Goal: Transaction & Acquisition: Book appointment/travel/reservation

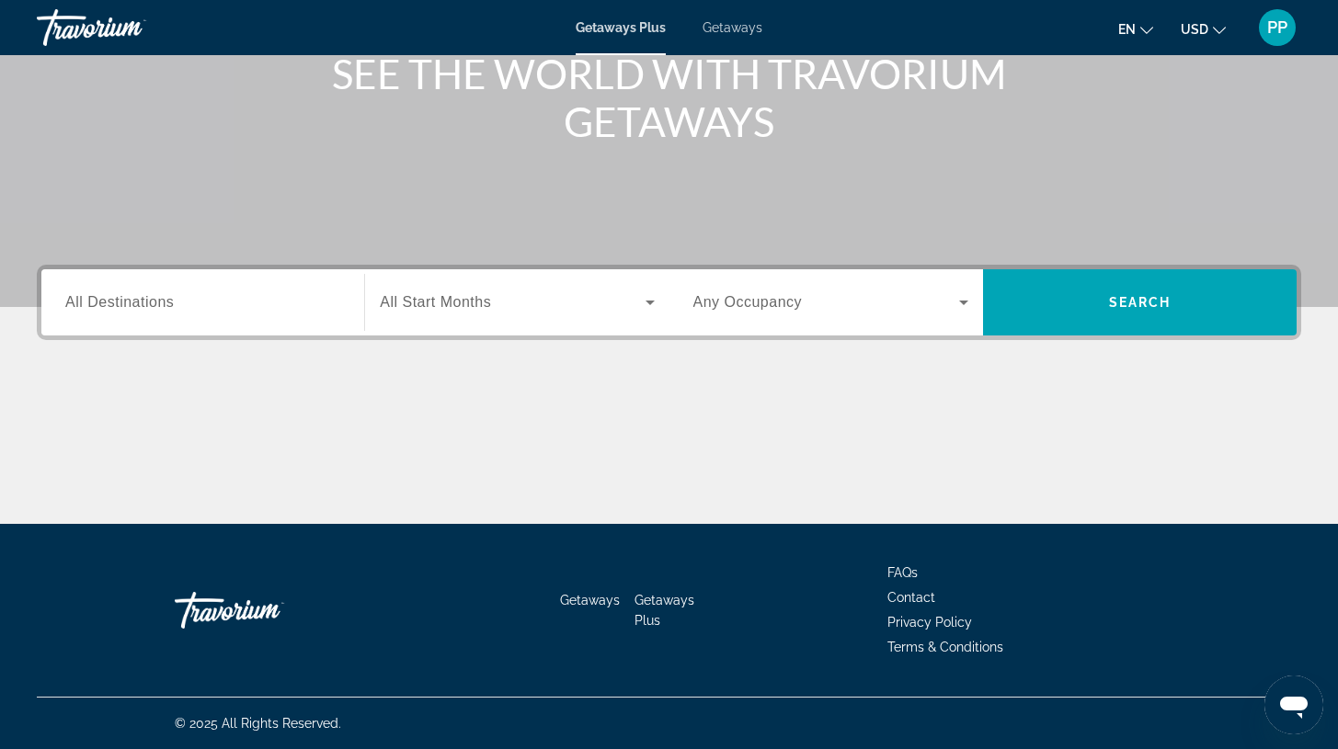
scroll to position [73, 0]
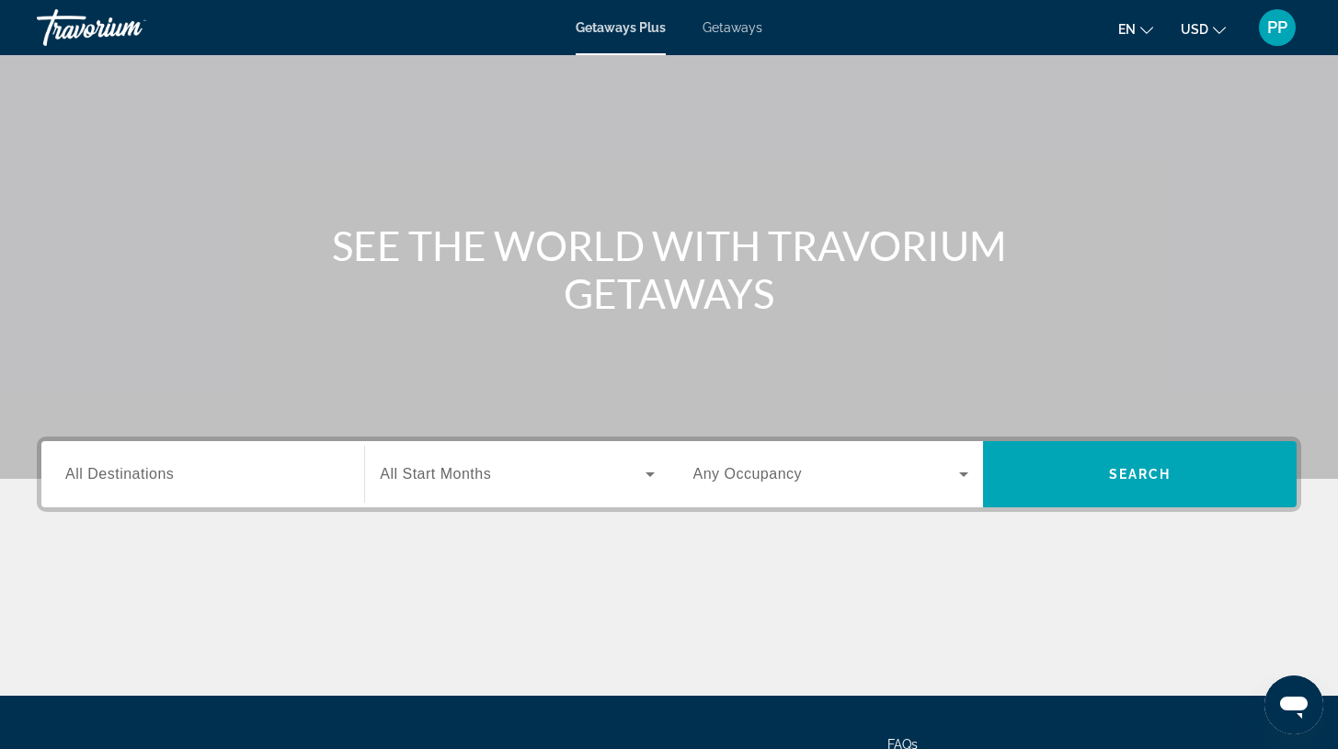
click at [747, 31] on span "Getaways" at bounding box center [733, 27] width 60 height 15
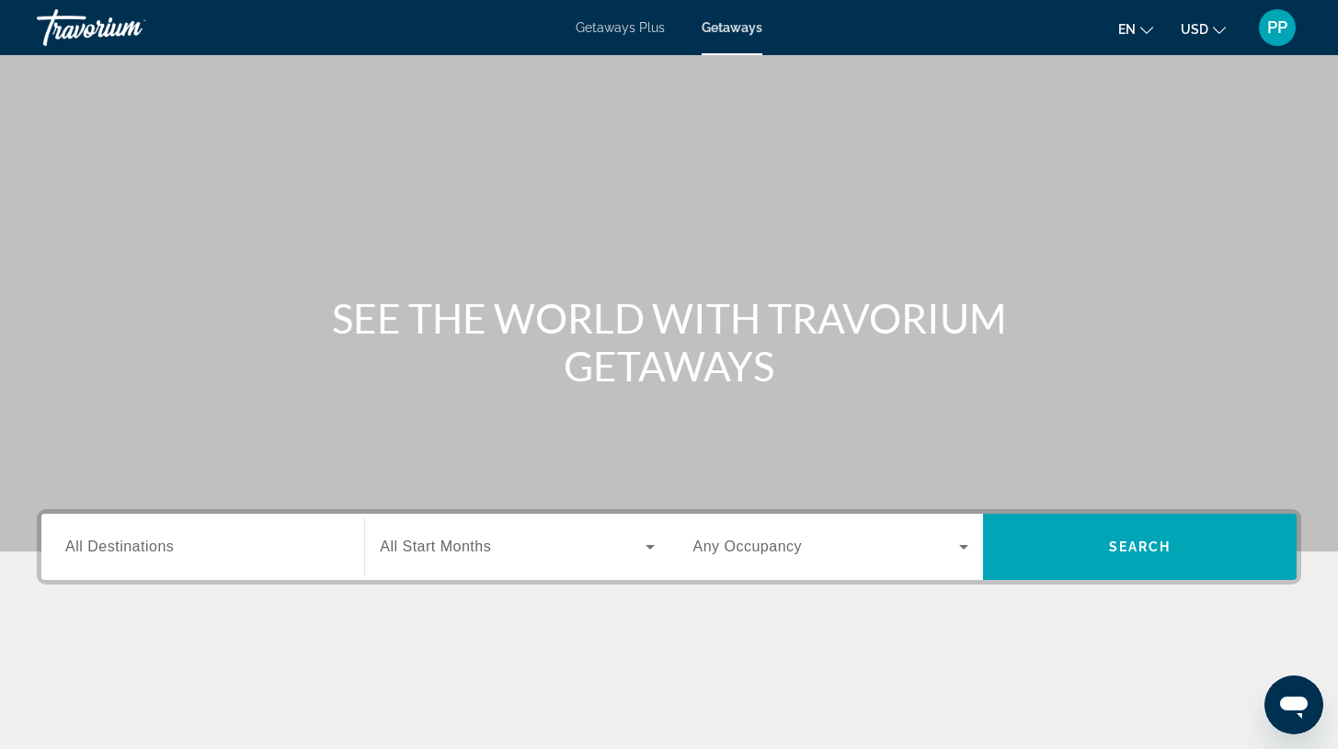
scroll to position [135, 0]
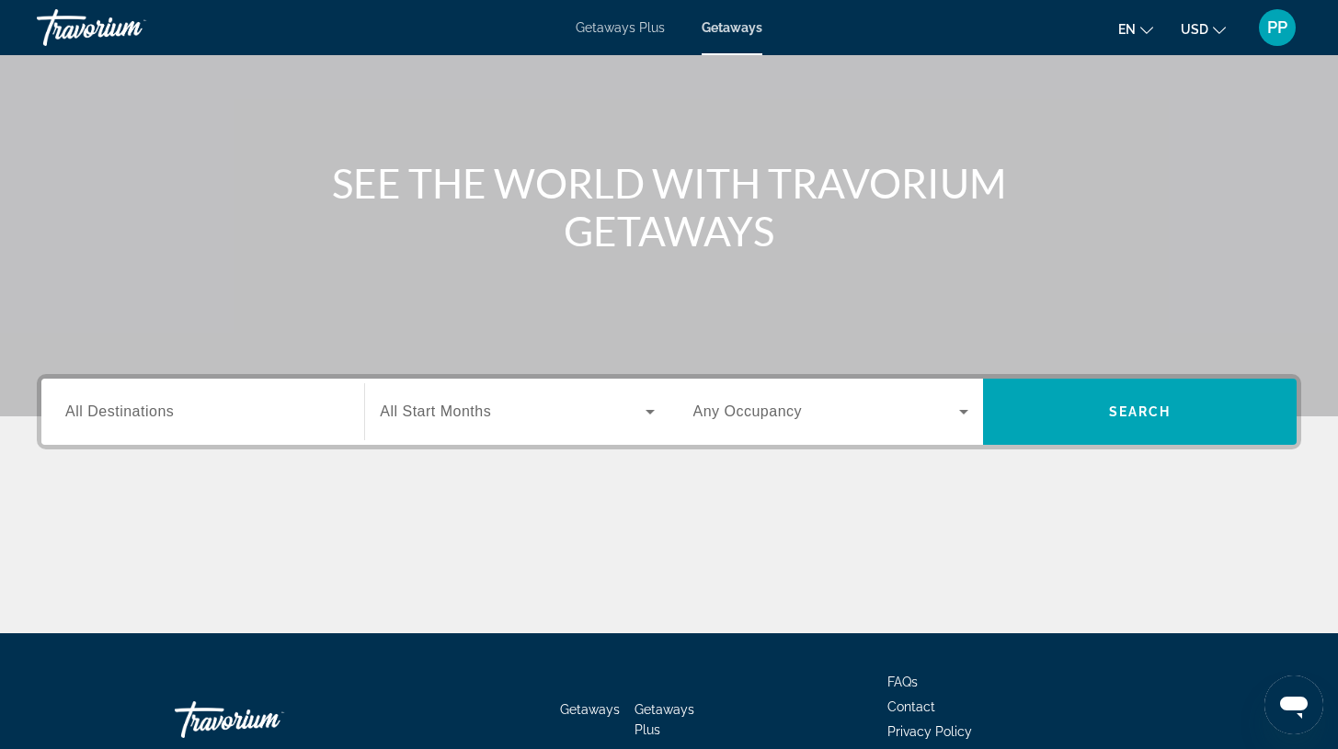
click at [144, 411] on span "All Destinations" at bounding box center [119, 412] width 109 height 16
click at [144, 411] on input "Destination All Destinations" at bounding box center [202, 413] width 275 height 22
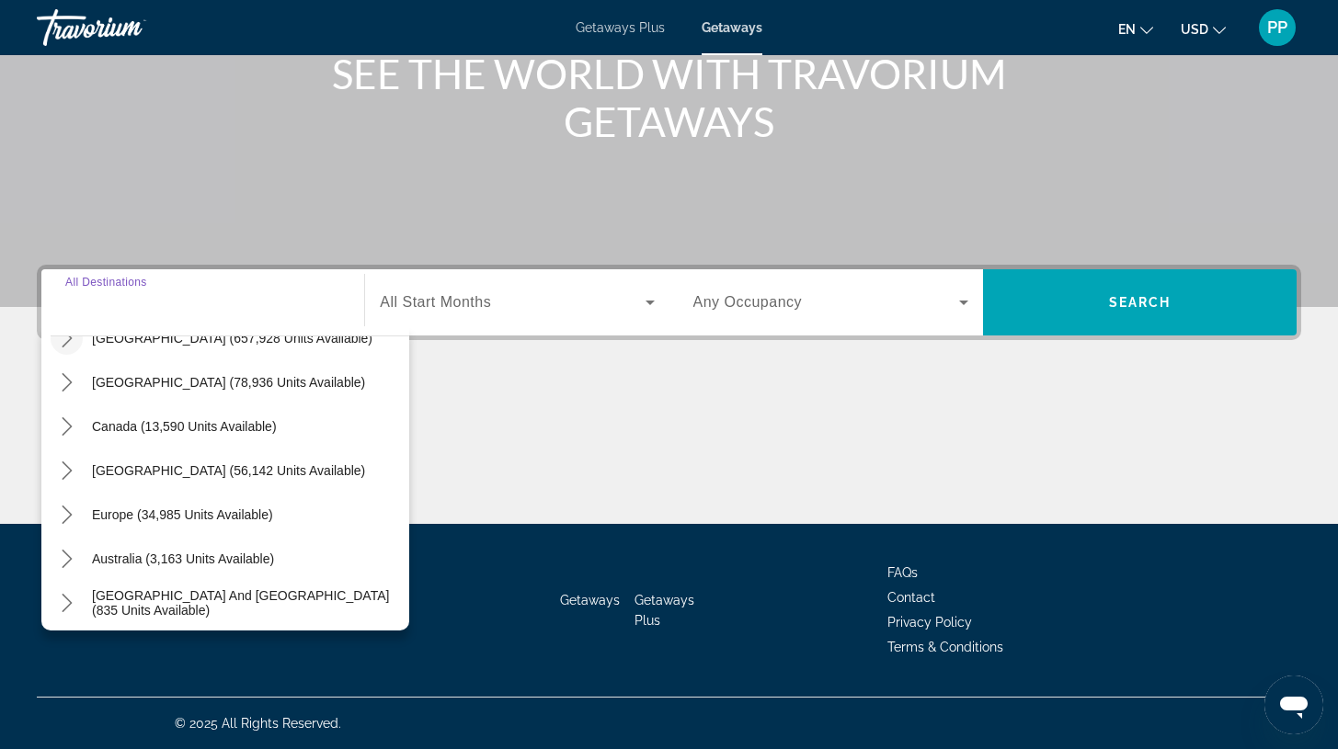
scroll to position [97, 0]
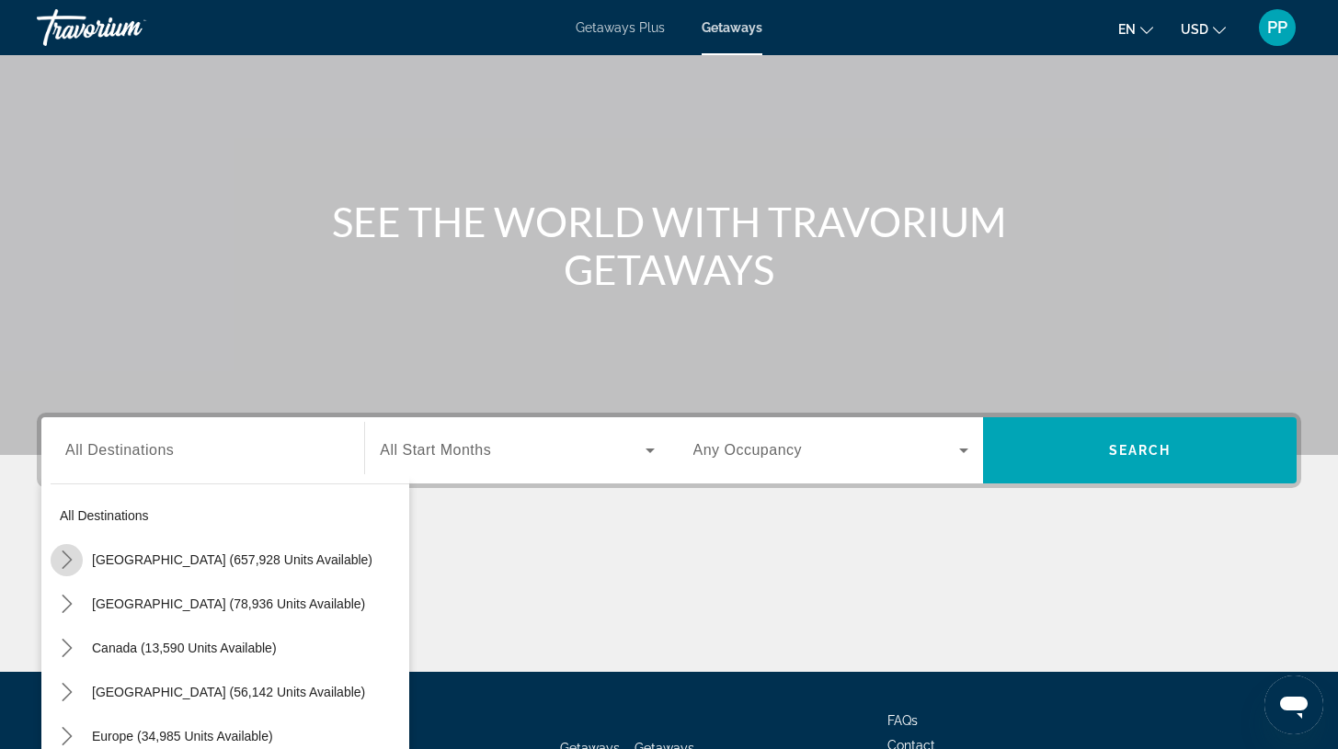
click at [69, 558] on icon "Toggle United States (657,928 units available) submenu" at bounding box center [67, 560] width 10 height 18
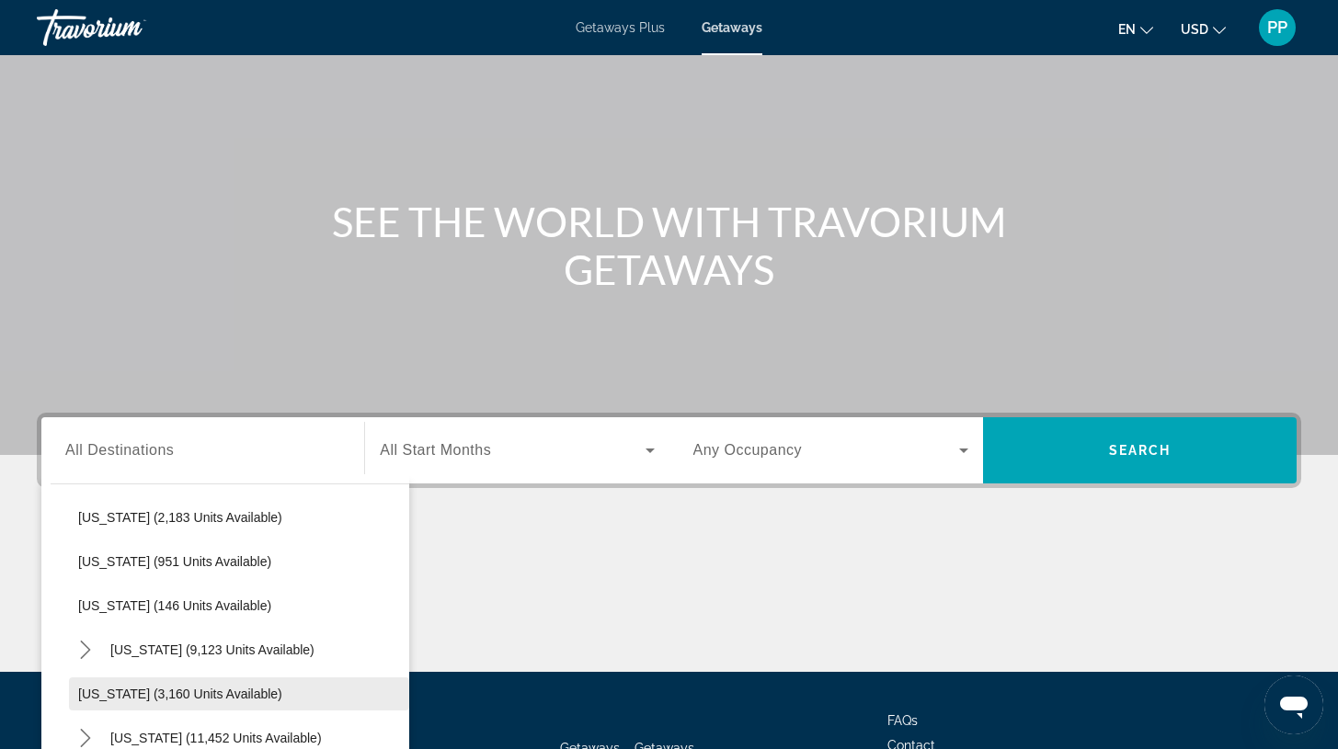
scroll to position [955, 0]
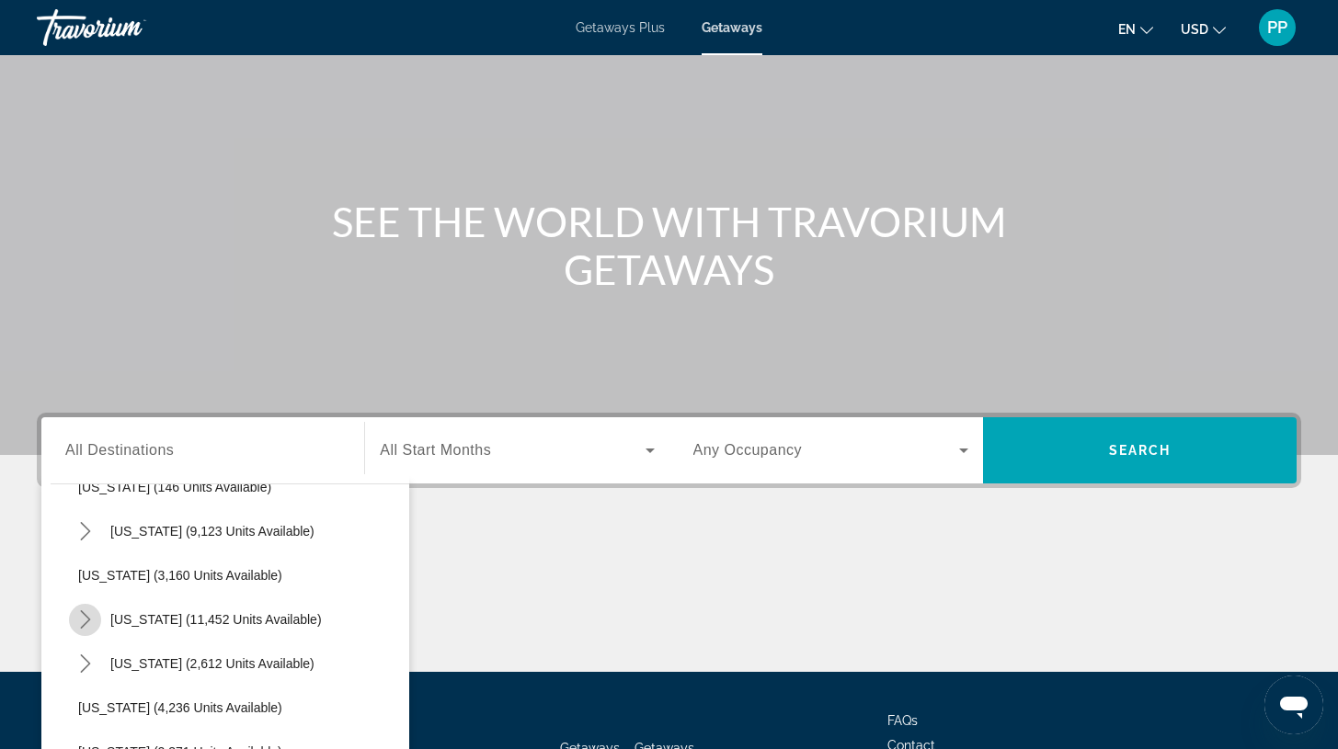
click at [88, 618] on icon "Toggle Nevada (11,452 units available) submenu" at bounding box center [85, 620] width 10 height 18
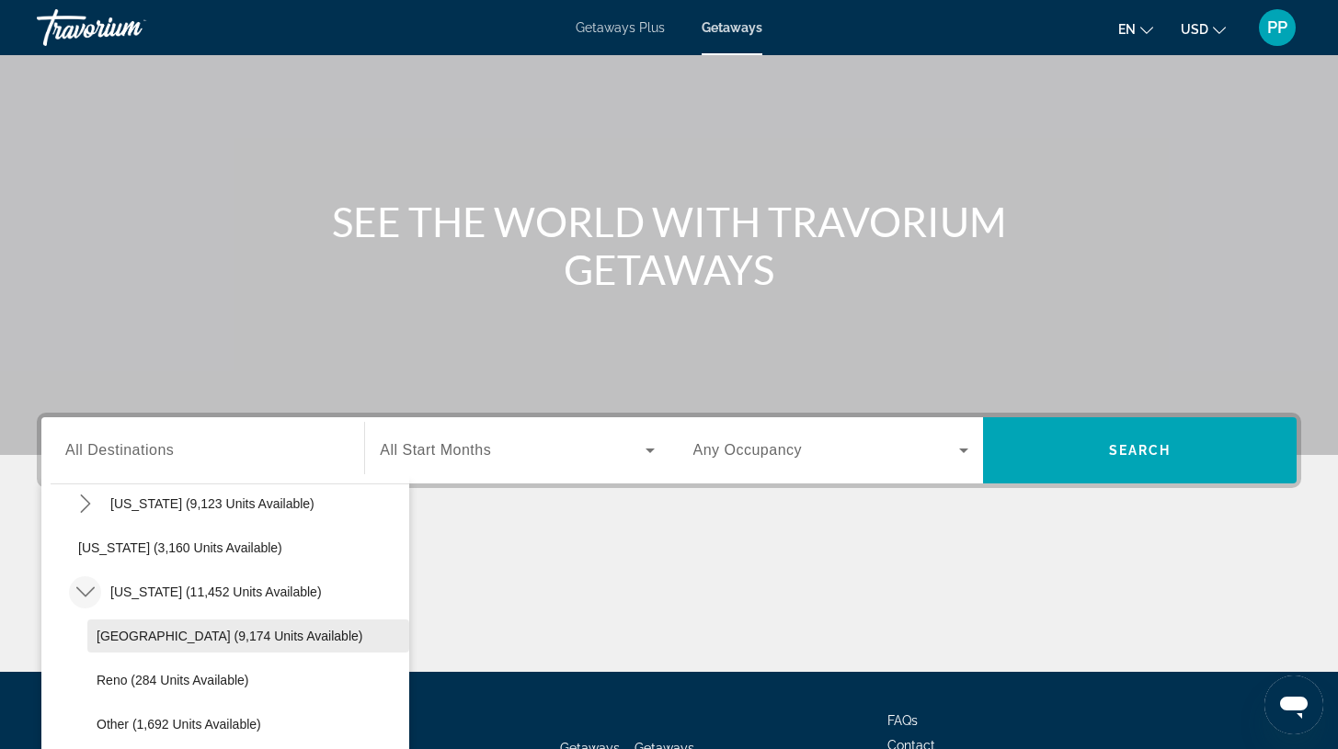
scroll to position [1029, 0]
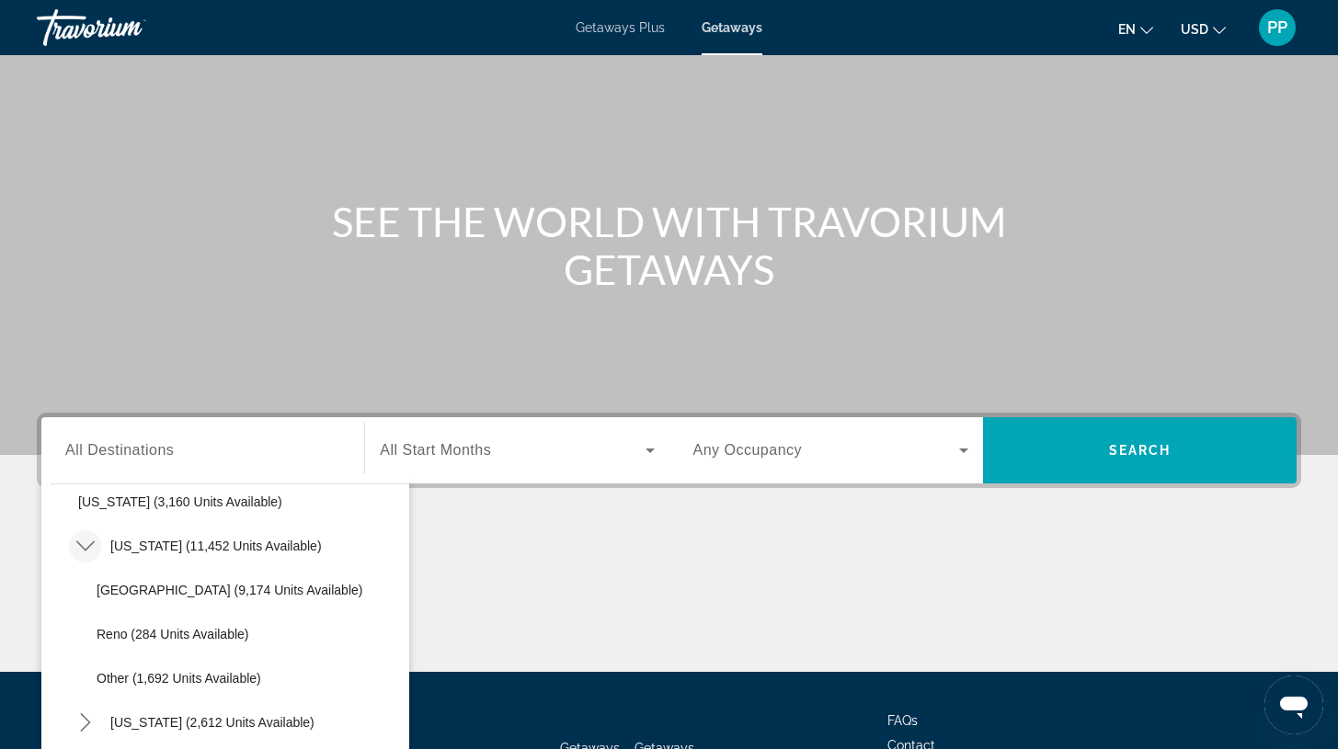
click at [82, 547] on icon "Toggle Nevada (11,452 units available) submenu" at bounding box center [84, 547] width 18 height 10
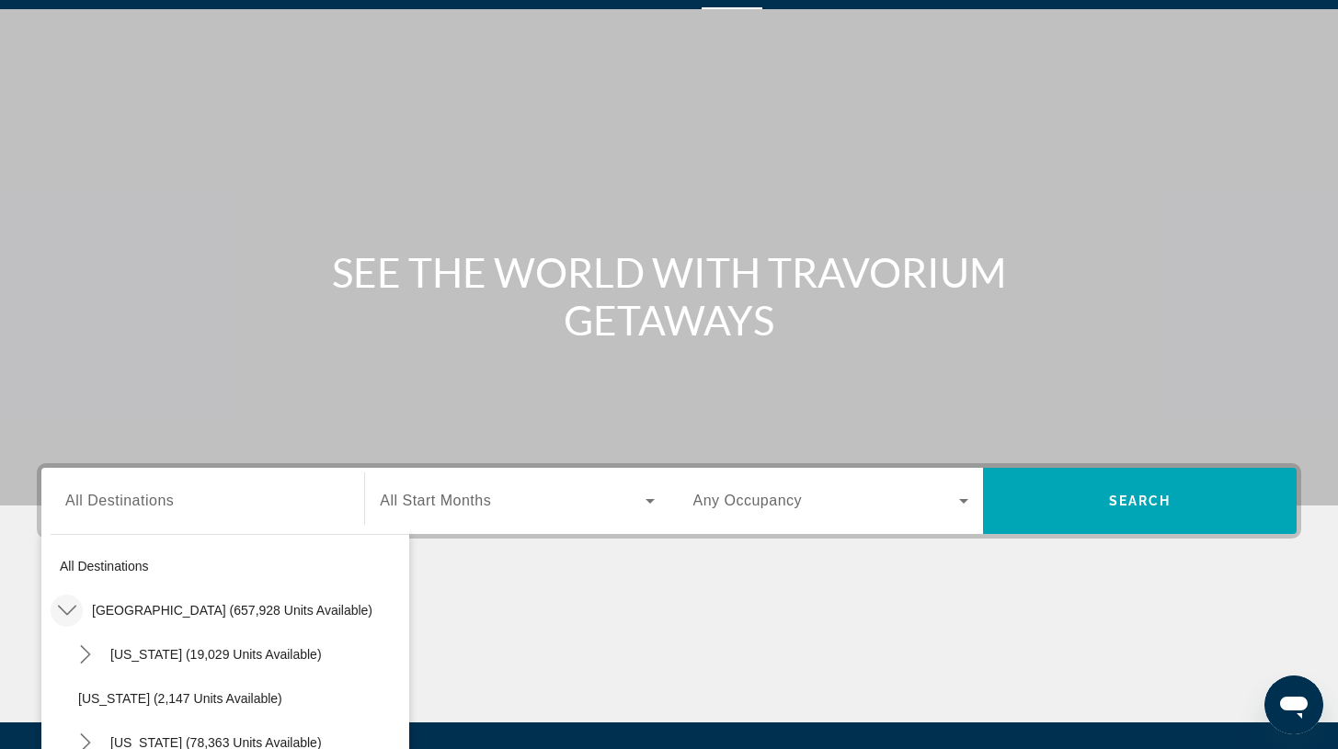
scroll to position [75, 0]
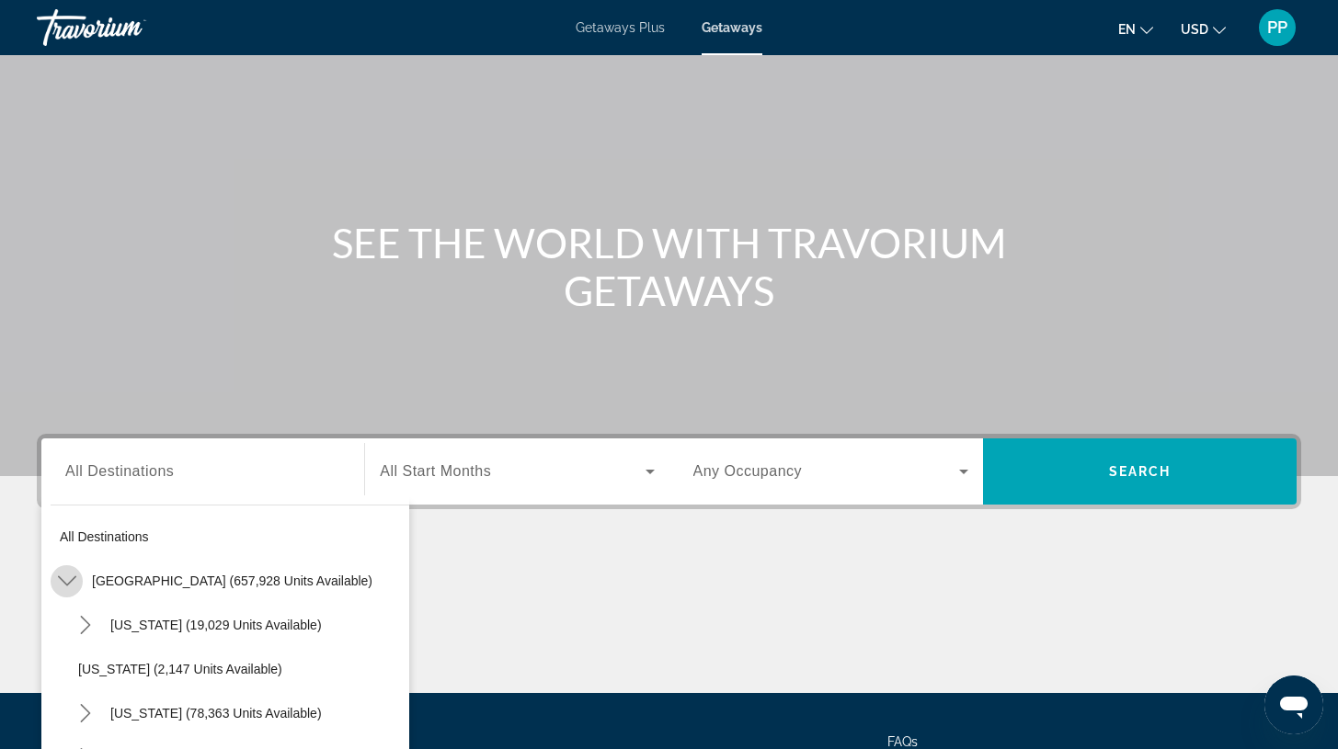
click at [69, 581] on icon "Toggle United States (657,928 units available) submenu" at bounding box center [67, 581] width 18 height 18
click at [71, 578] on icon "Toggle United States (657,928 units available) submenu" at bounding box center [67, 581] width 18 height 18
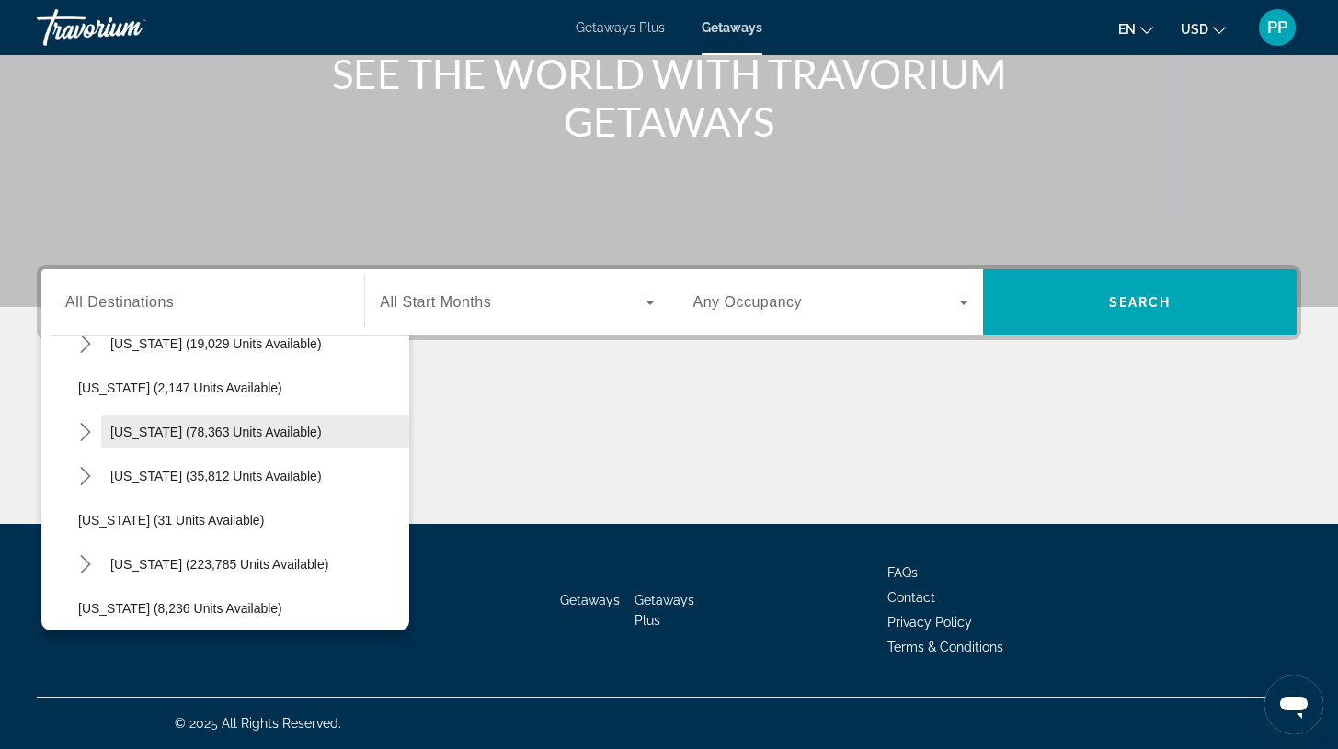
scroll to position [205, 0]
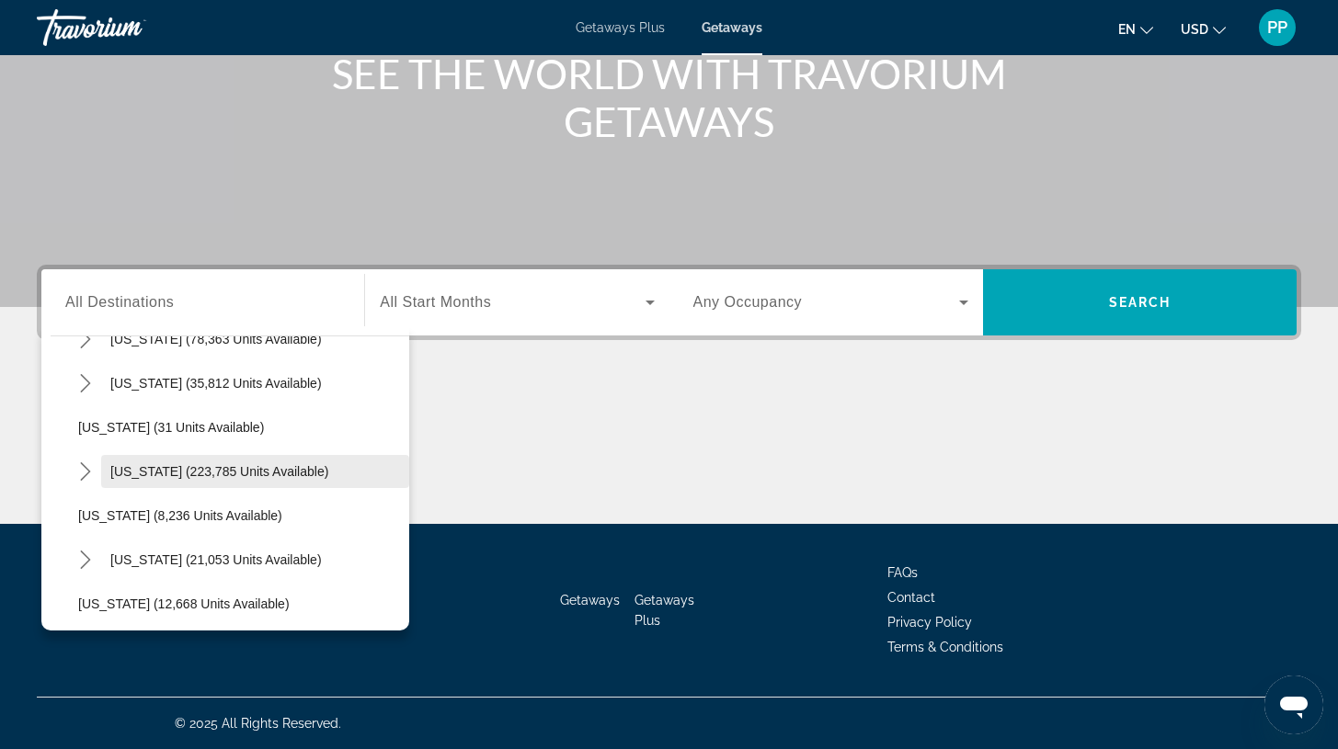
click at [153, 469] on span "[US_STATE] (223,785 units available)" at bounding box center [219, 471] width 218 height 15
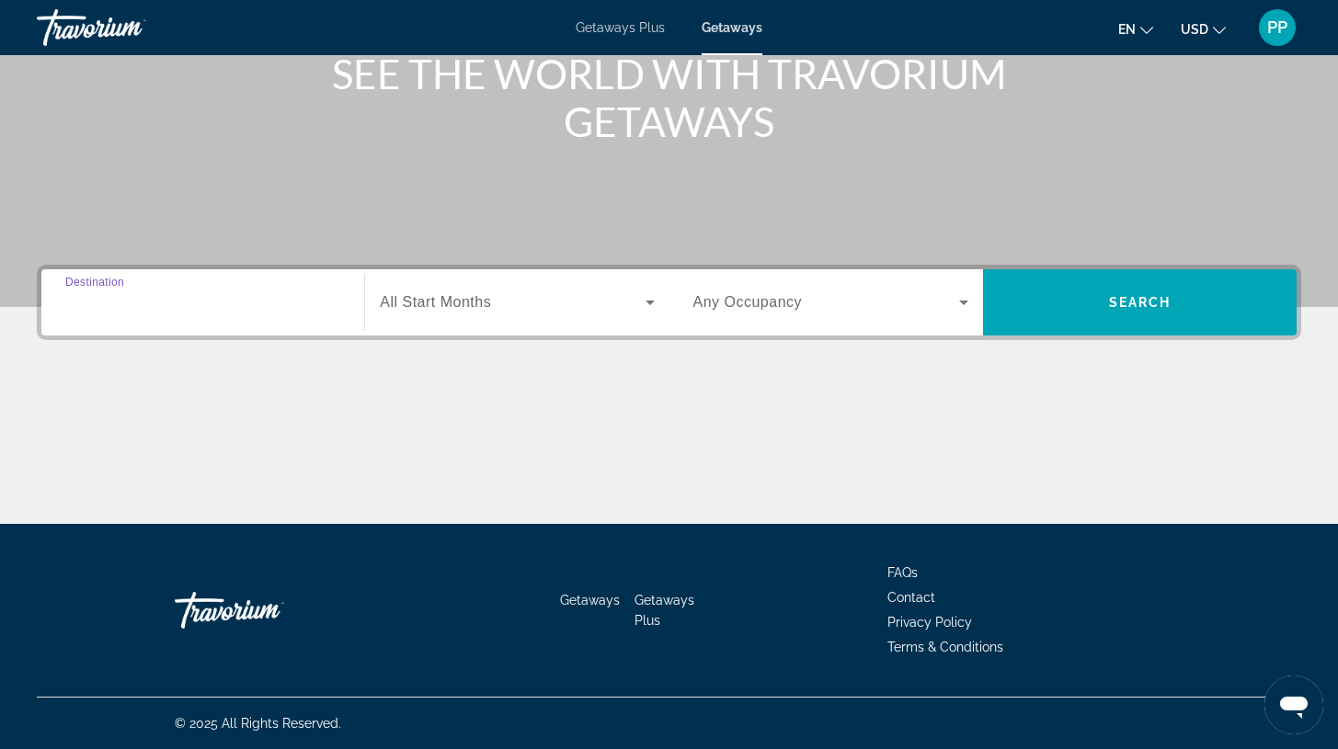
type input "**********"
click at [648, 304] on icon "Search widget" at bounding box center [650, 303] width 9 height 5
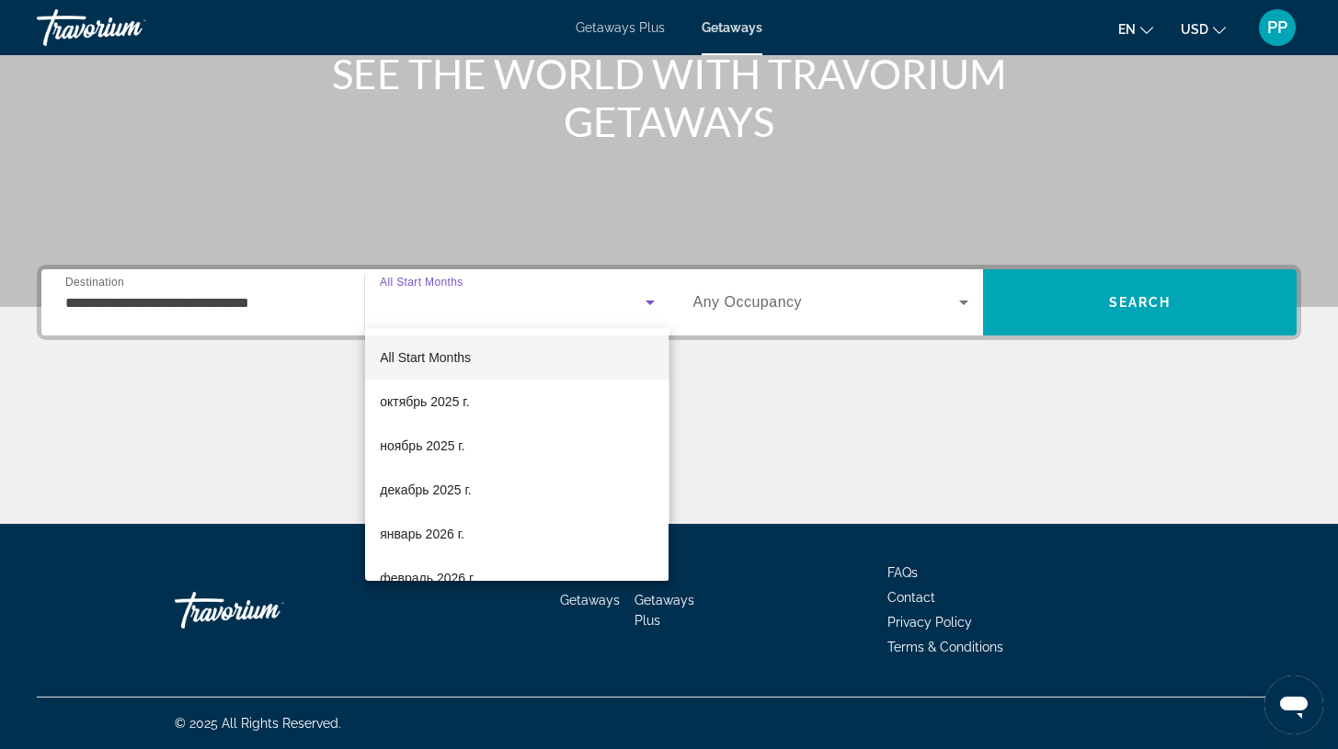
click at [972, 378] on div at bounding box center [669, 374] width 1338 height 749
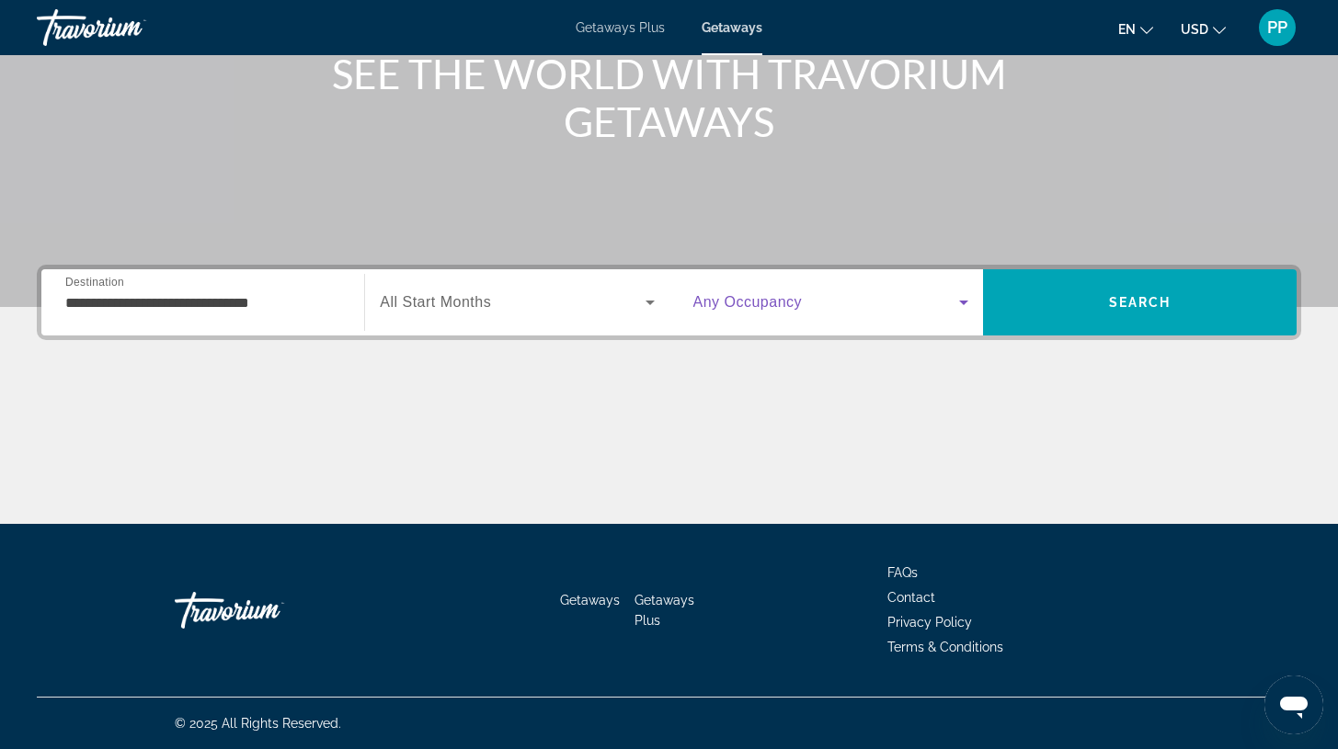
click at [965, 303] on icon "Search widget" at bounding box center [963, 303] width 9 height 5
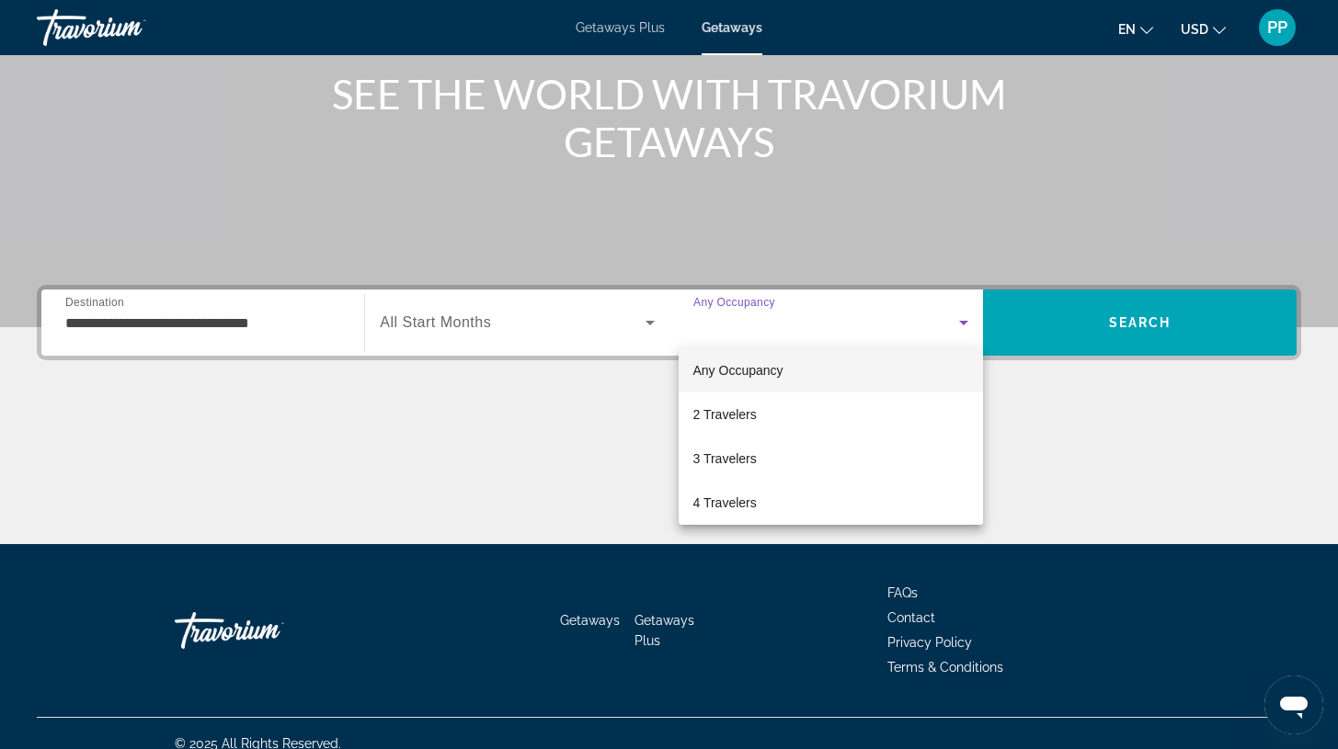
scroll to position [0, 0]
click at [792, 511] on mat-option "4 Travelers" at bounding box center [831, 510] width 304 height 44
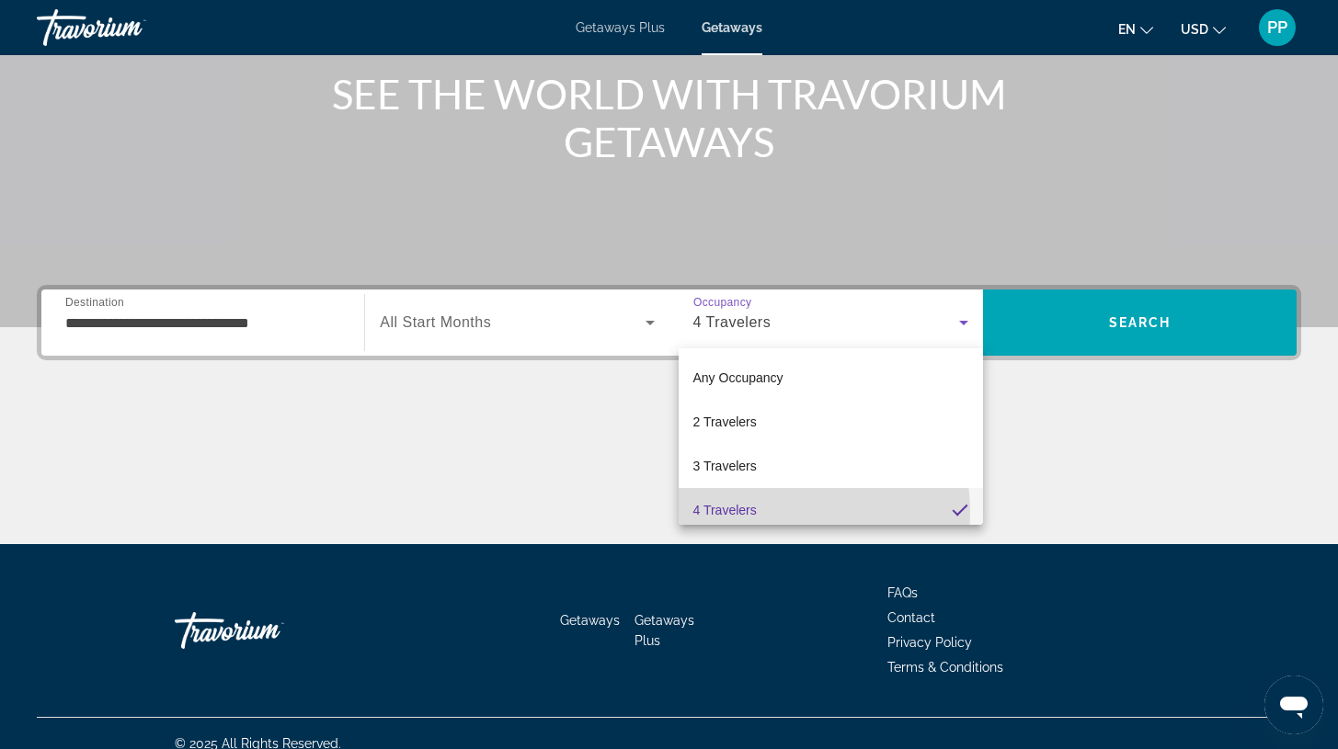
scroll to position [7, 0]
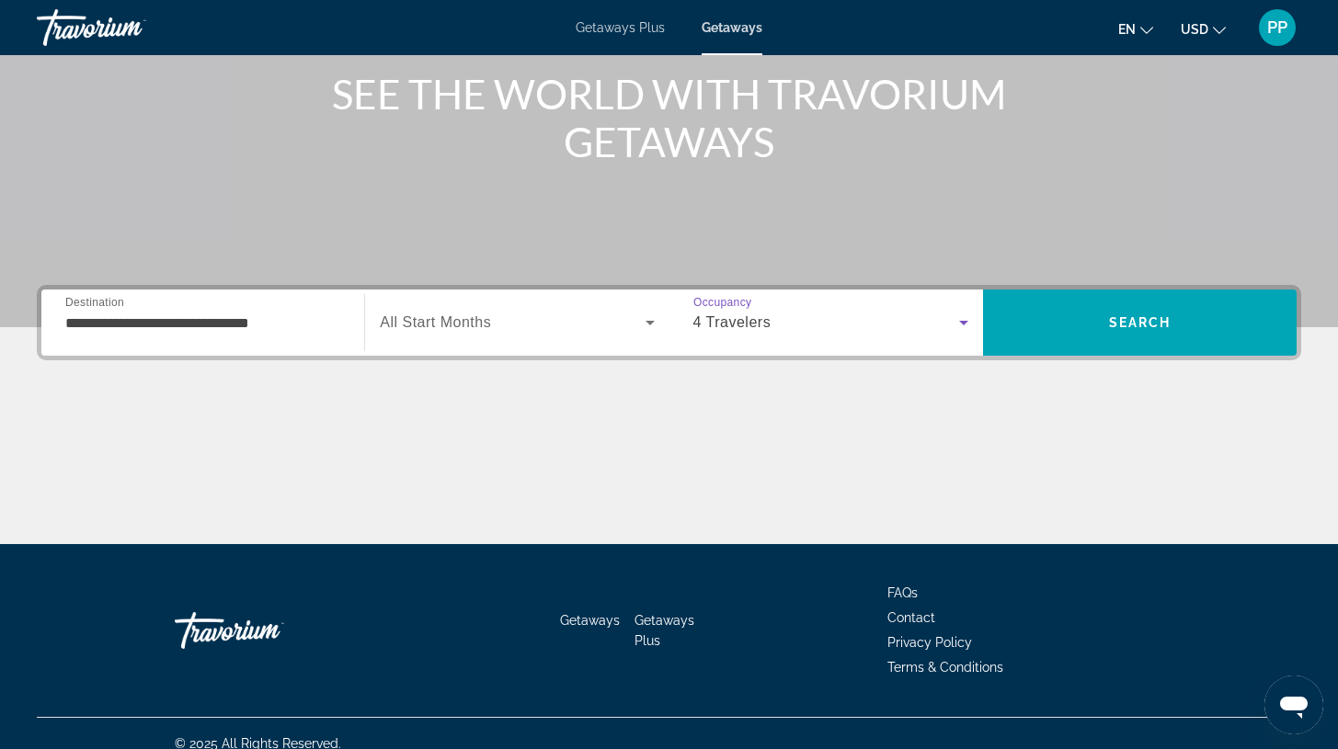
click at [966, 320] on icon "Search widget" at bounding box center [964, 323] width 22 height 22
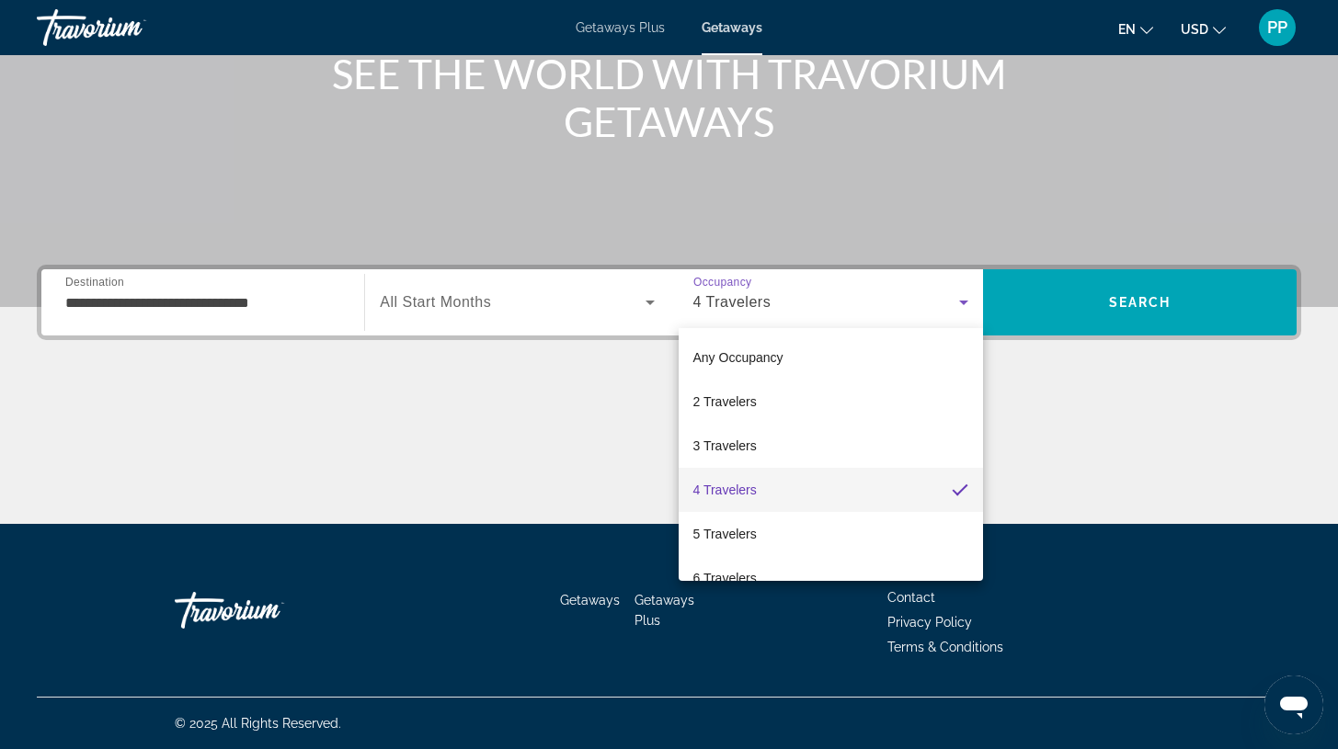
scroll to position [49, 0]
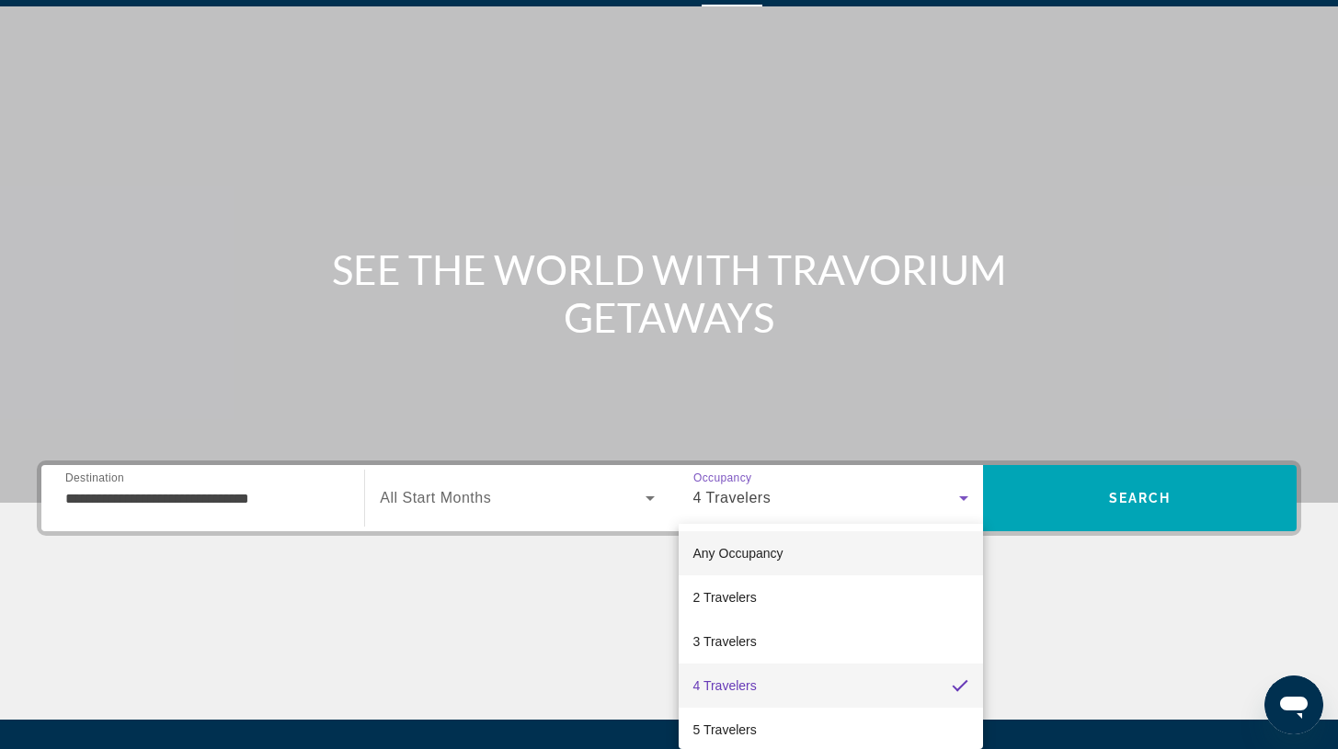
click at [726, 552] on span "Any Occupancy" at bounding box center [738, 553] width 90 height 15
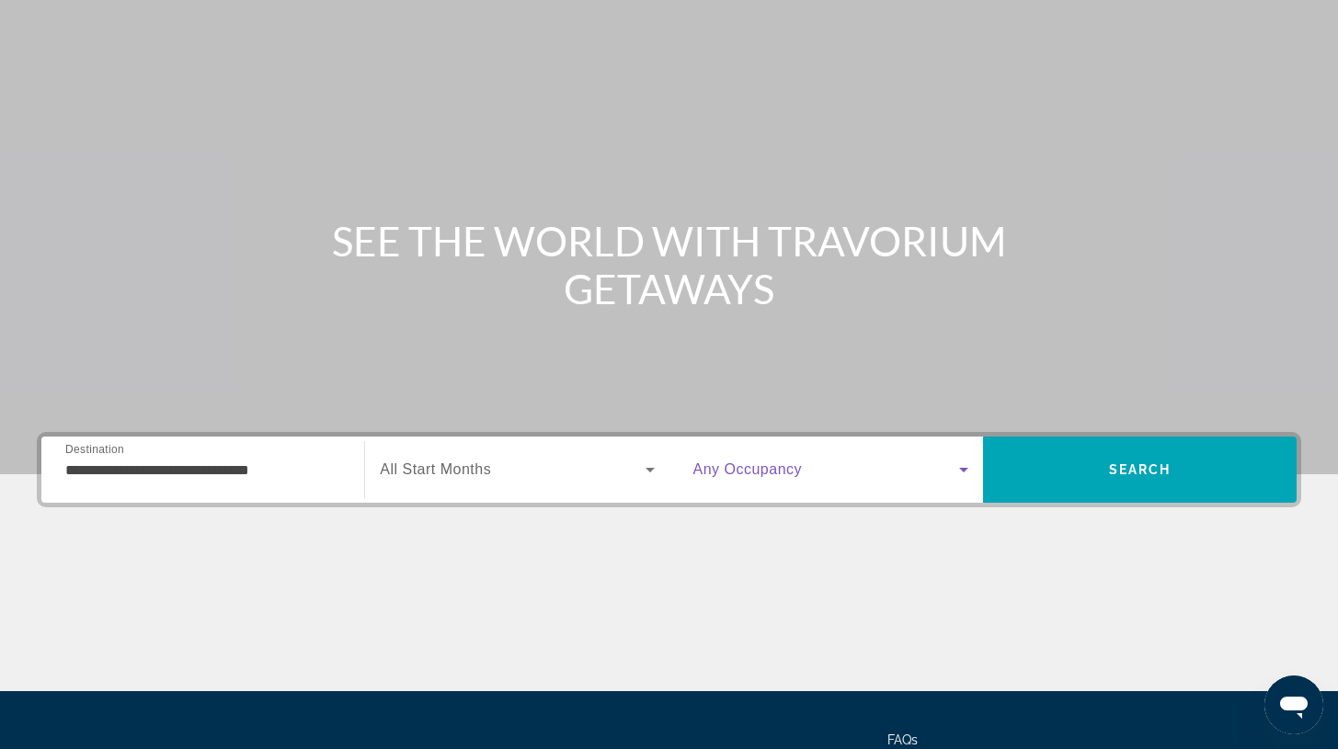
scroll to position [147, 0]
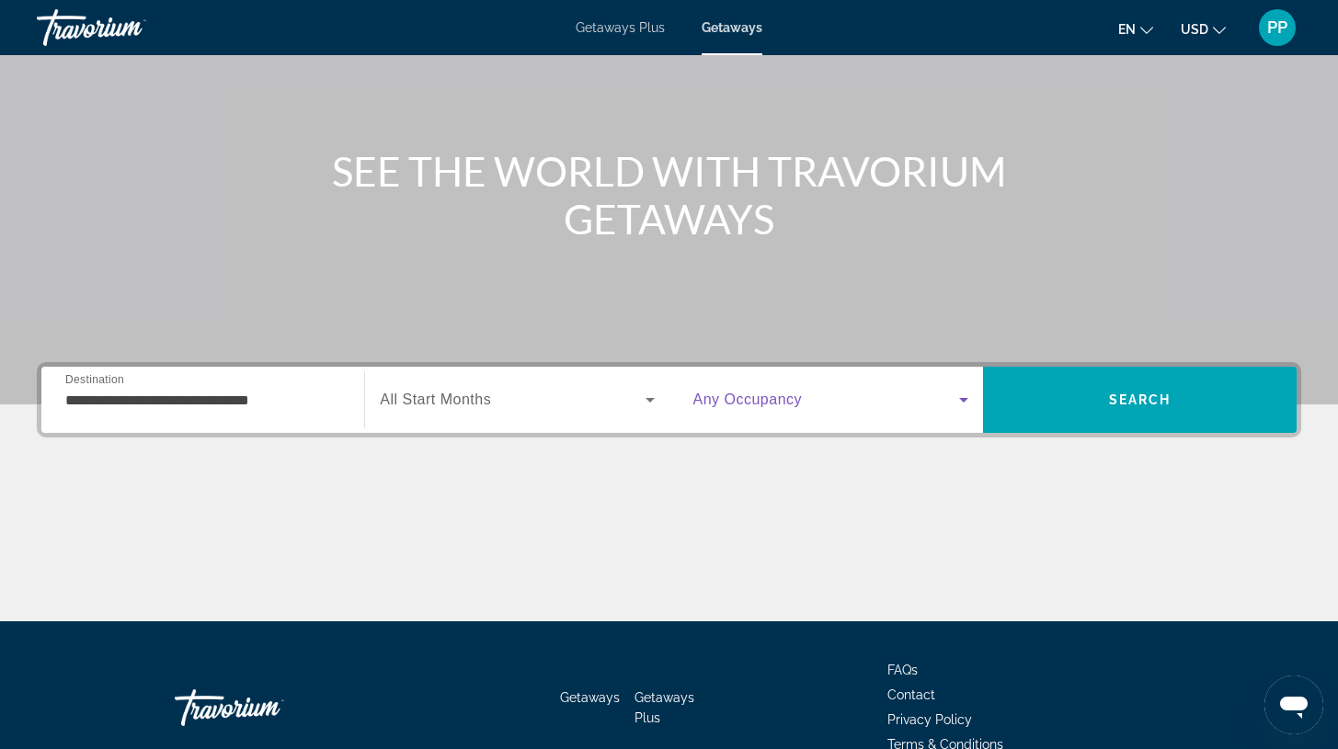
click at [964, 400] on icon "Search widget" at bounding box center [963, 400] width 9 height 5
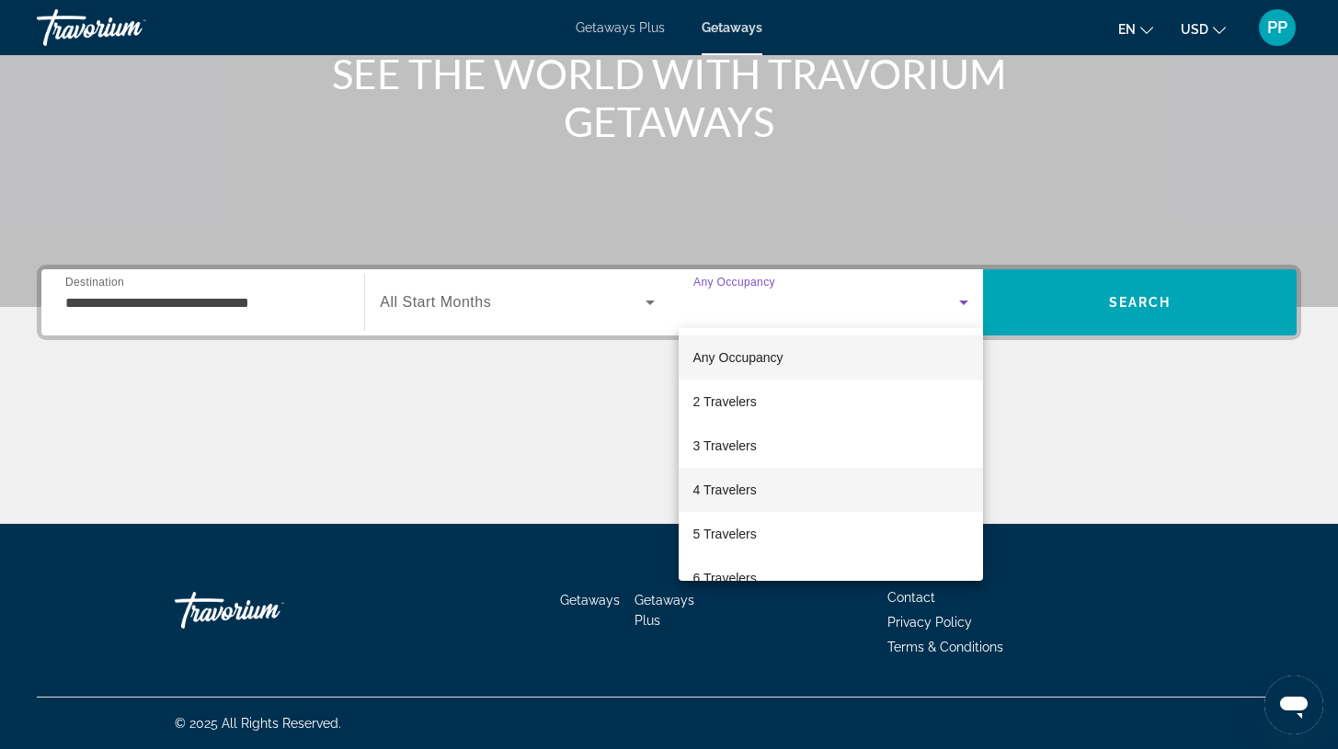
click at [761, 488] on mat-option "4 Travelers" at bounding box center [831, 490] width 304 height 44
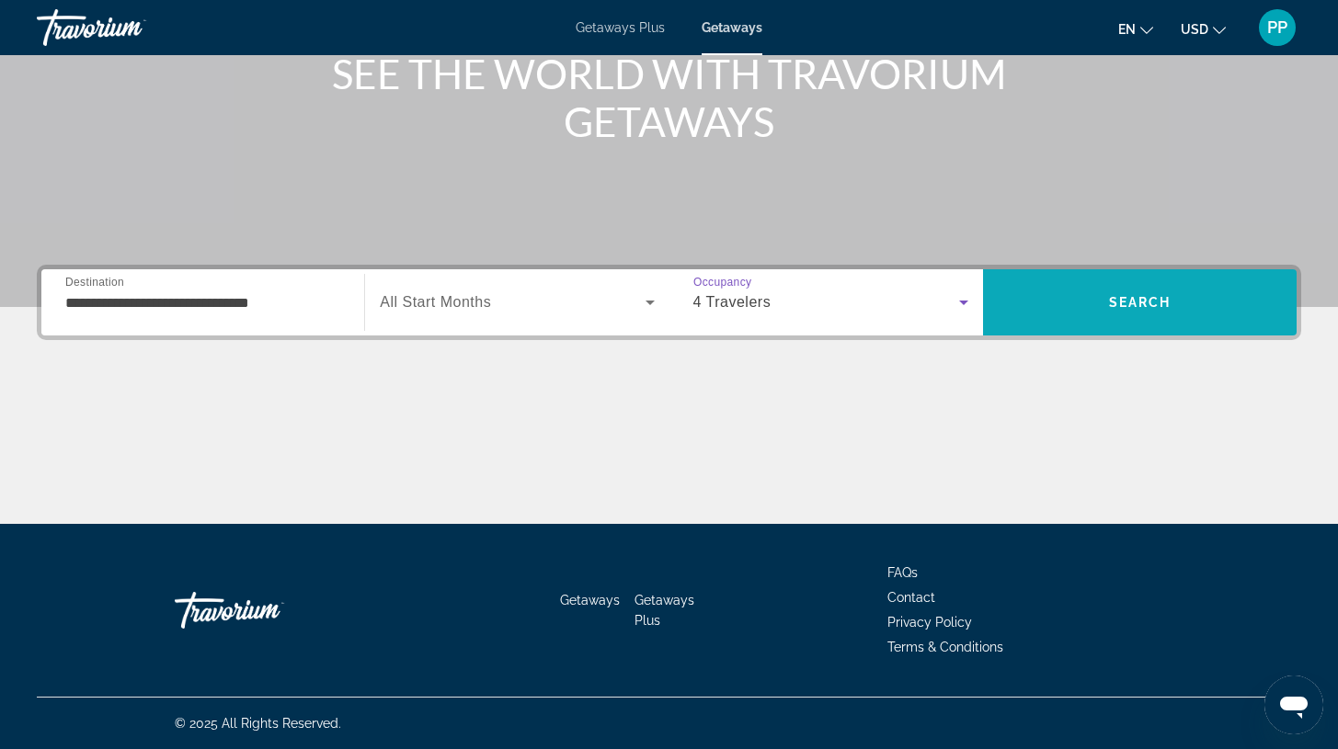
click at [1148, 293] on span "Search" at bounding box center [1140, 302] width 314 height 44
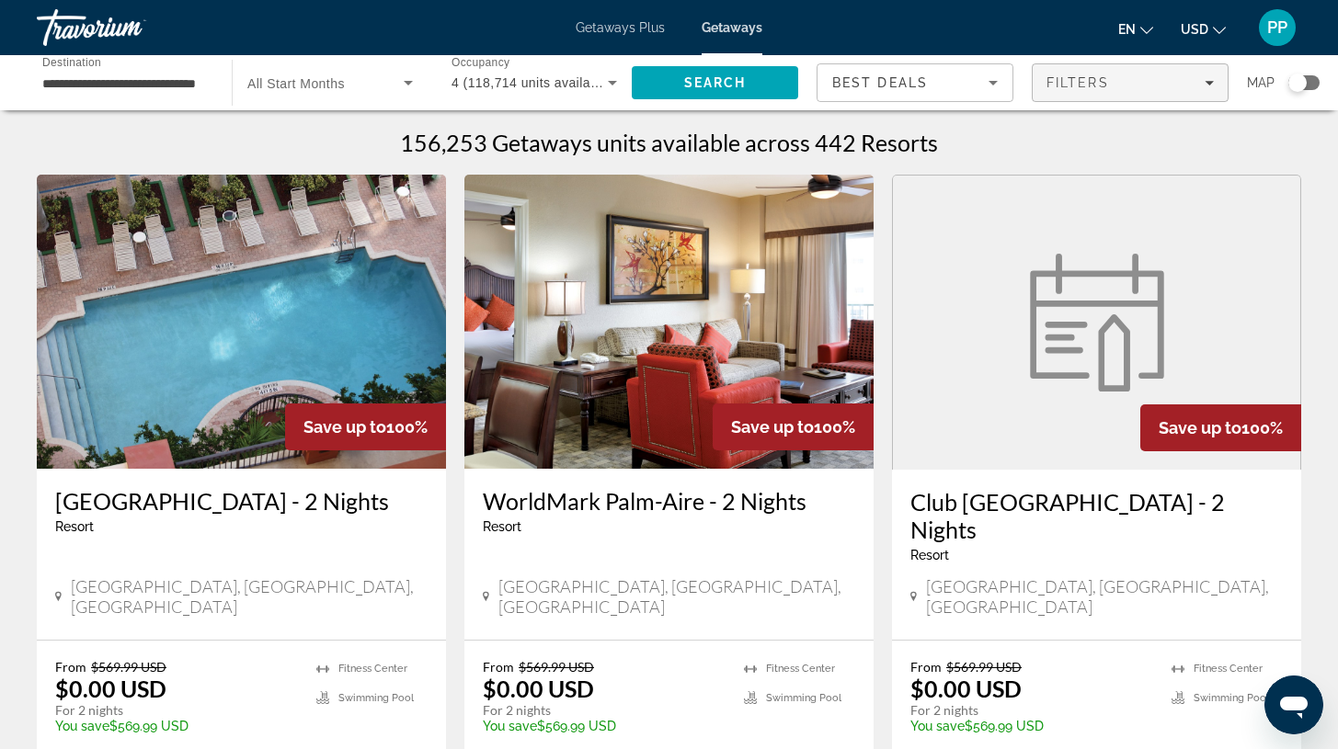
click at [1213, 86] on icon "Filters" at bounding box center [1209, 82] width 9 height 9
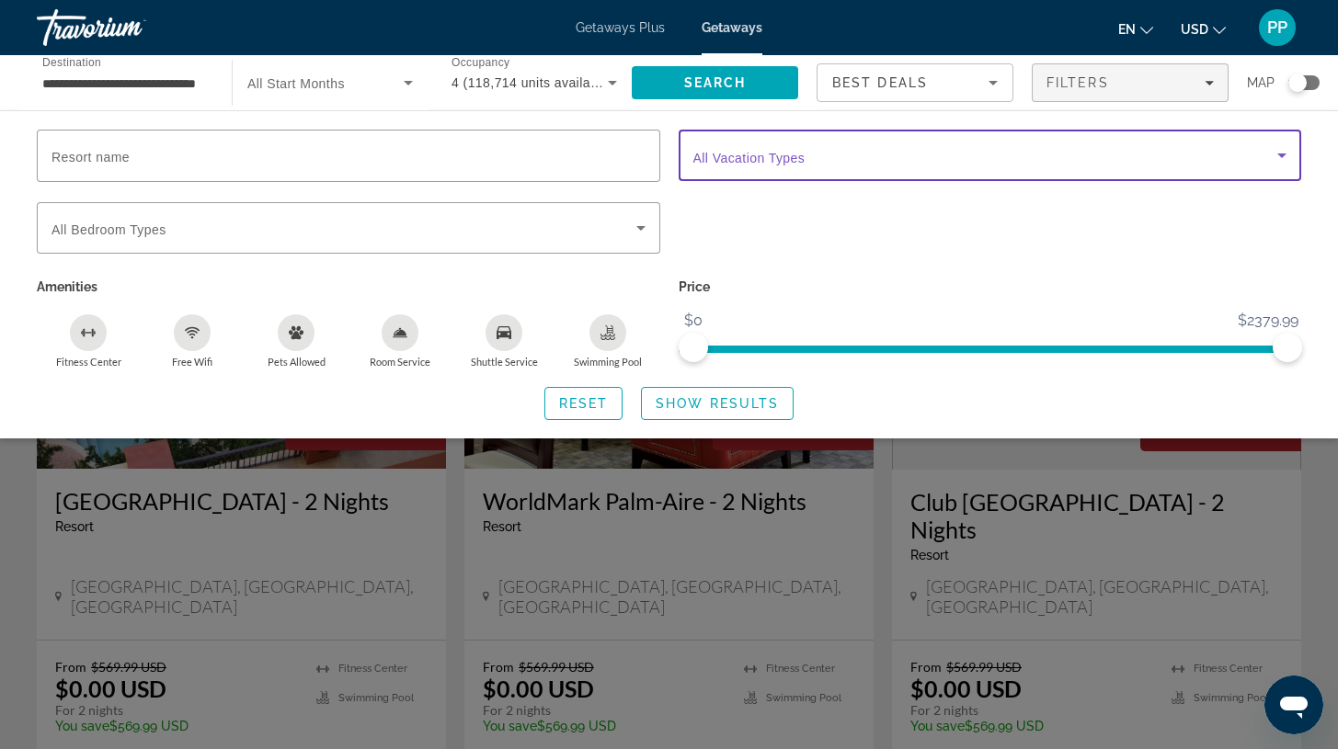
click at [1285, 154] on icon "Search widget" at bounding box center [1281, 156] width 9 height 5
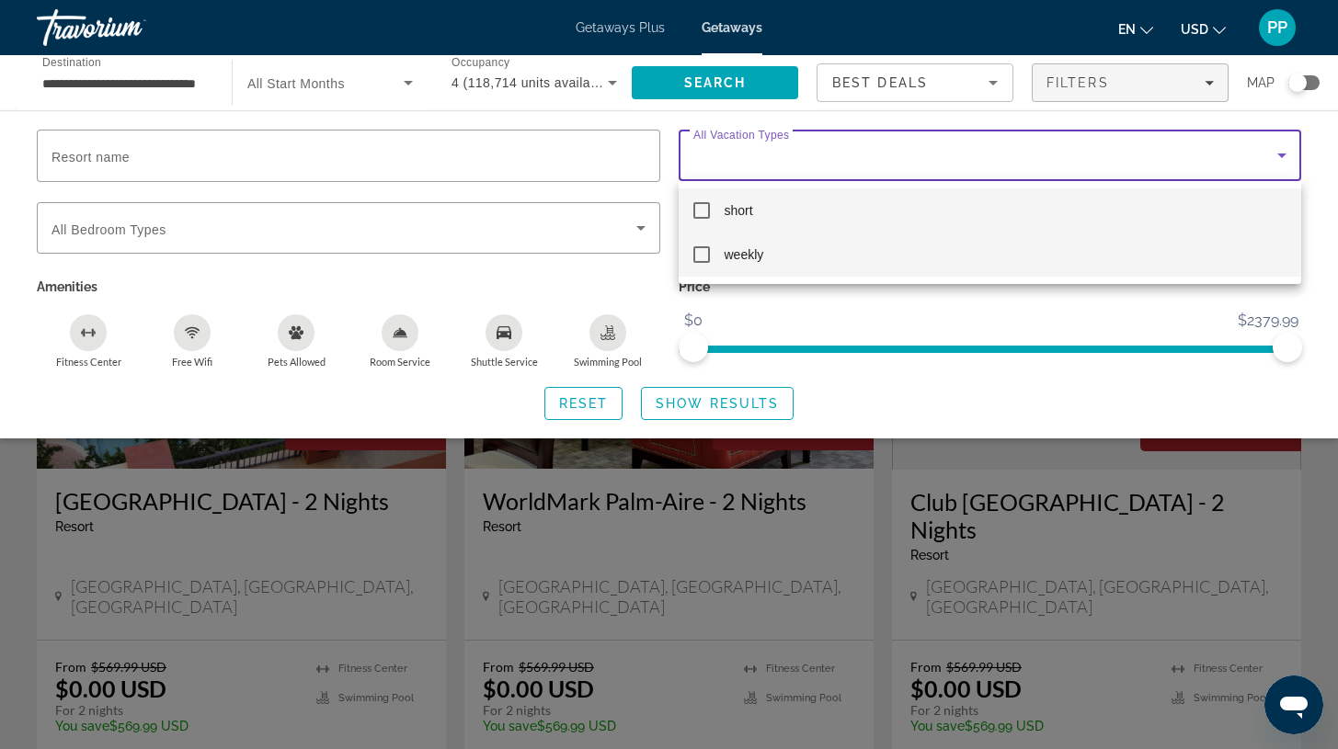
click at [701, 256] on mat-pseudo-checkbox at bounding box center [701, 254] width 17 height 17
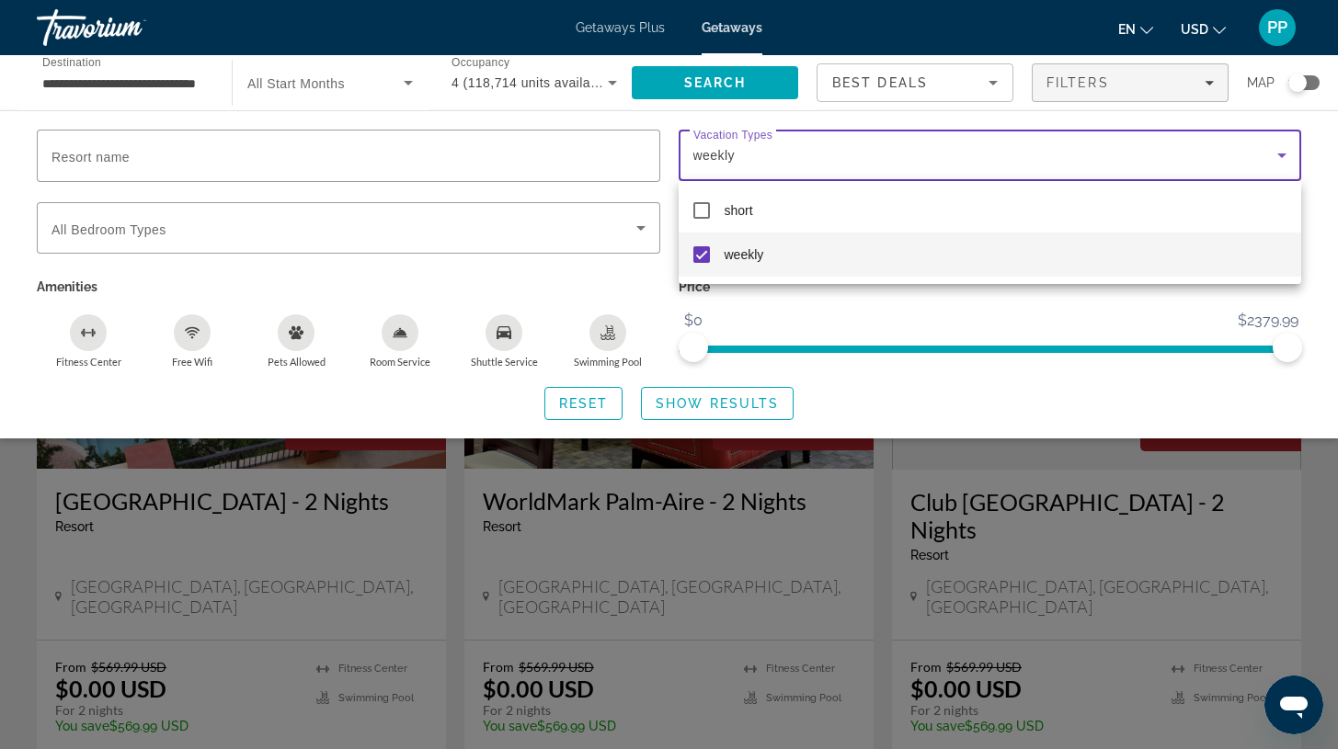
click at [706, 259] on mat-pseudo-checkbox at bounding box center [701, 254] width 17 height 17
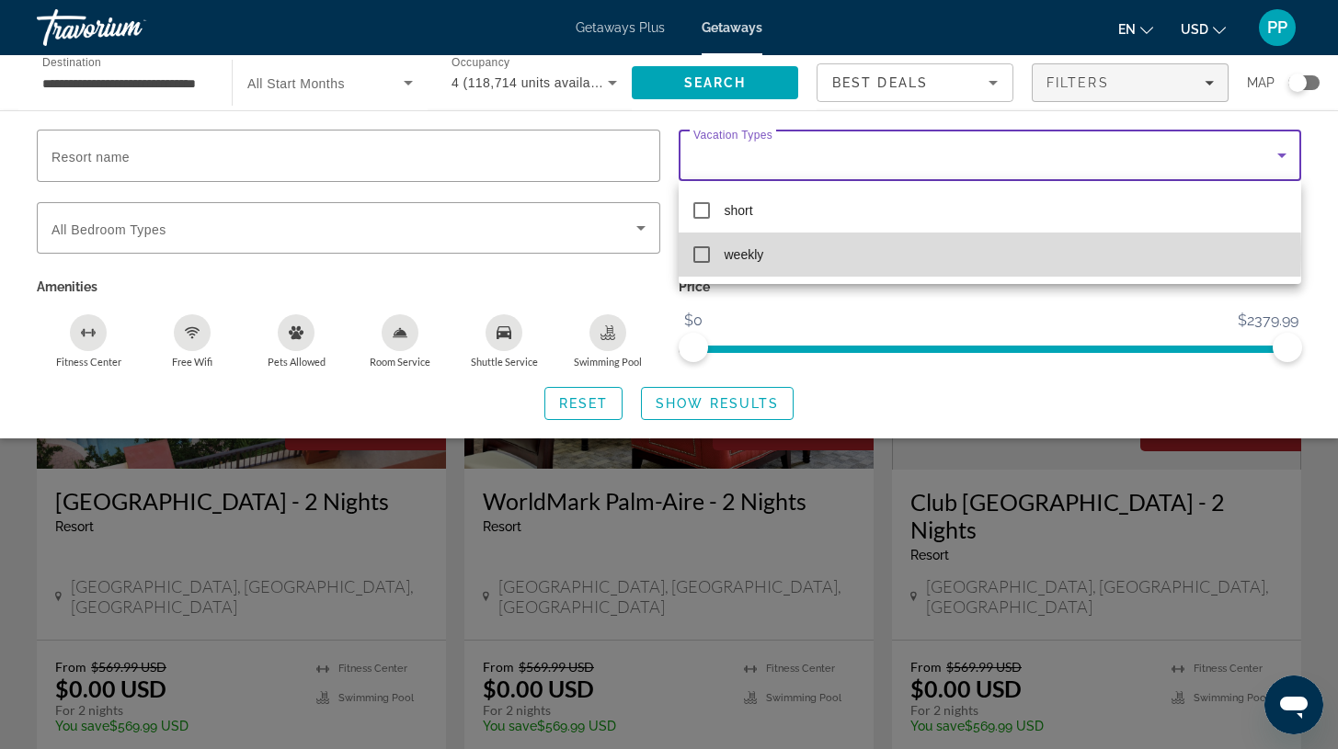
click at [698, 254] on mat-pseudo-checkbox at bounding box center [701, 254] width 17 height 17
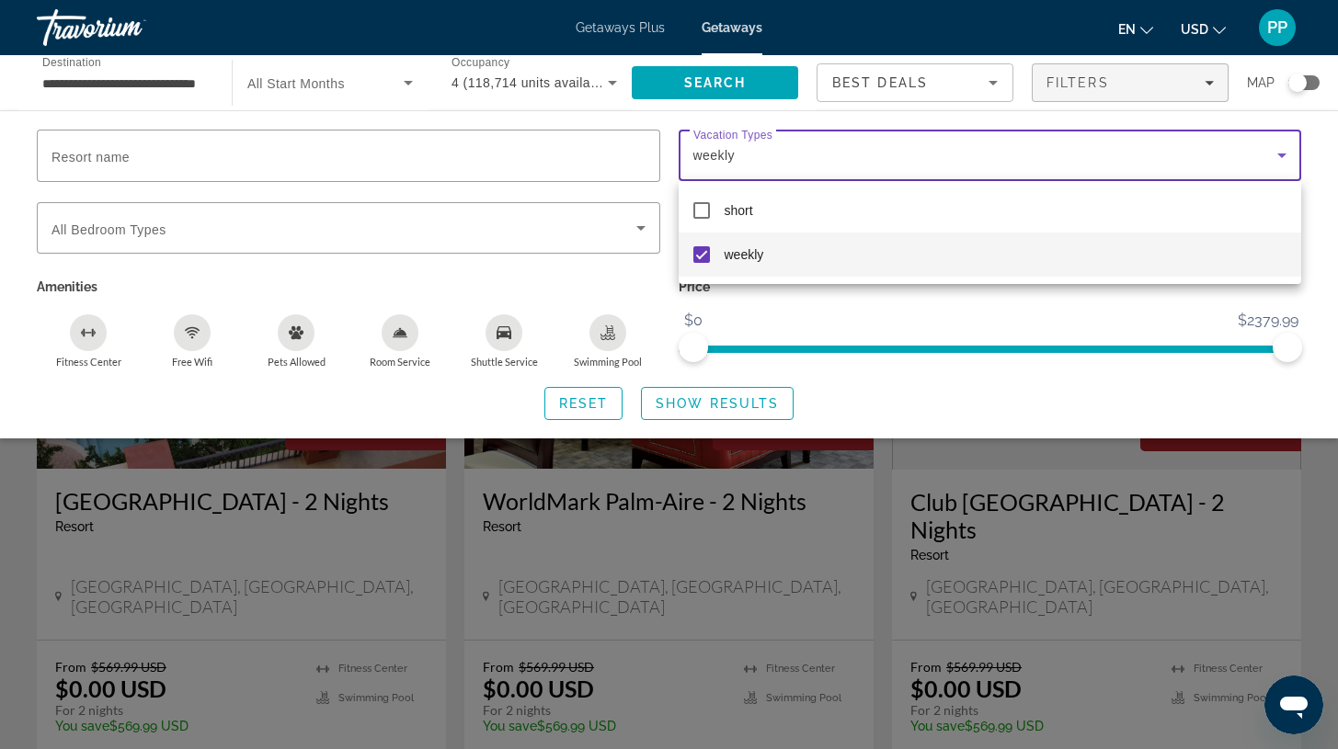
click at [731, 406] on div at bounding box center [669, 374] width 1338 height 749
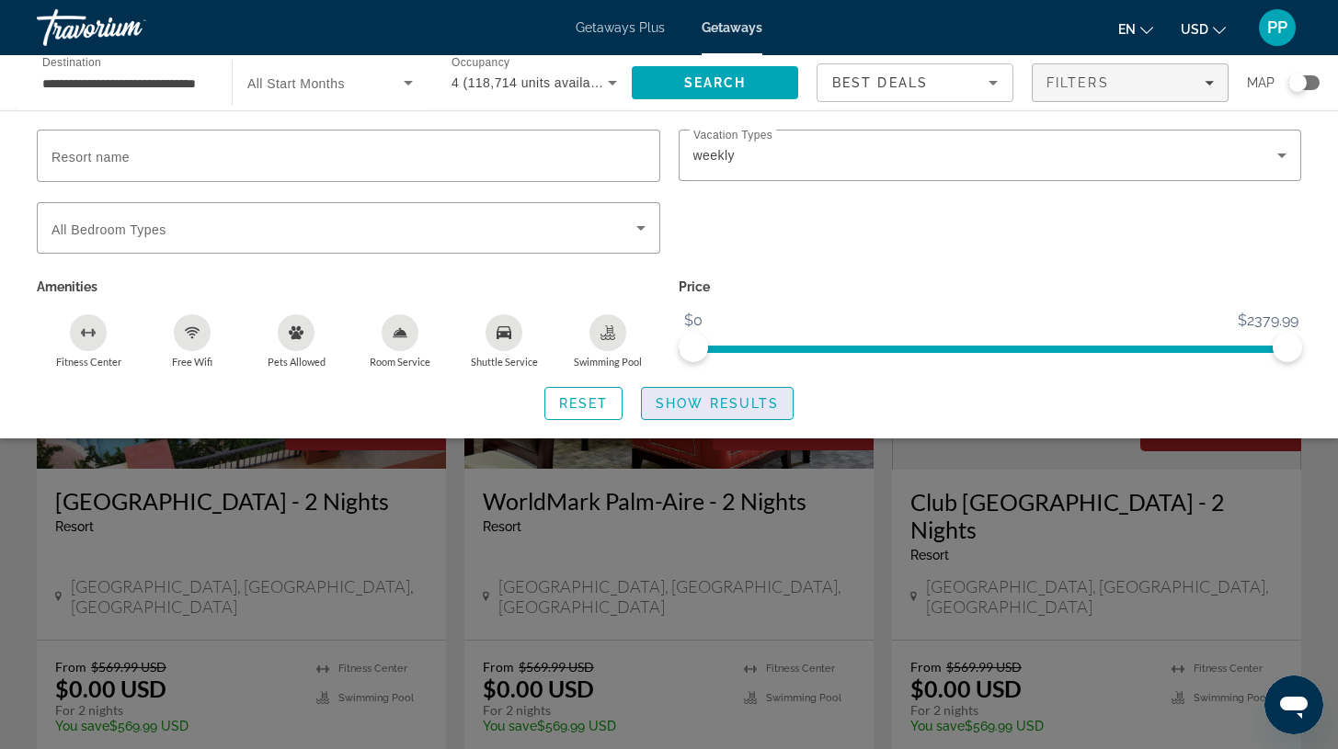
click at [714, 406] on span "Show Results" at bounding box center [717, 403] width 123 height 15
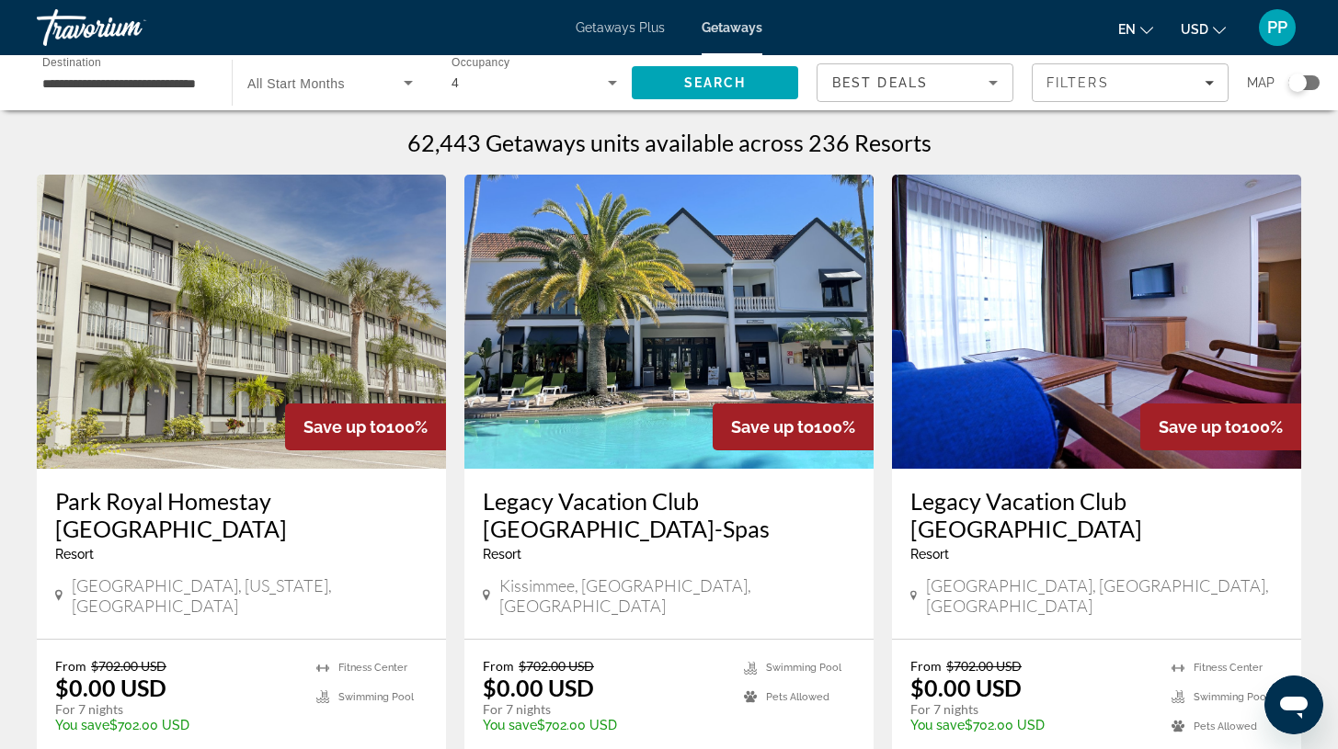
click at [585, 402] on img "Main content" at bounding box center [668, 322] width 409 height 294
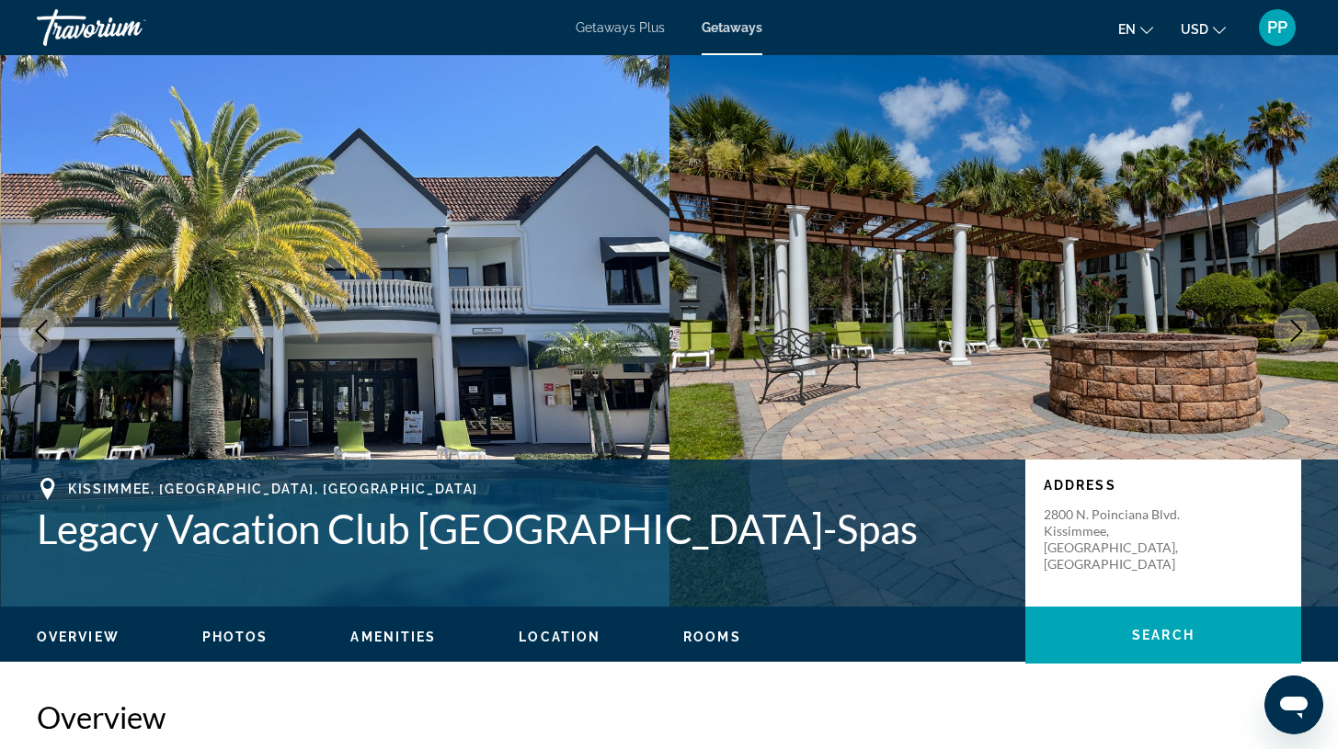
click at [1292, 323] on icon "Next image" at bounding box center [1296, 331] width 22 height 22
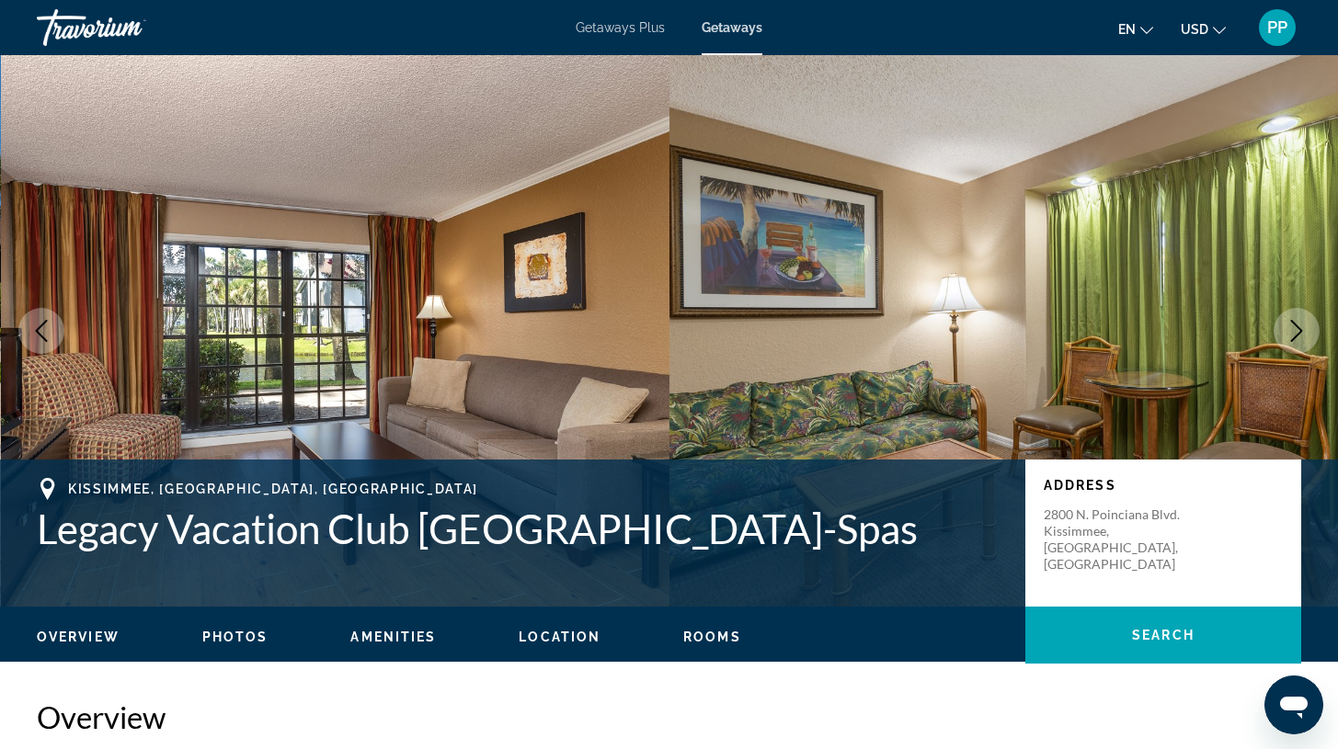
click at [1289, 326] on icon "Next image" at bounding box center [1296, 331] width 22 height 22
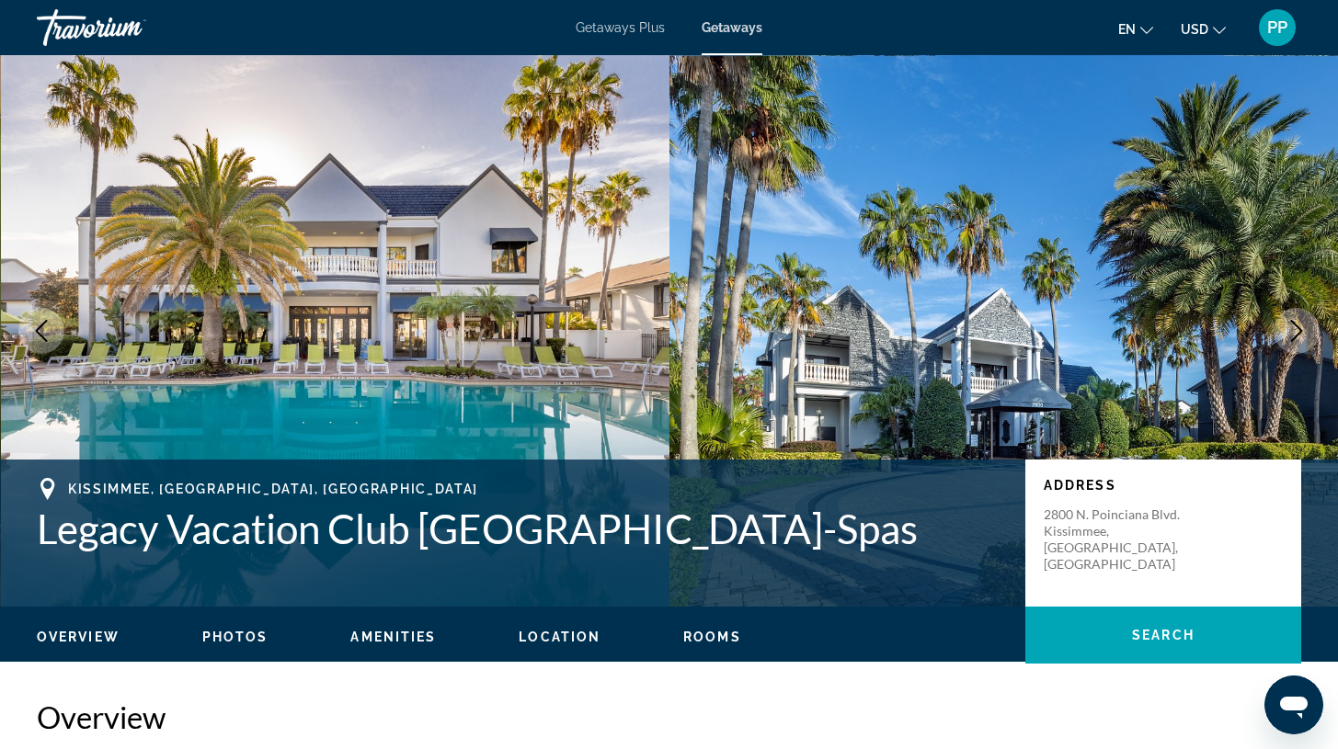
click at [1289, 326] on icon "Next image" at bounding box center [1296, 331] width 22 height 22
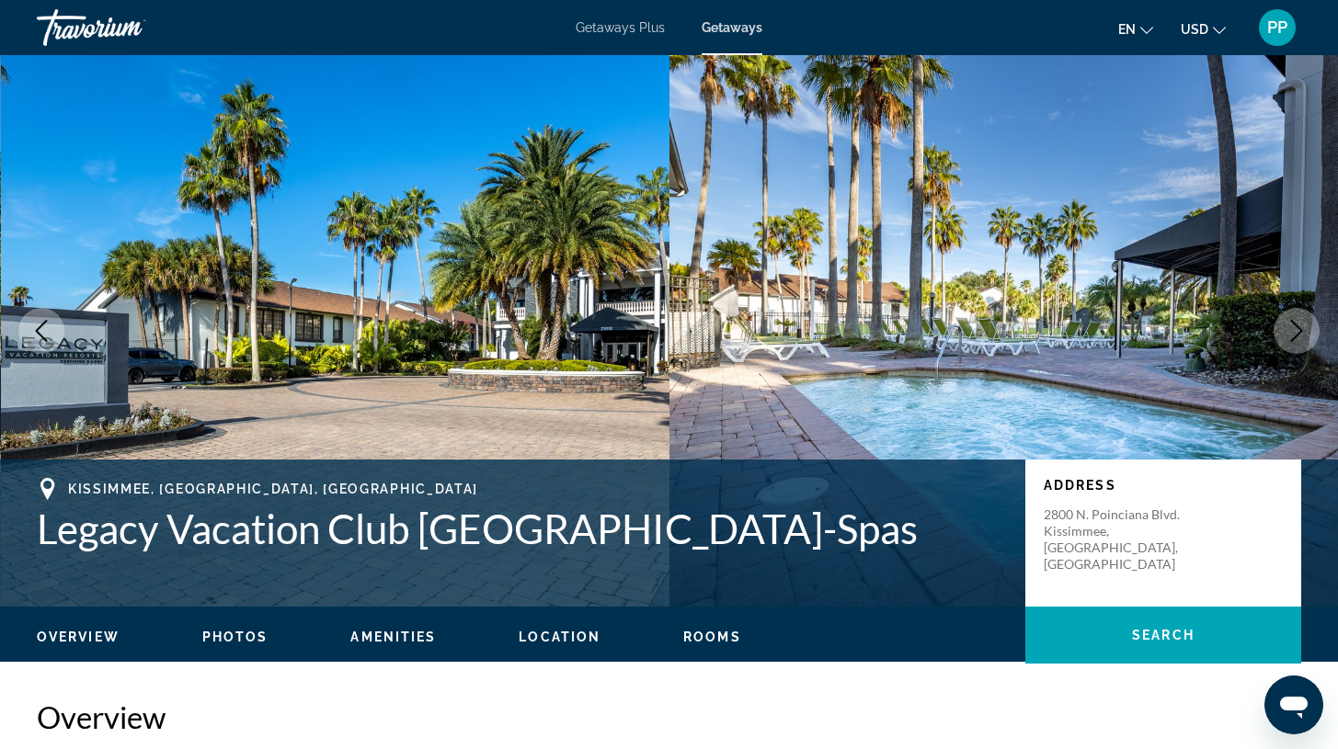
click at [1288, 326] on icon "Next image" at bounding box center [1296, 331] width 22 height 22
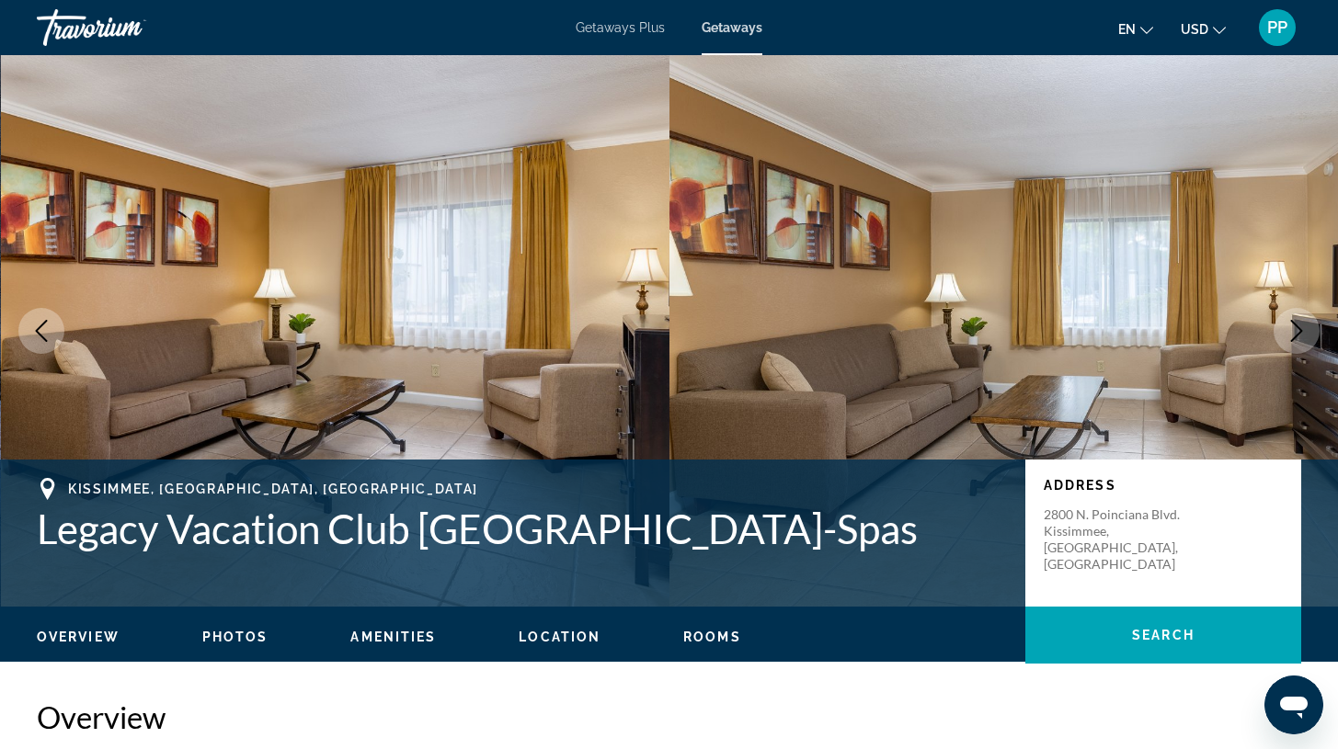
click at [1288, 326] on icon "Next image" at bounding box center [1296, 331] width 22 height 22
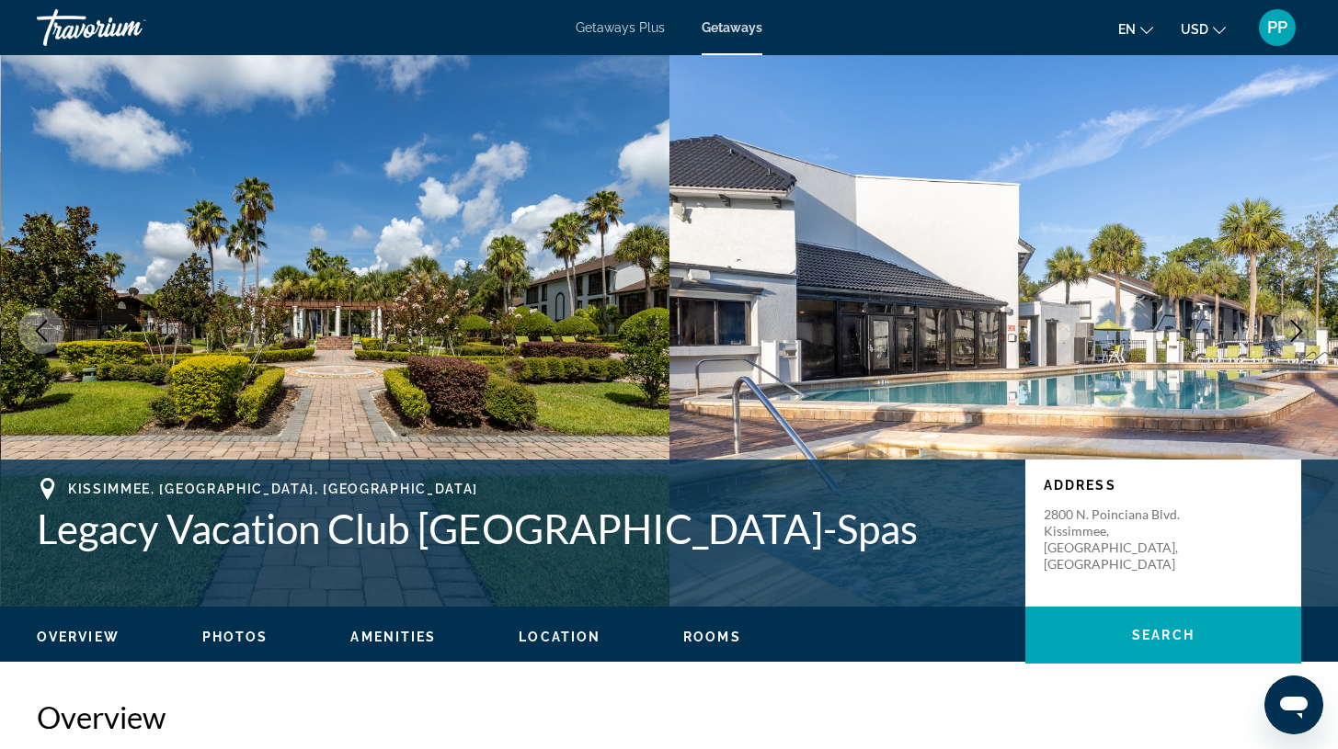
click at [1287, 326] on icon "Next image" at bounding box center [1296, 331] width 22 height 22
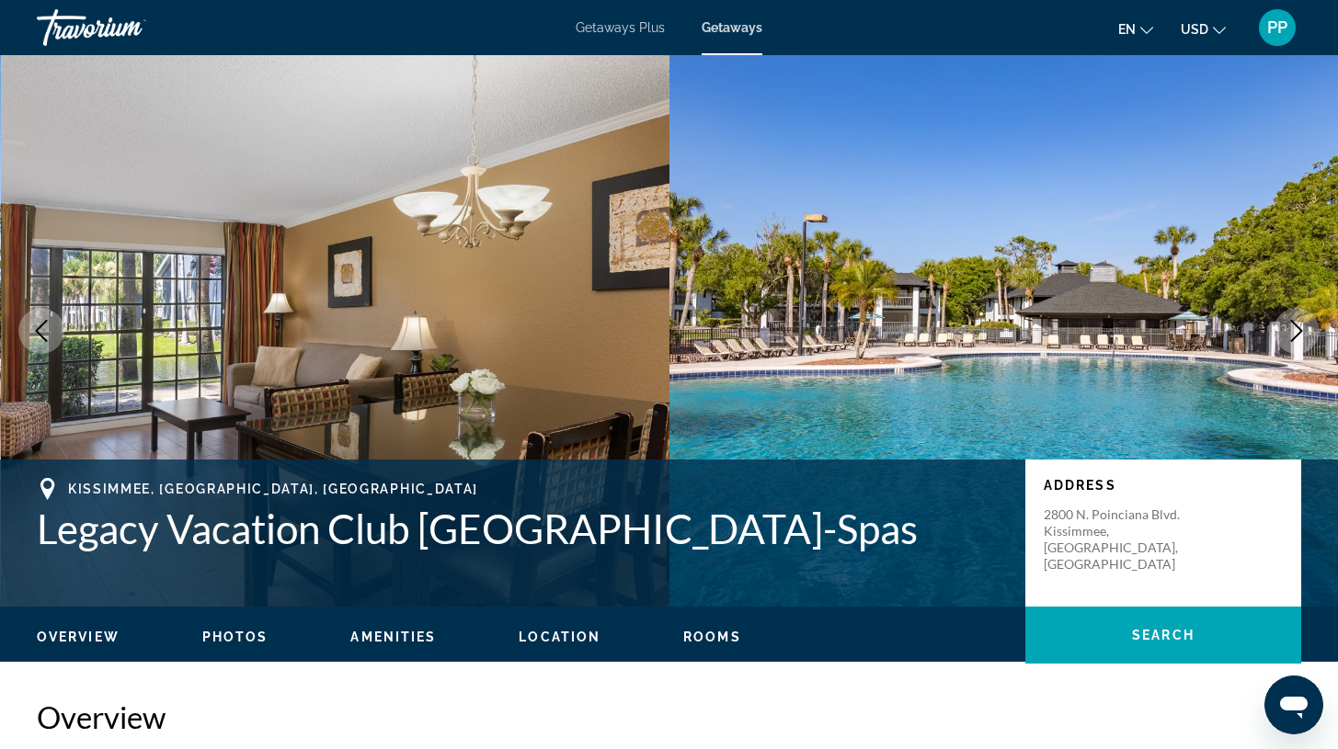
click at [1295, 333] on icon "Next image" at bounding box center [1296, 331] width 22 height 22
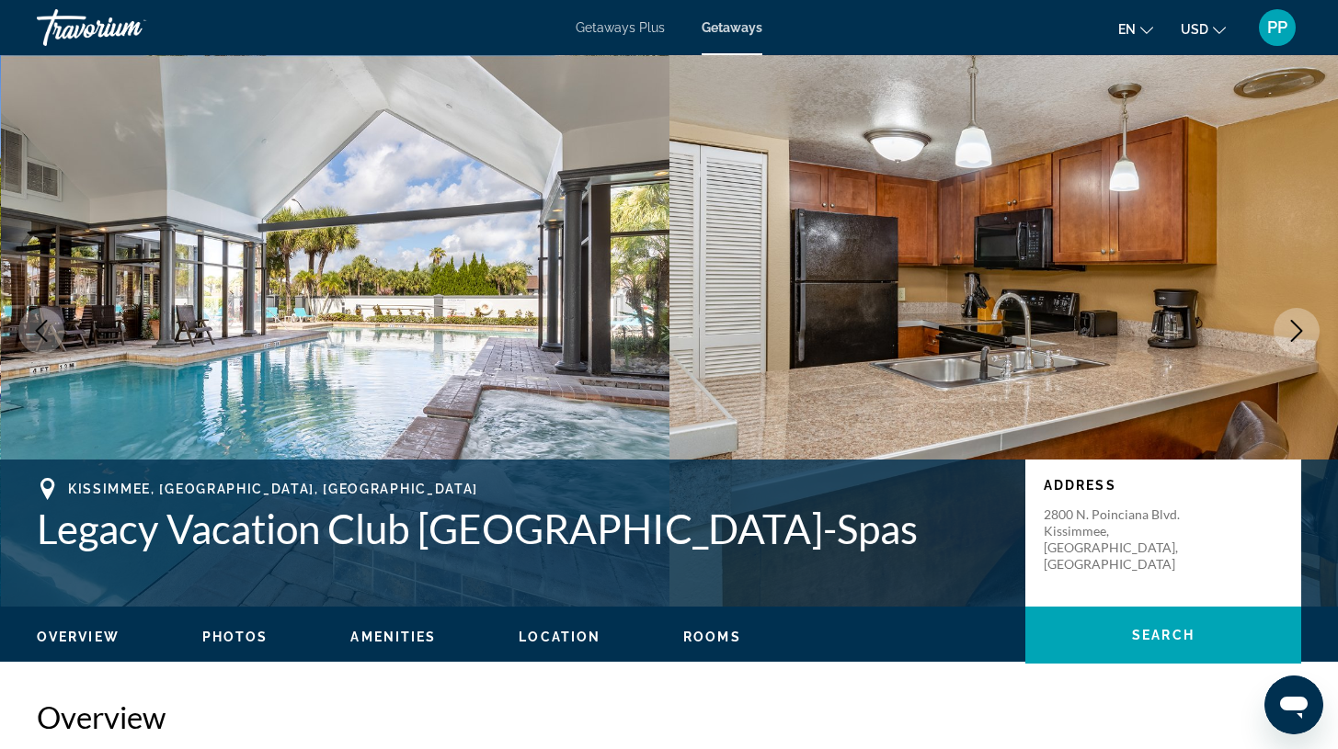
click at [1295, 333] on icon "Next image" at bounding box center [1296, 331] width 22 height 22
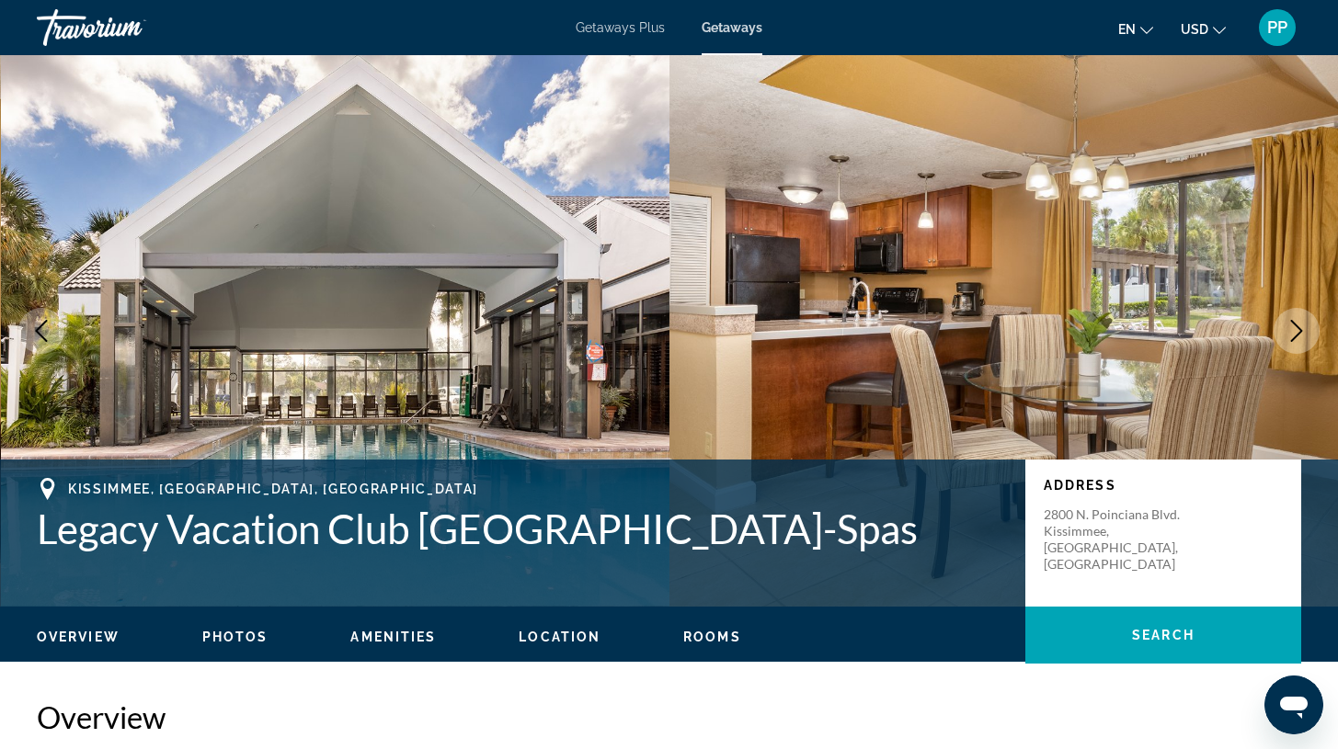
click at [1293, 334] on icon "Next image" at bounding box center [1296, 331] width 22 height 22
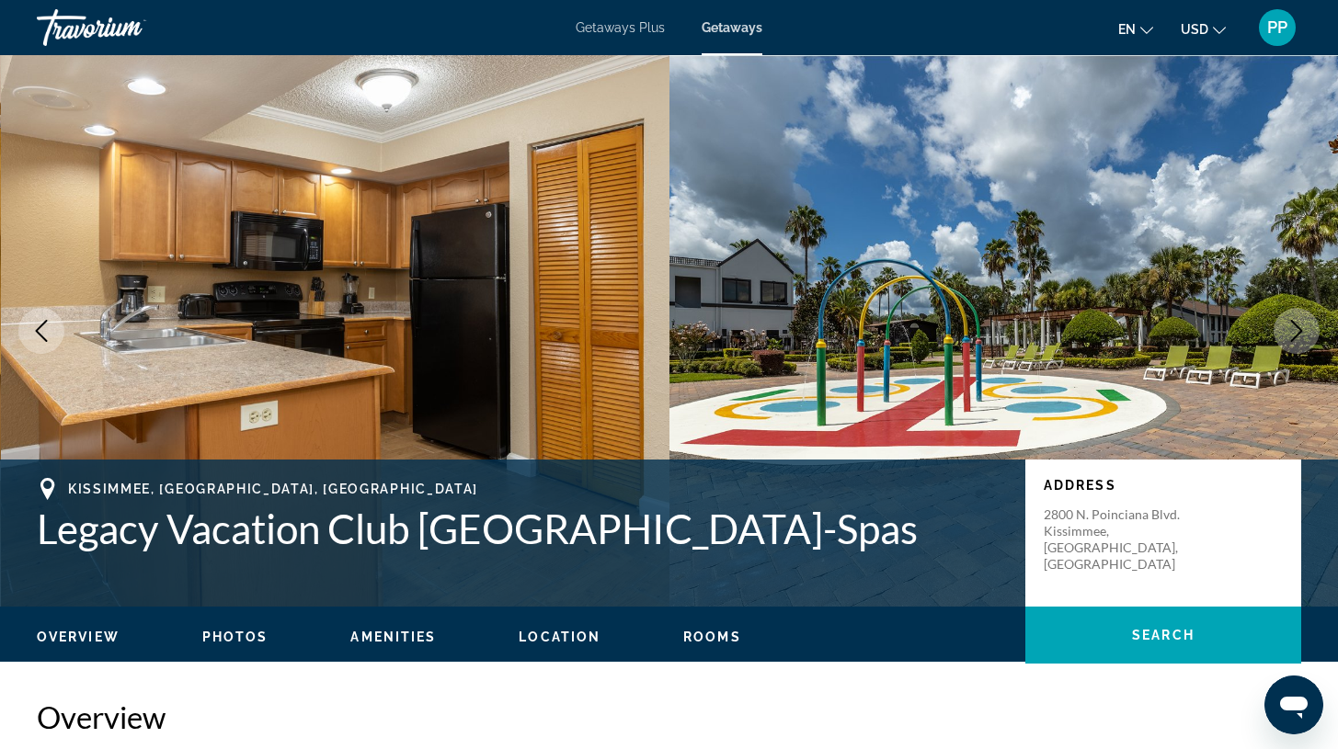
click at [1293, 334] on icon "Next image" at bounding box center [1296, 331] width 22 height 22
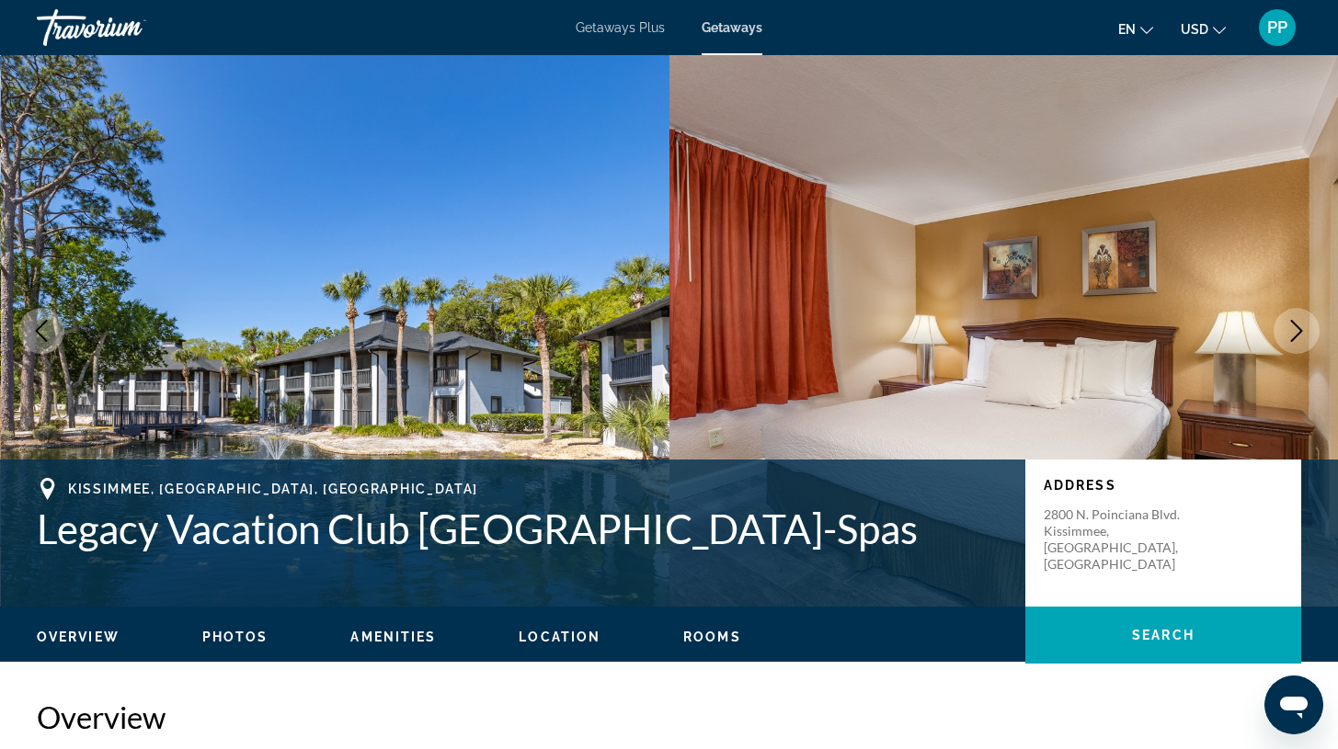
click at [1293, 334] on icon "Next image" at bounding box center [1296, 331] width 22 height 22
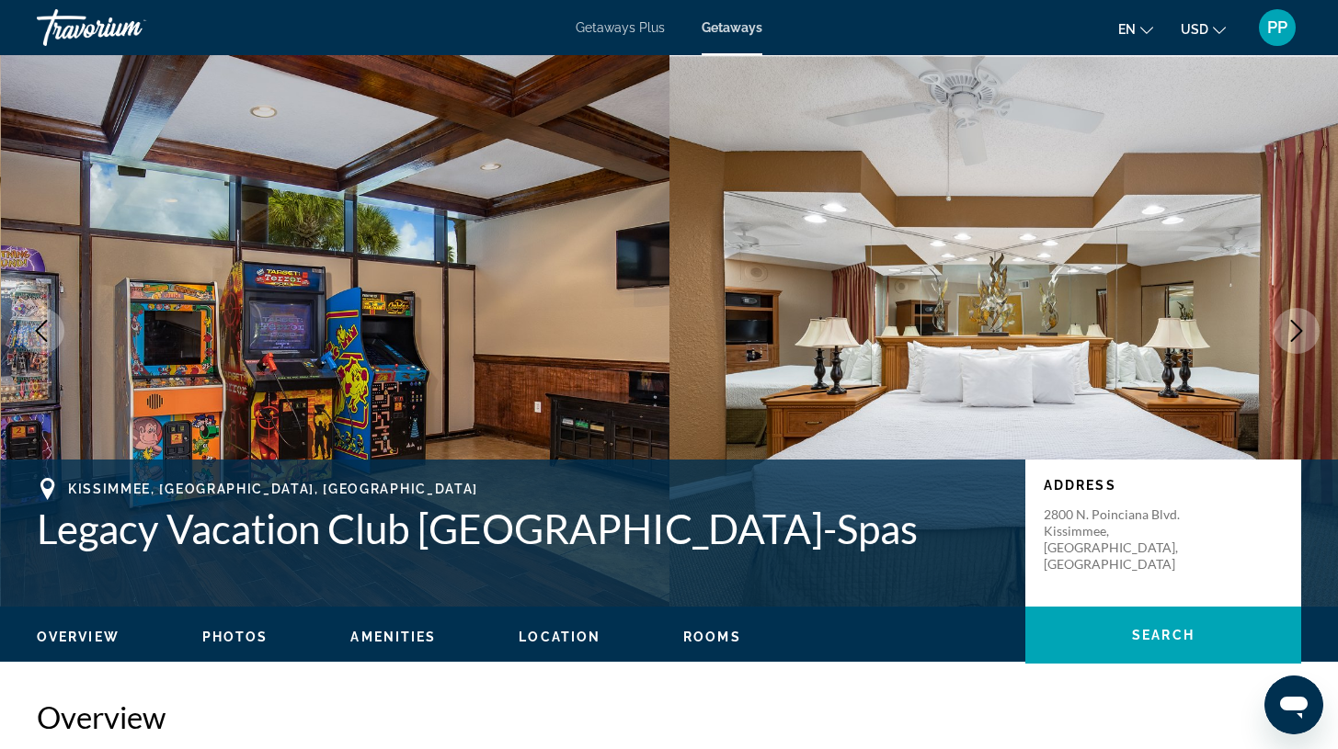
click at [1293, 334] on icon "Next image" at bounding box center [1296, 331] width 22 height 22
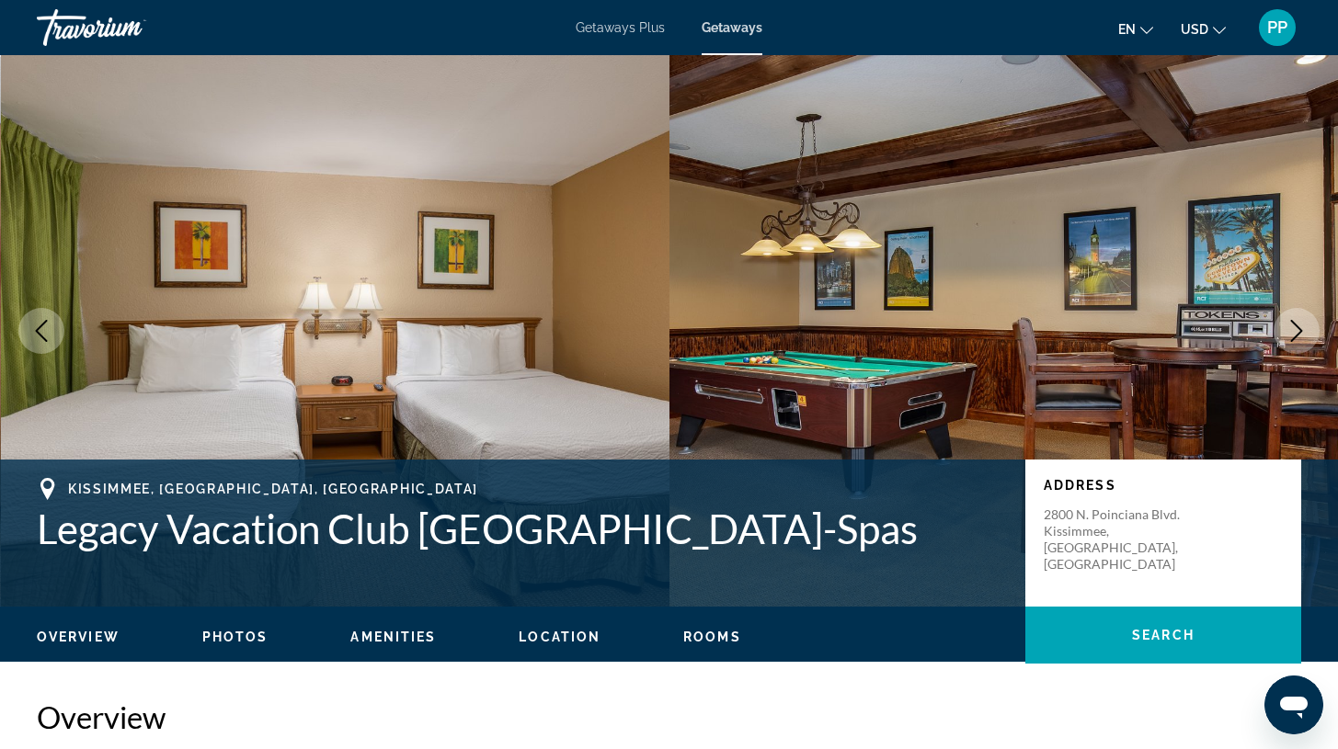
click at [1293, 334] on icon "Next image" at bounding box center [1296, 331] width 22 height 22
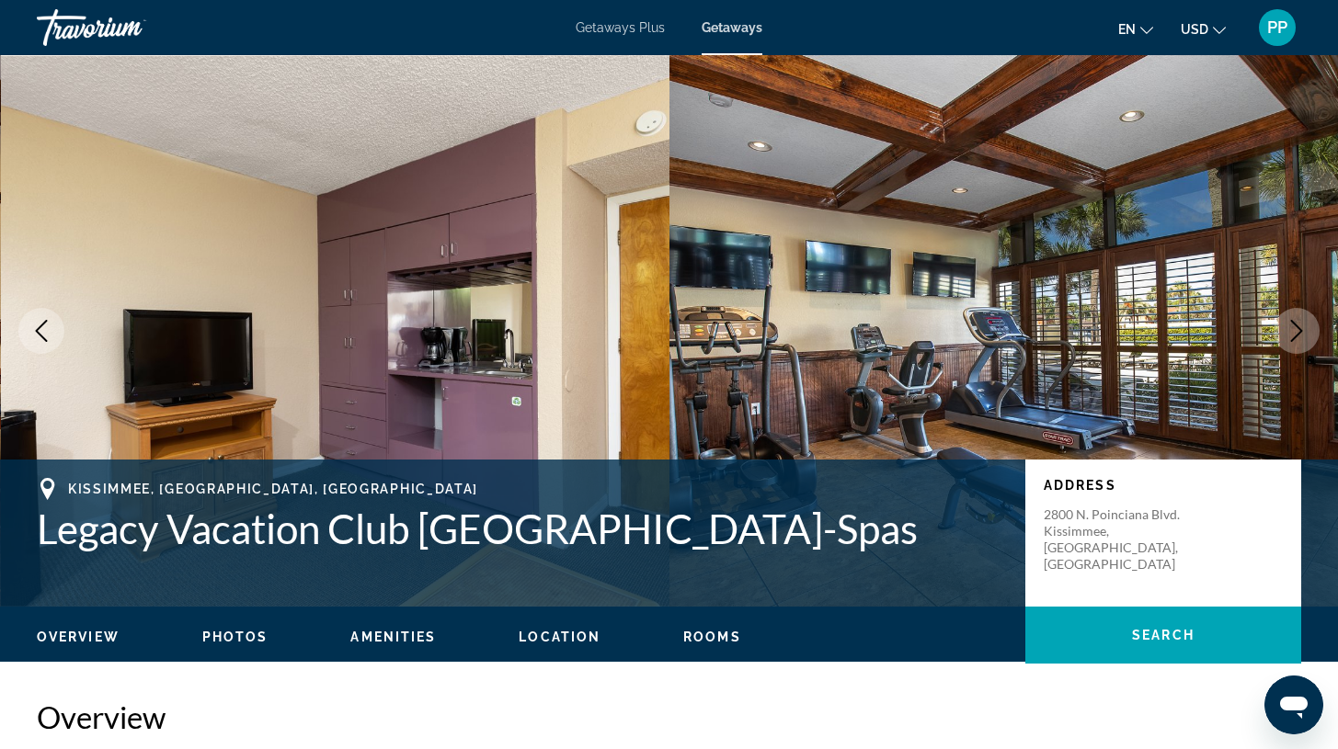
click at [1292, 333] on icon "Next image" at bounding box center [1296, 331] width 22 height 22
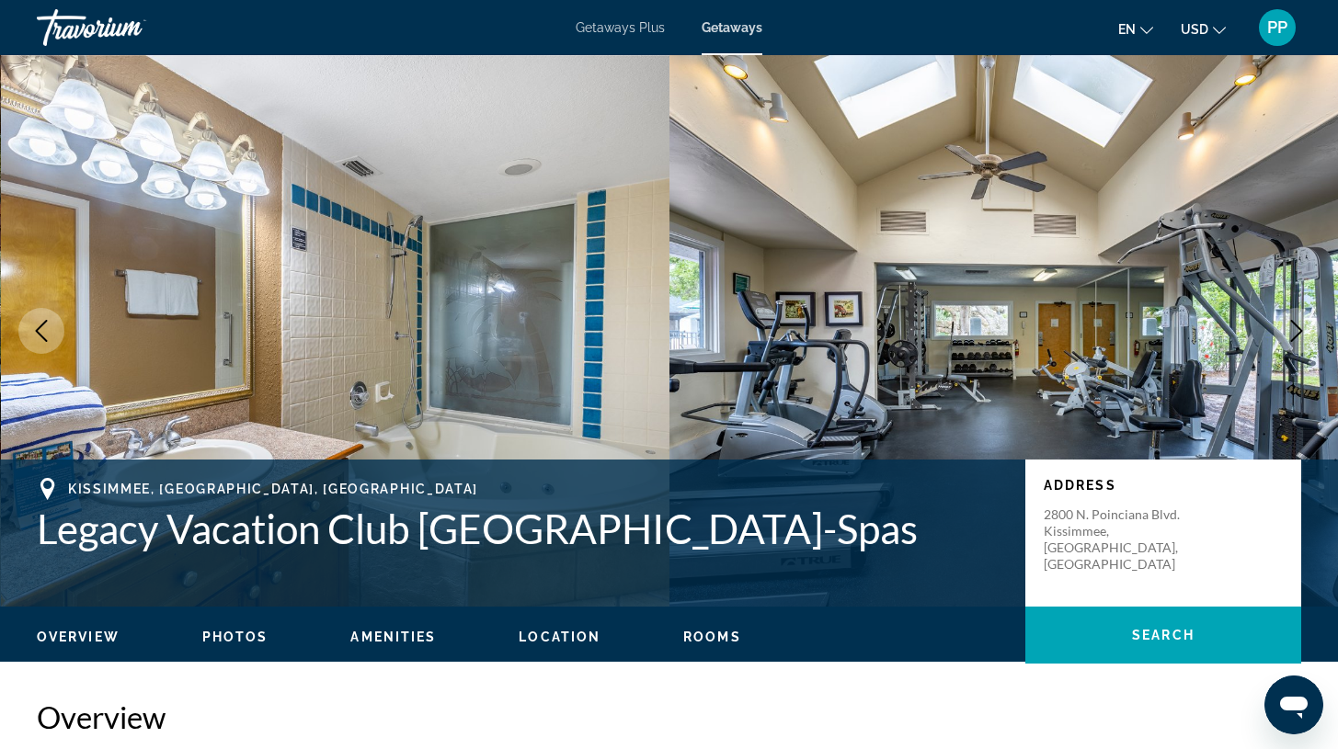
click at [1296, 330] on icon "Next image" at bounding box center [1296, 331] width 22 height 22
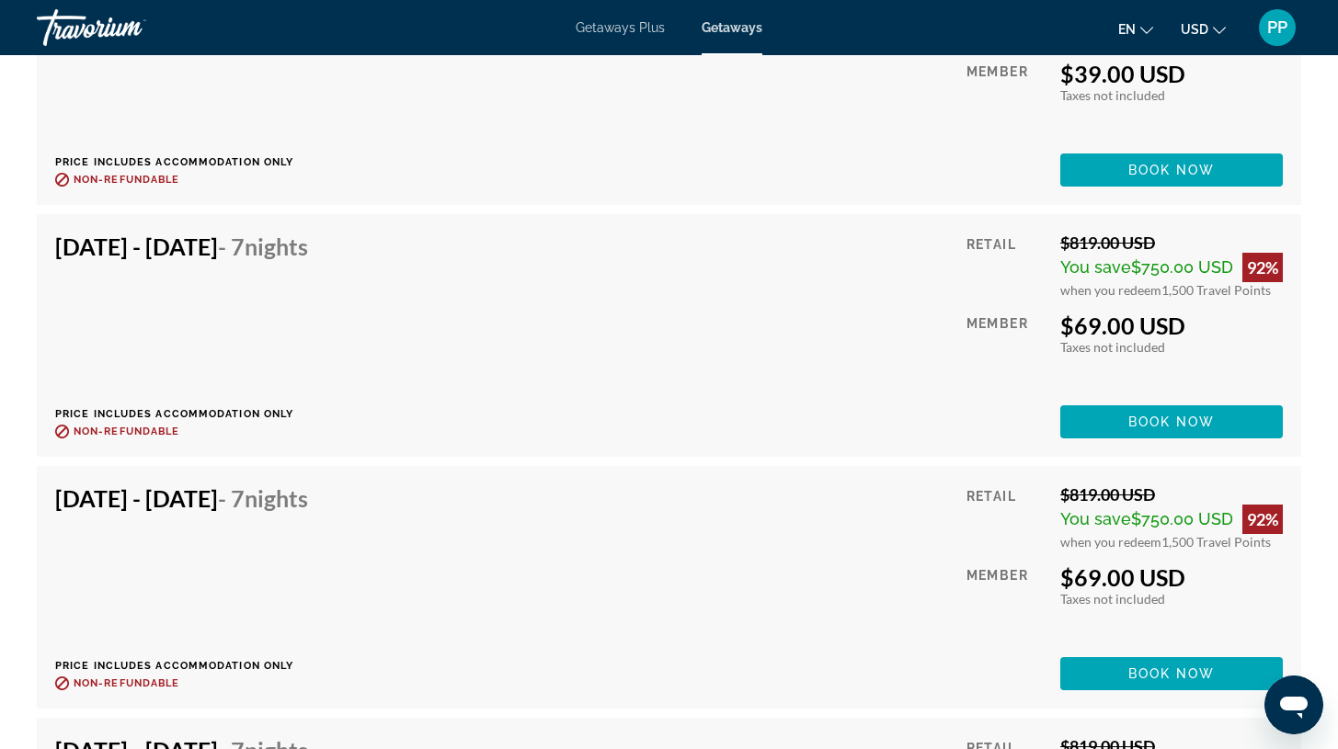
scroll to position [4548, 0]
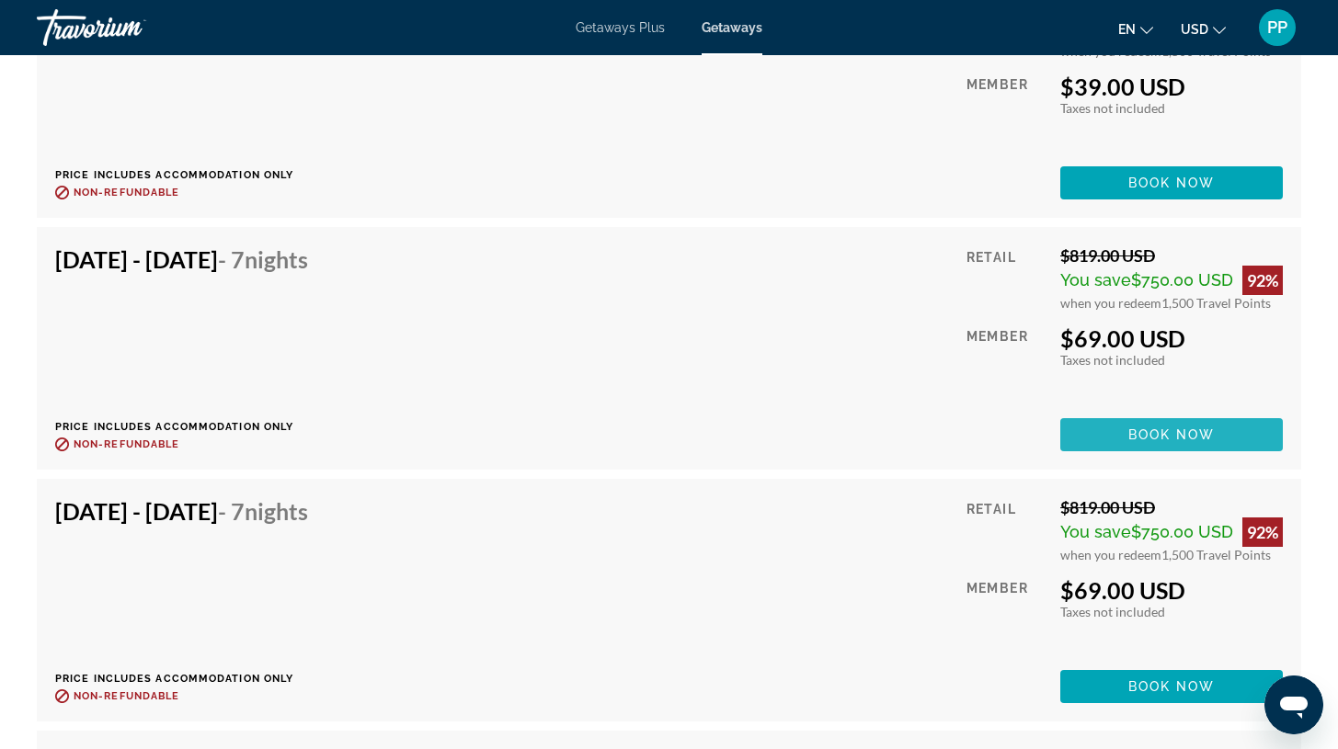
click at [1108, 413] on span "Main content" at bounding box center [1171, 435] width 223 height 44
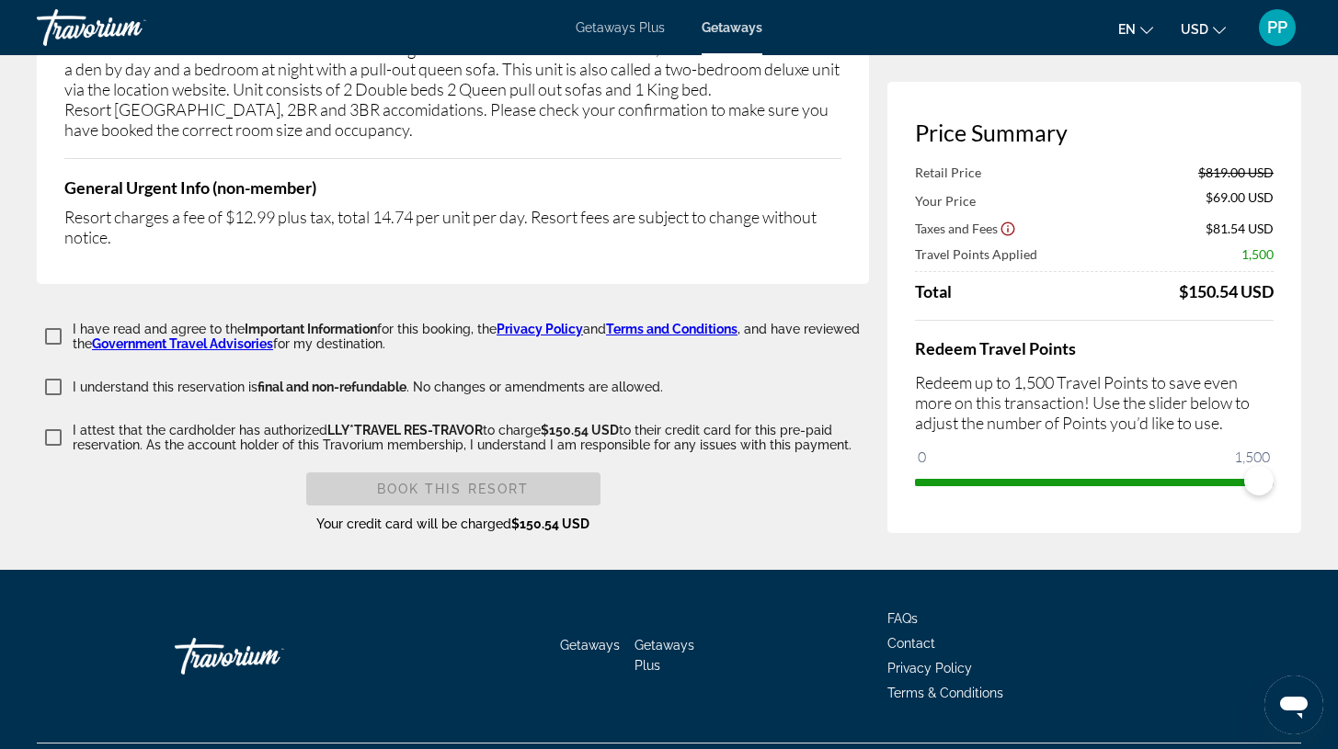
scroll to position [3908, 0]
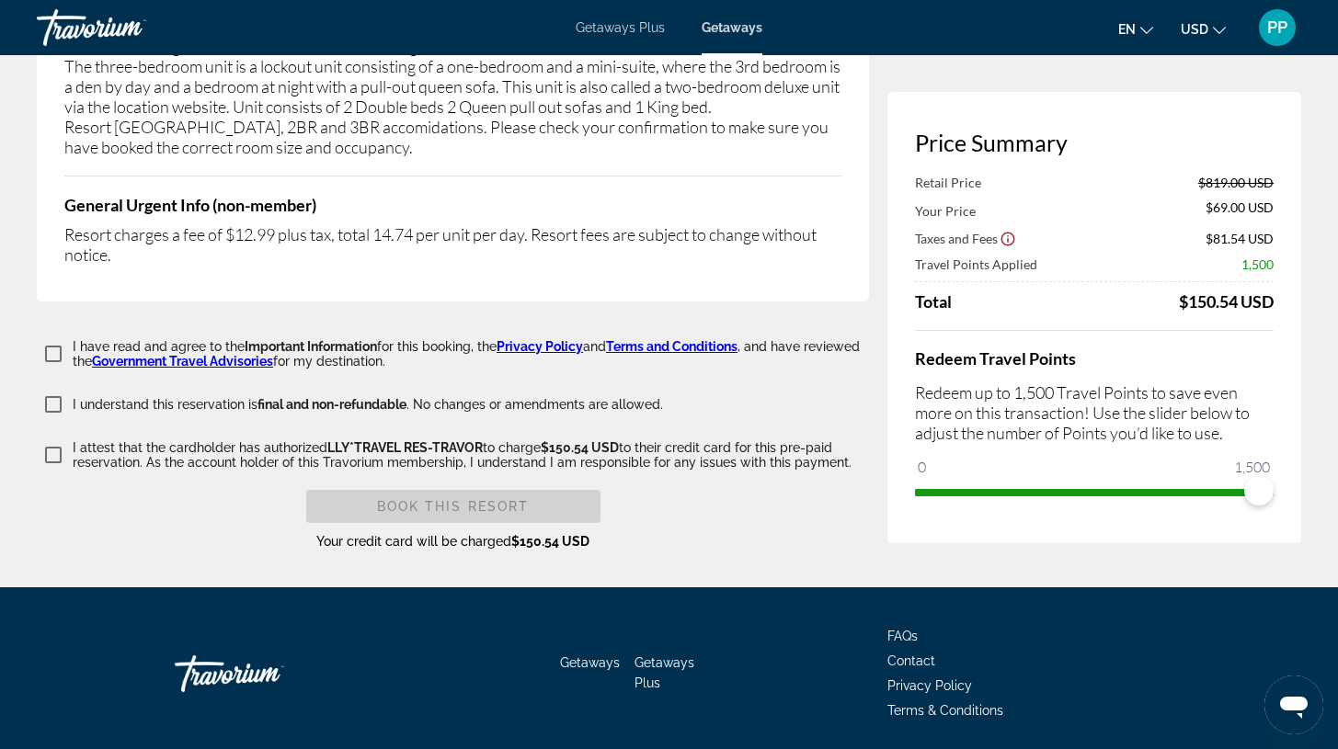
click at [1281, 26] on span "PP" at bounding box center [1277, 27] width 20 height 18
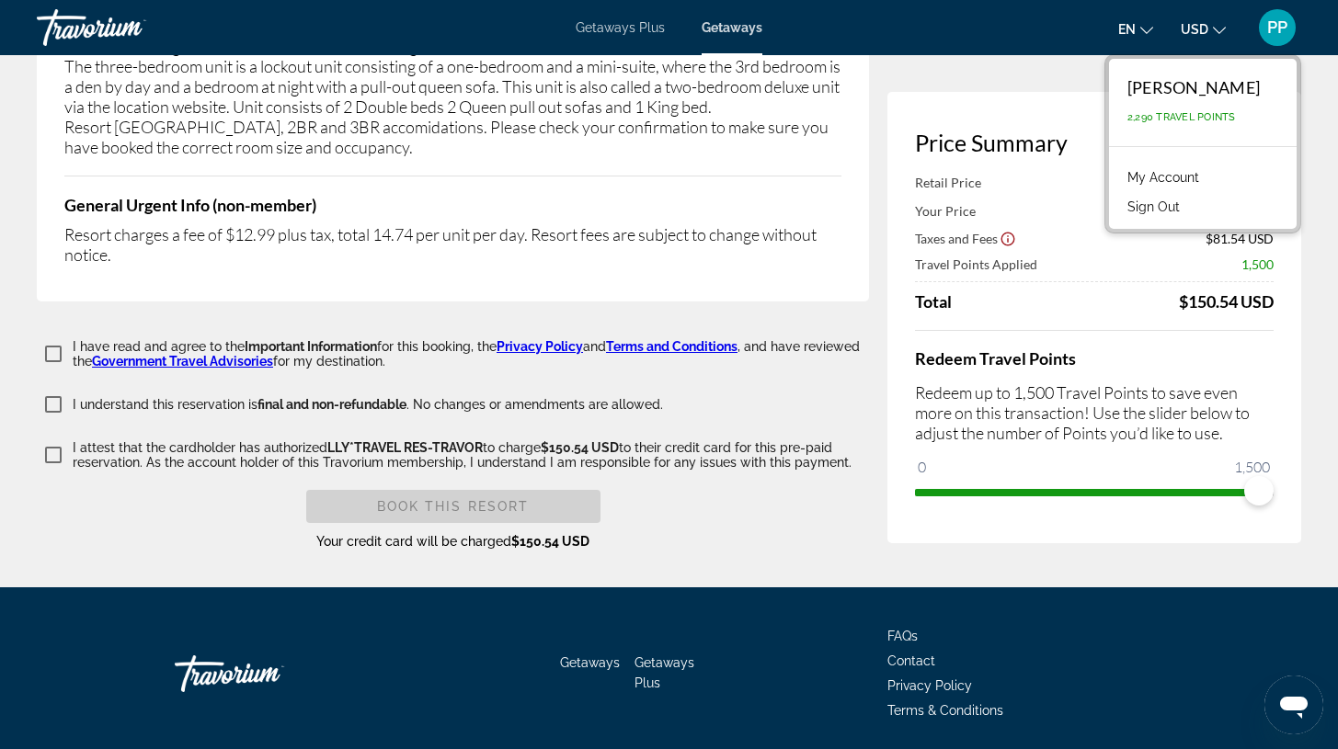
click at [1194, 173] on link "My Account" at bounding box center [1163, 178] width 90 height 24
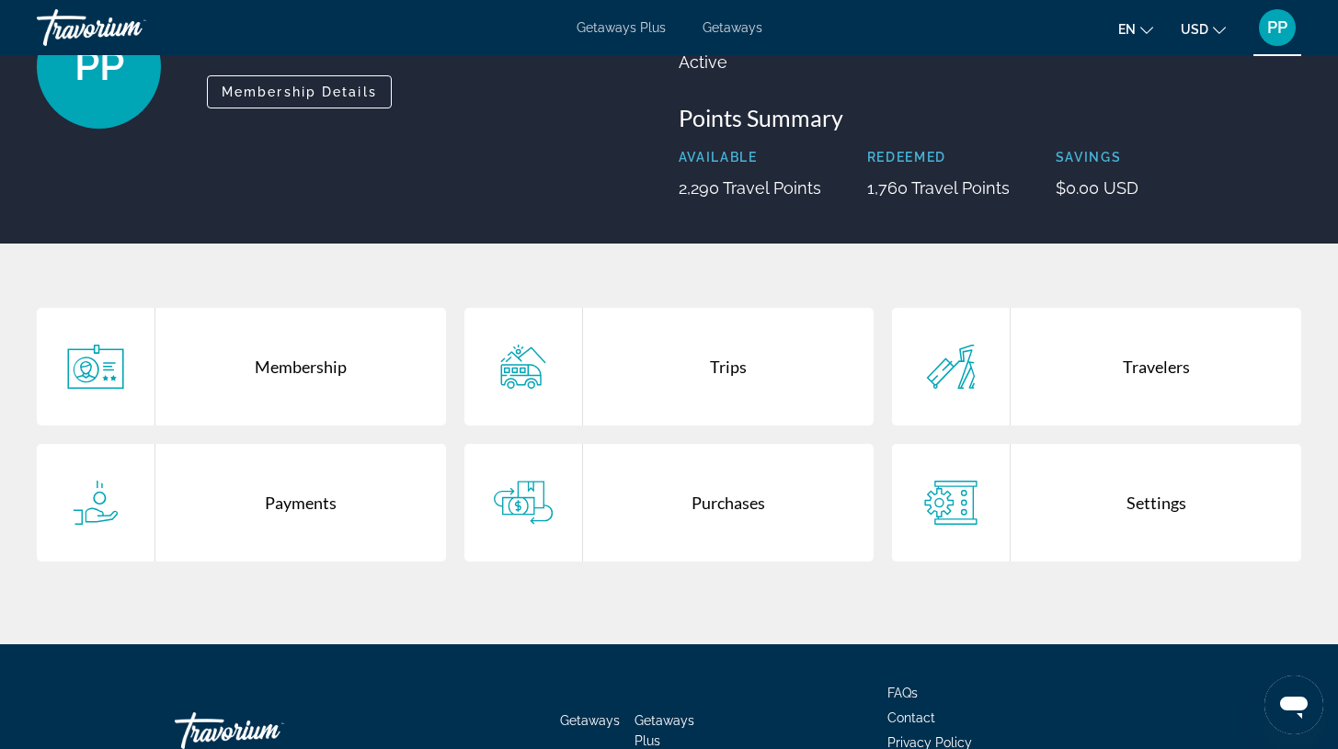
scroll to position [287, 0]
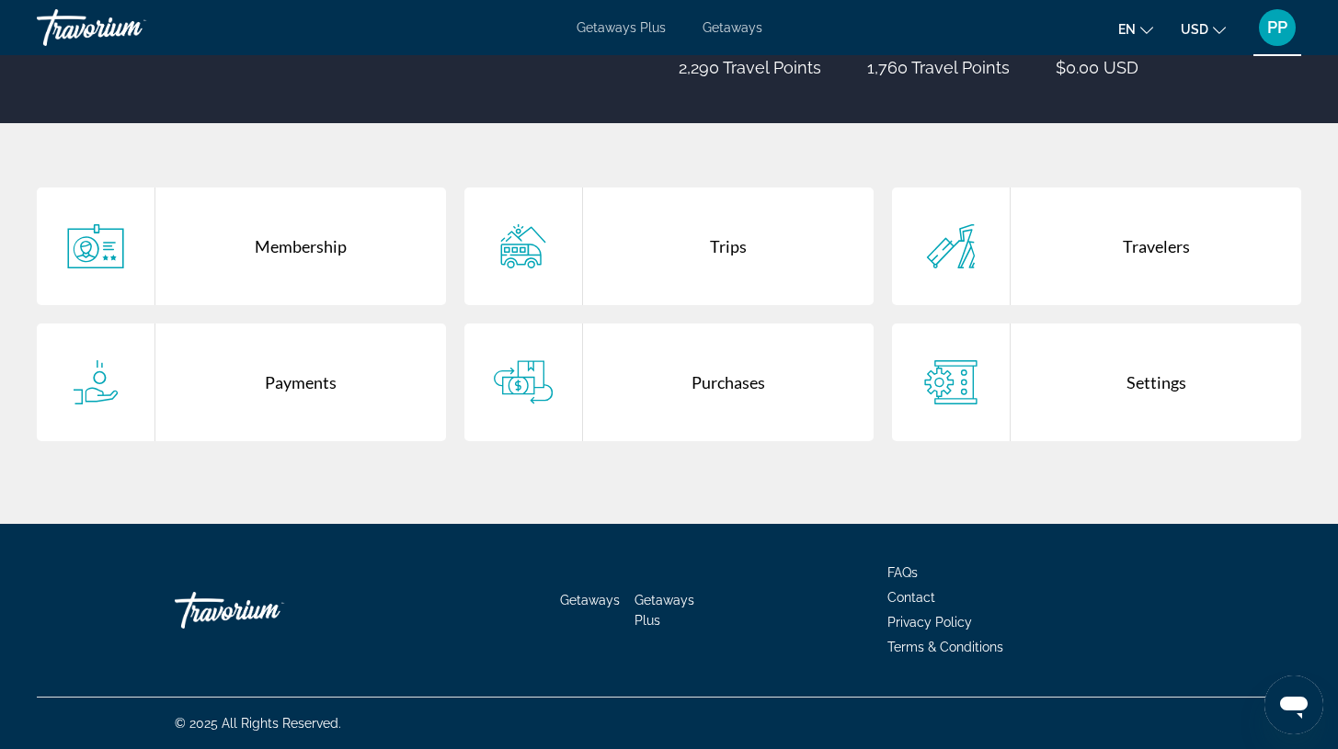
click at [736, 250] on div "Trips" at bounding box center [728, 247] width 291 height 118
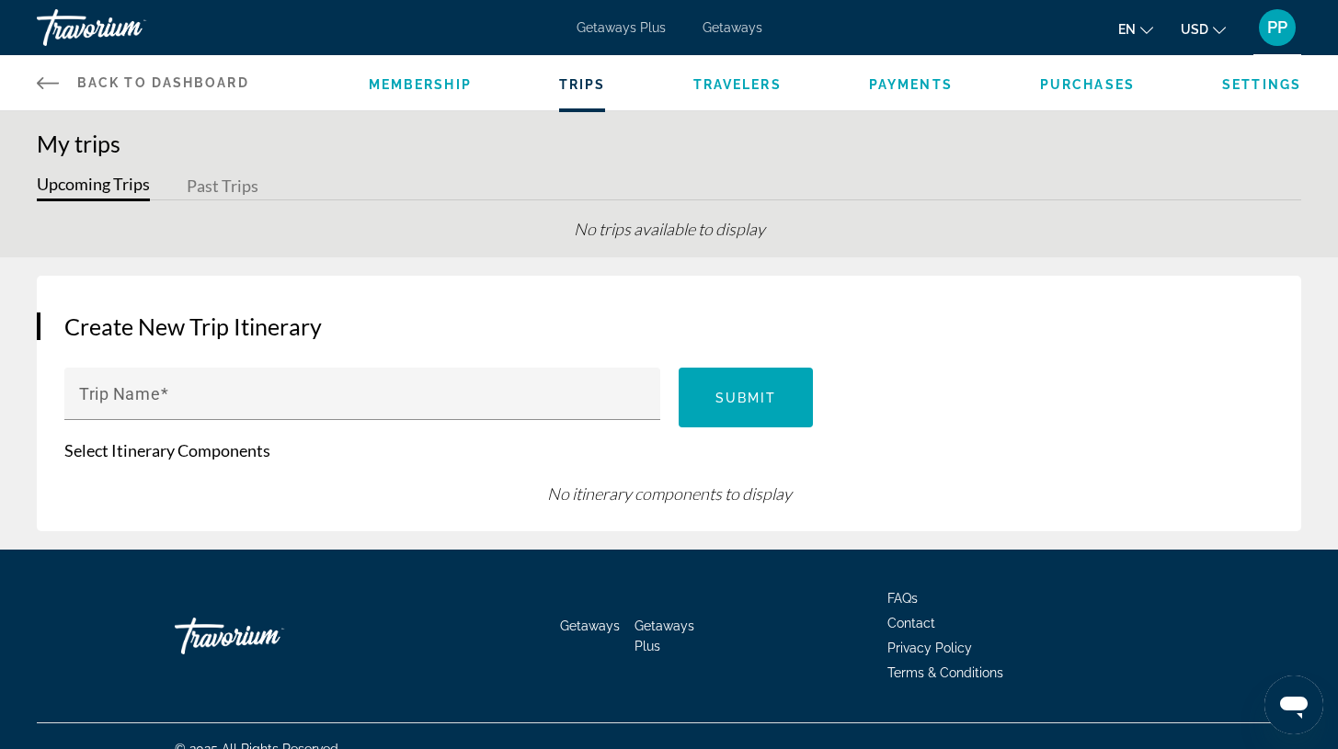
click at [45, 86] on icon "Main content" at bounding box center [48, 83] width 22 height 22
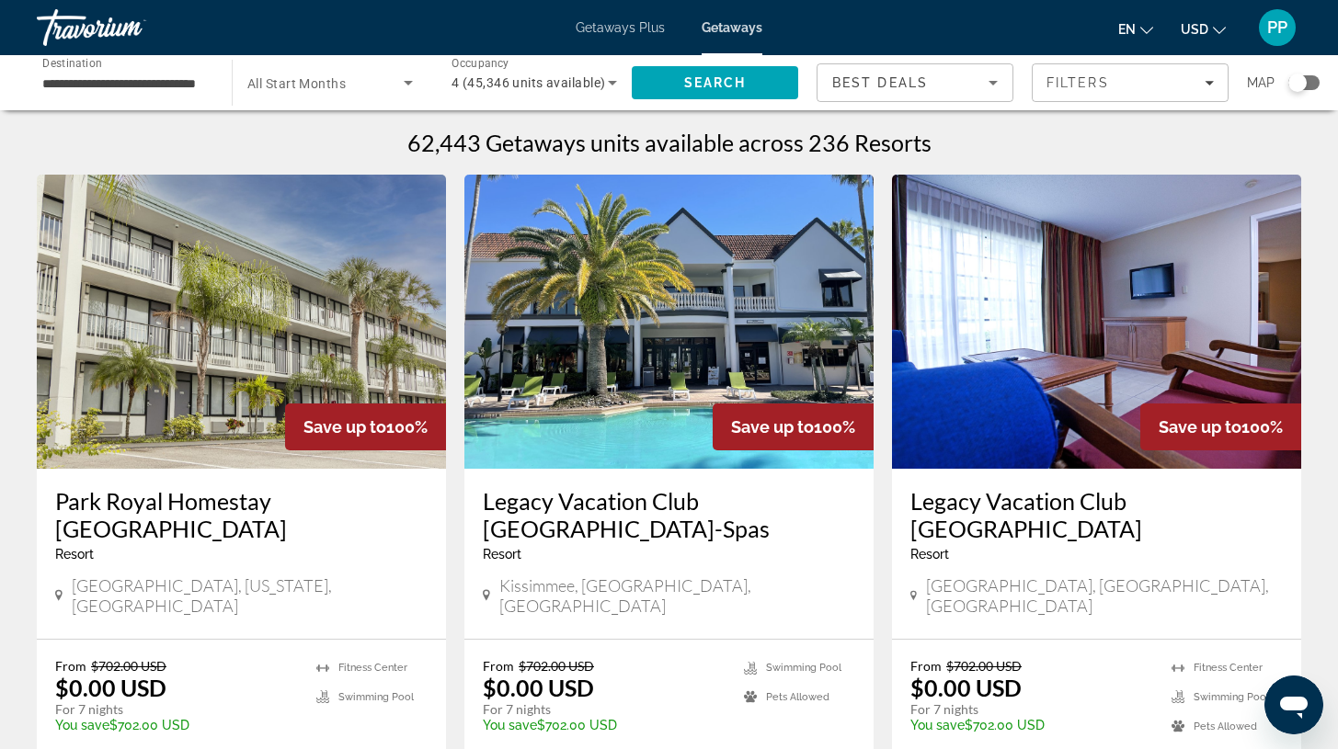
click at [615, 36] on div "Getaways Plus Getaways en English Español Français Italiano Português русский U…" at bounding box center [669, 28] width 1338 height 48
click at [624, 24] on span "Getaways Plus" at bounding box center [620, 27] width 89 height 15
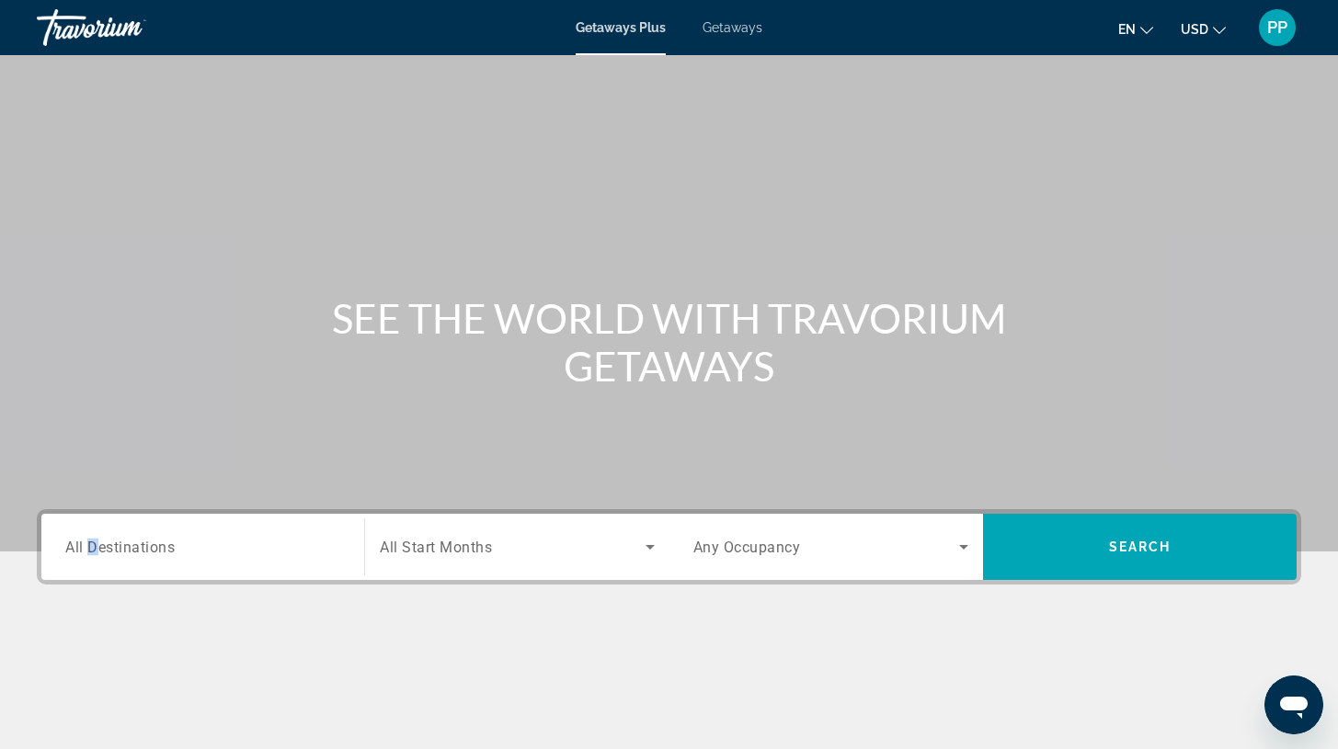
click at [93, 542] on span "All Destinations" at bounding box center [119, 546] width 109 height 17
click at [93, 542] on input "Destination All Destinations" at bounding box center [202, 548] width 275 height 22
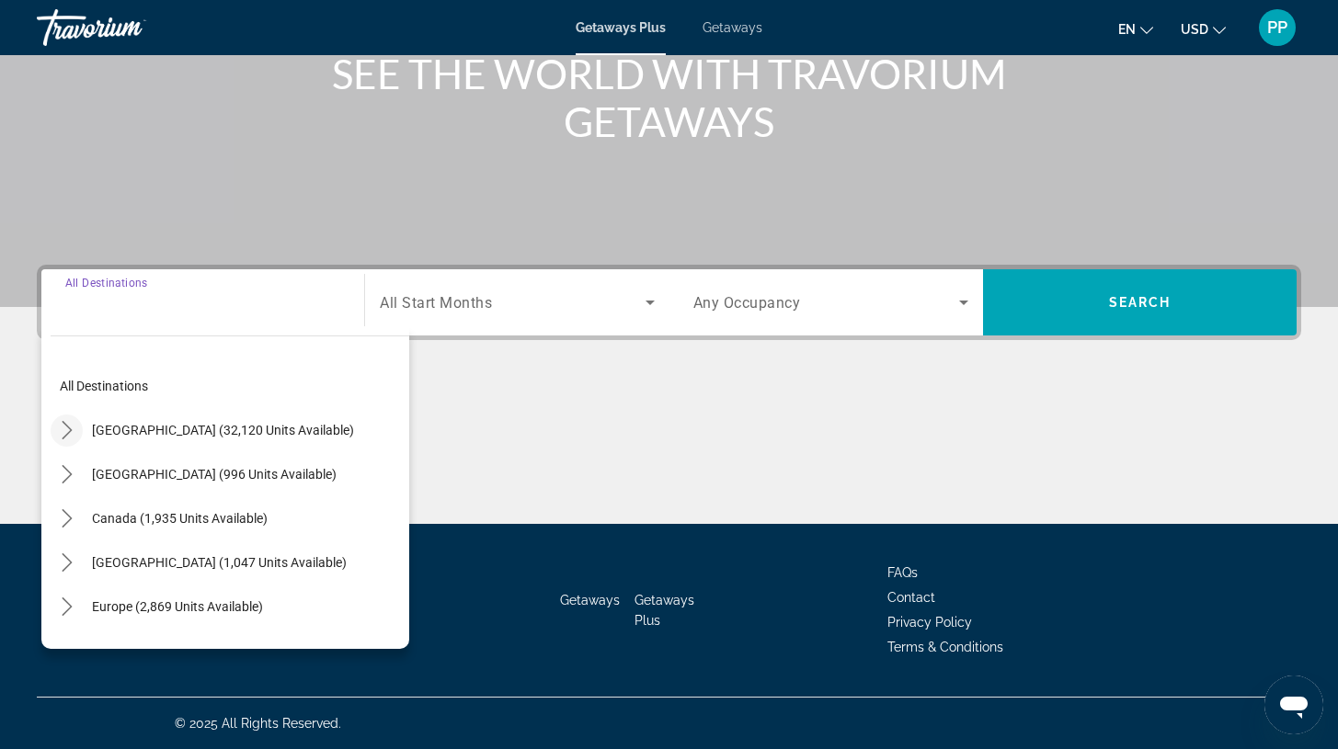
click at [66, 424] on icon "Toggle United States (32,120 units available) submenu" at bounding box center [67, 430] width 18 height 18
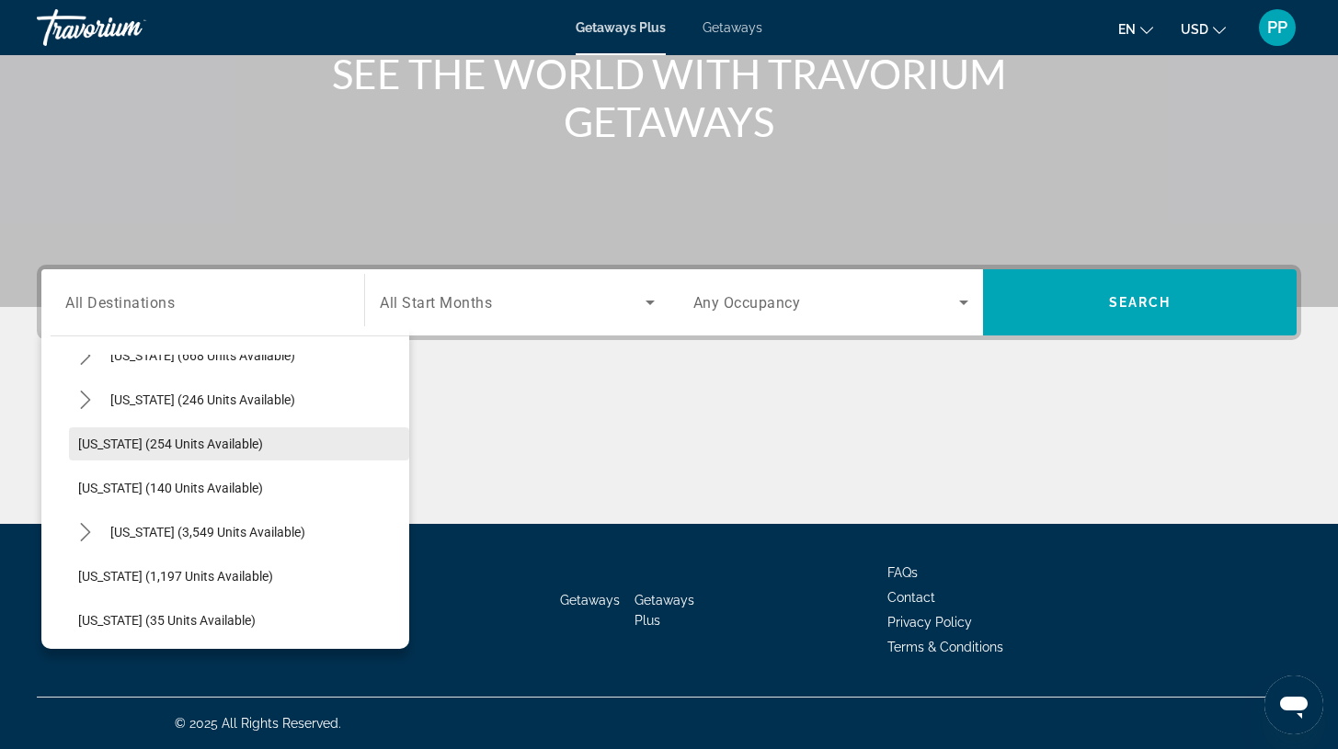
scroll to position [1470, 0]
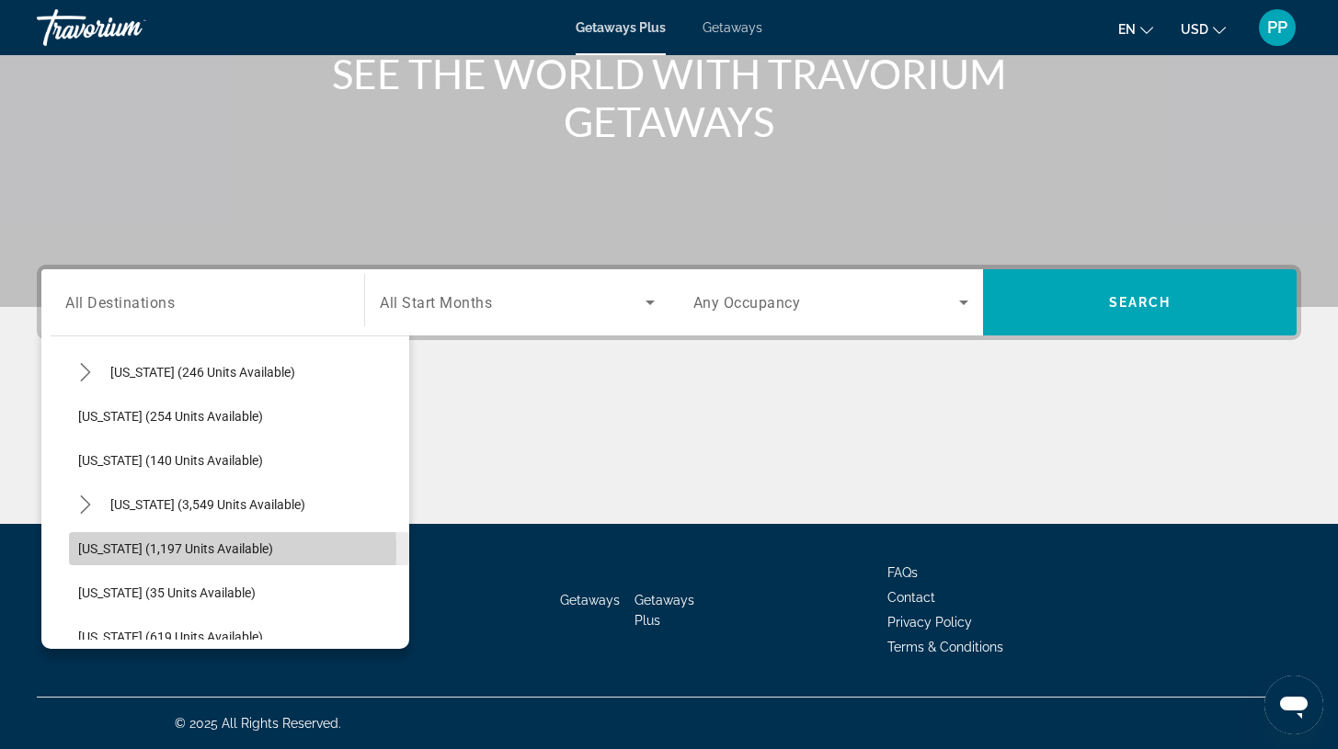
click at [146, 551] on span "[US_STATE] (1,197 units available)" at bounding box center [175, 549] width 195 height 15
type input "**********"
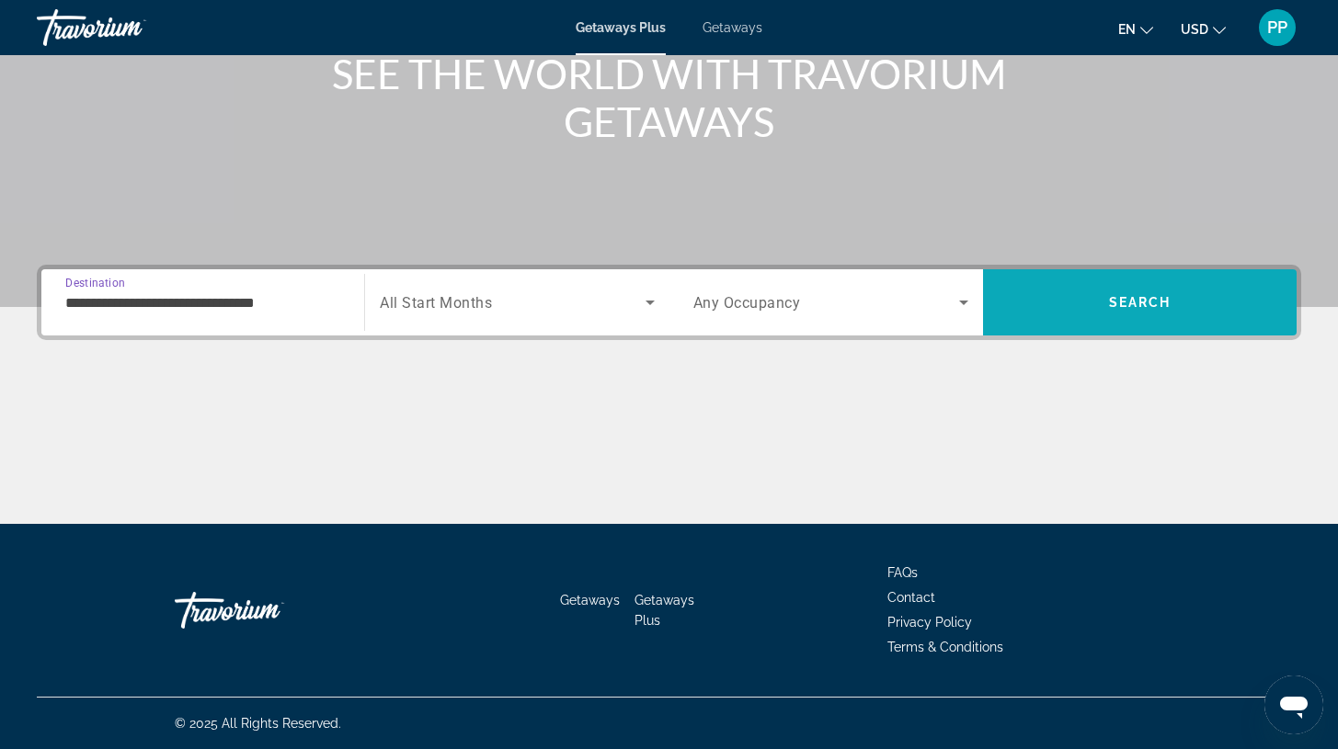
click at [1111, 295] on button "Search" at bounding box center [1140, 302] width 314 height 66
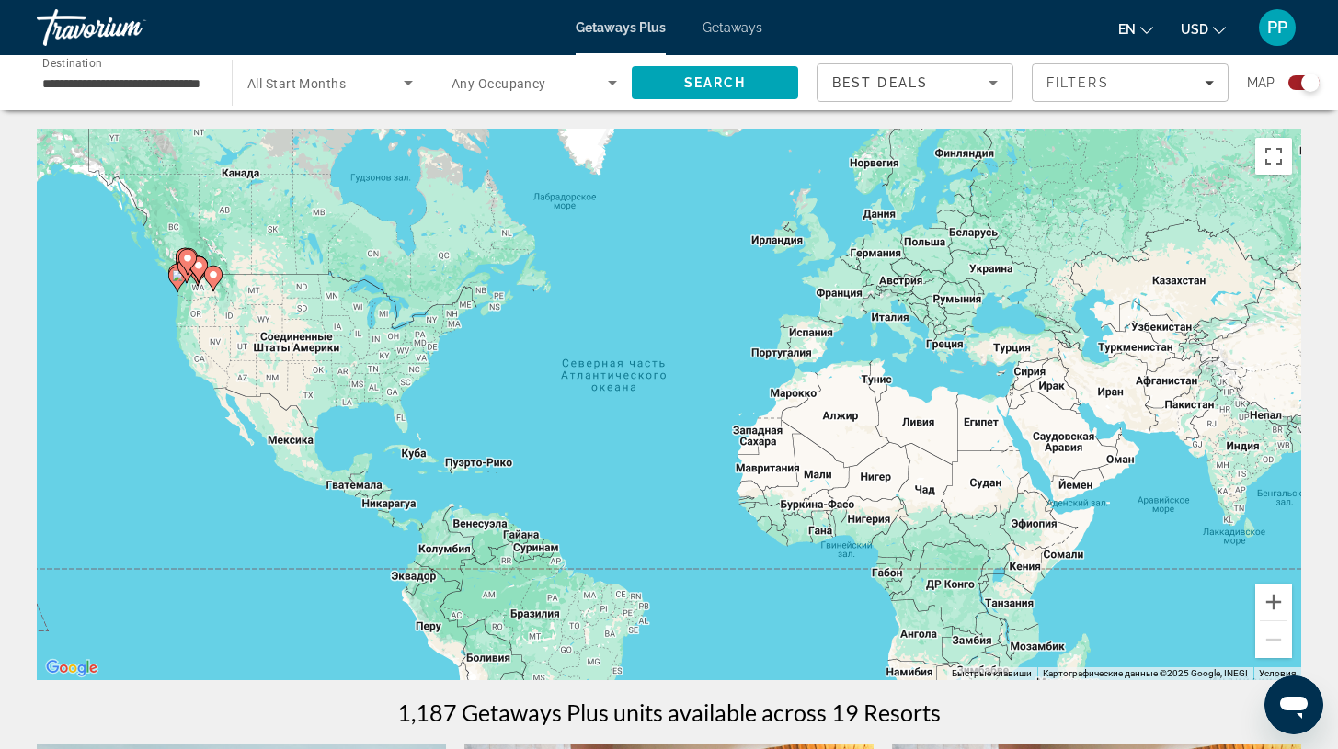
click at [1307, 83] on div "Search widget" at bounding box center [1310, 83] width 18 height 18
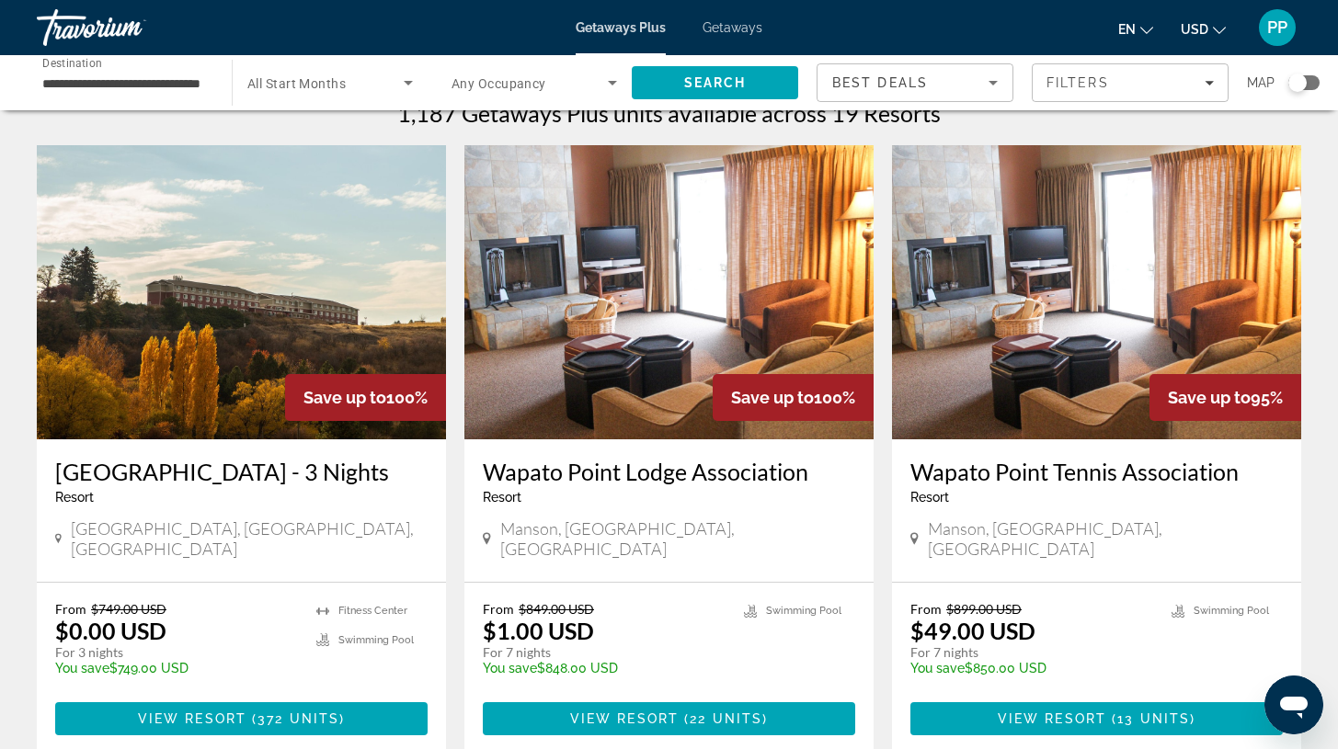
scroll to position [99, 0]
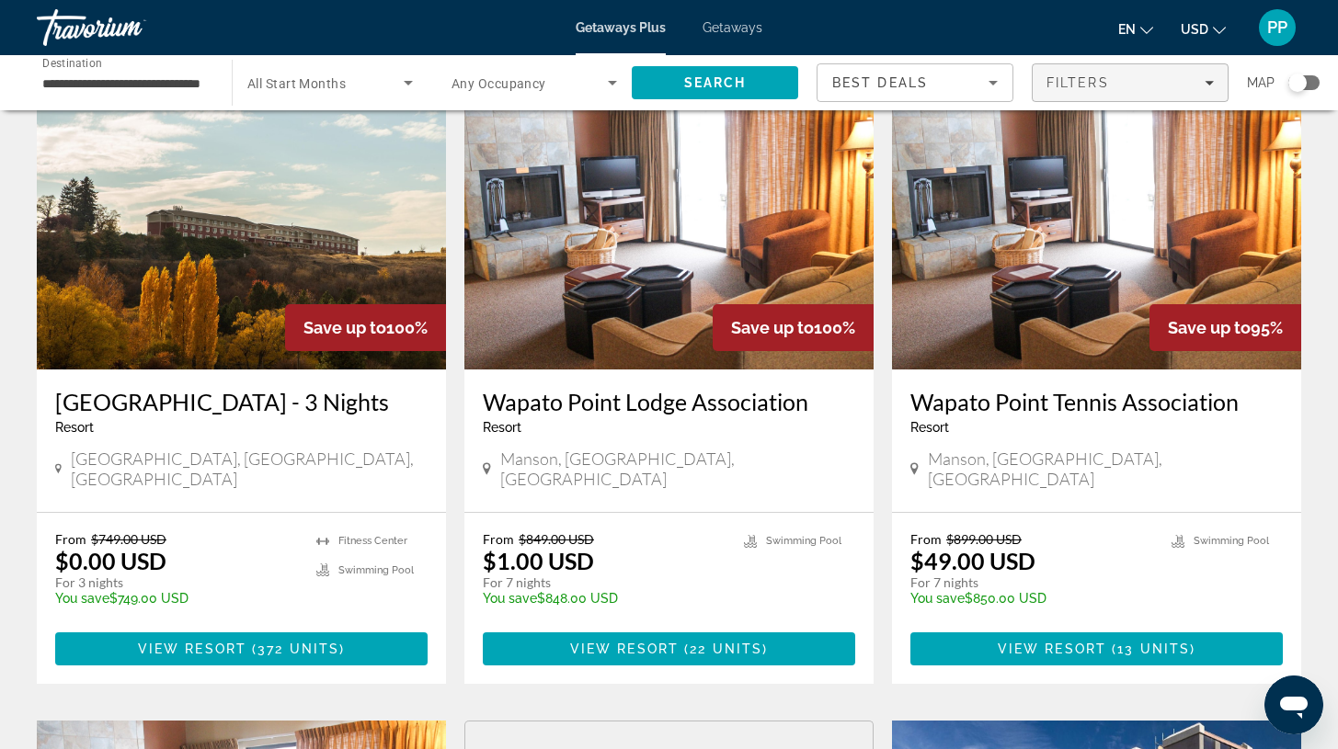
click at [1209, 85] on icon "Filters" at bounding box center [1209, 83] width 9 height 5
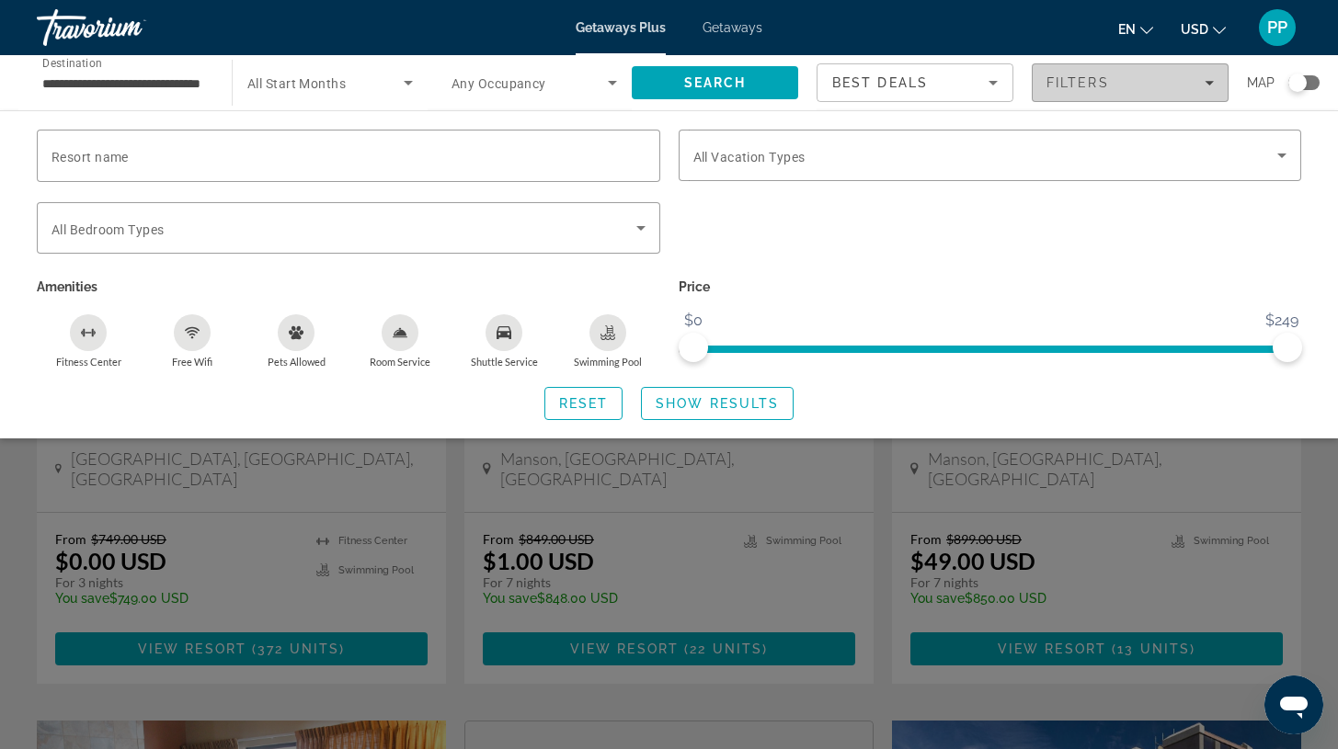
click at [1209, 84] on icon "Filters" at bounding box center [1209, 83] width 9 height 5
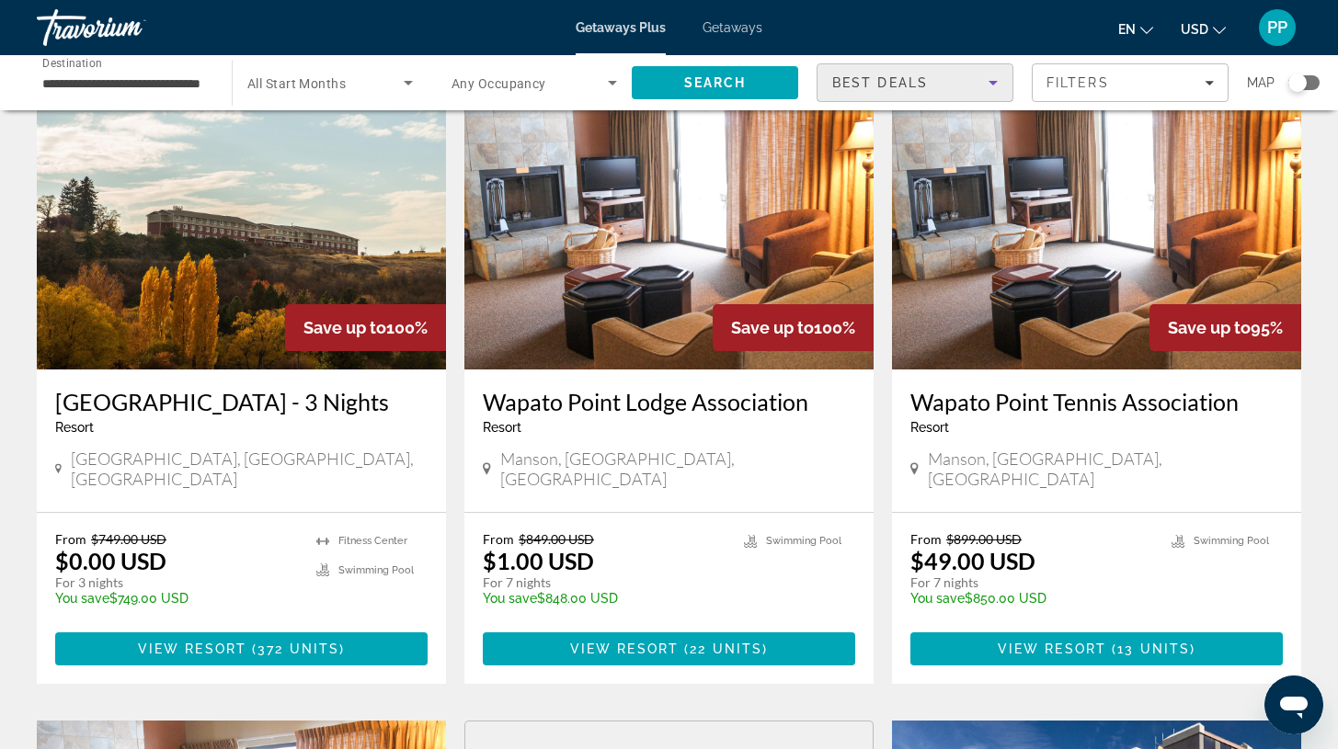
click at [985, 91] on icon "Sort by" at bounding box center [993, 83] width 22 height 22
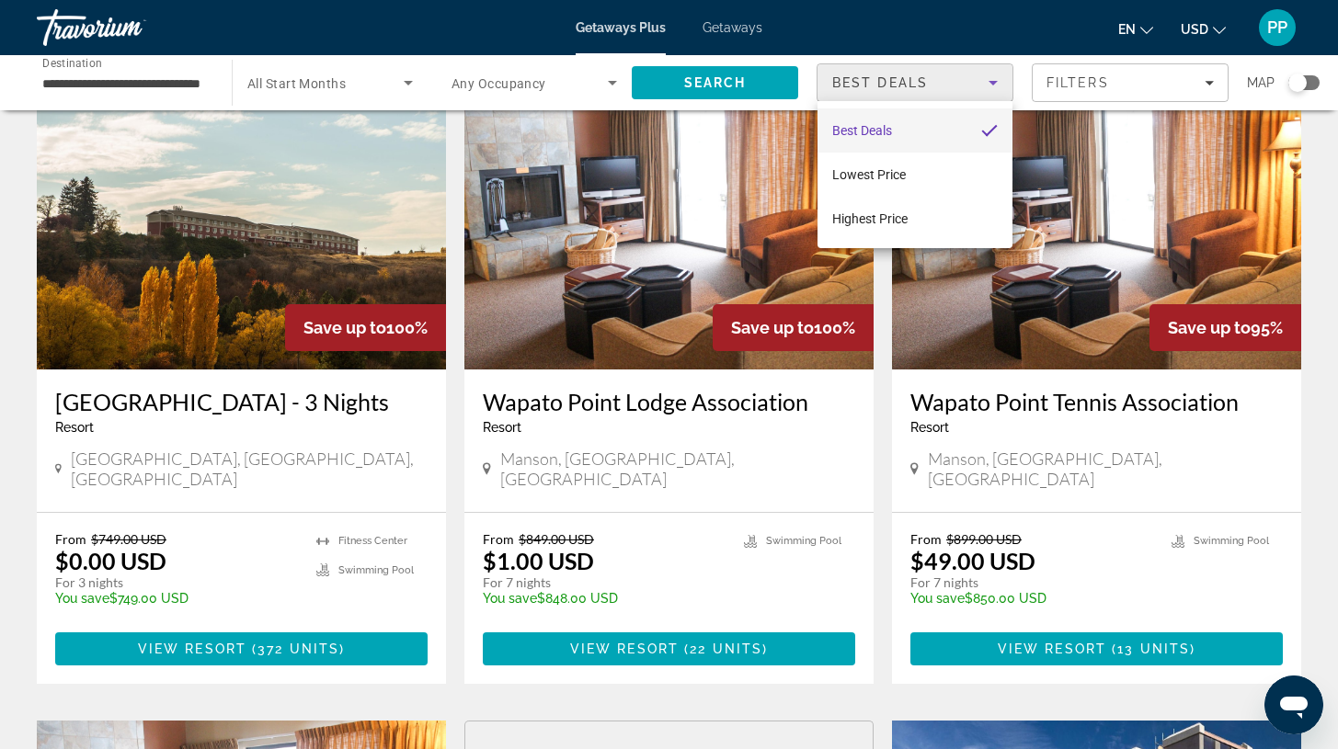
click at [992, 86] on div at bounding box center [669, 374] width 1338 height 749
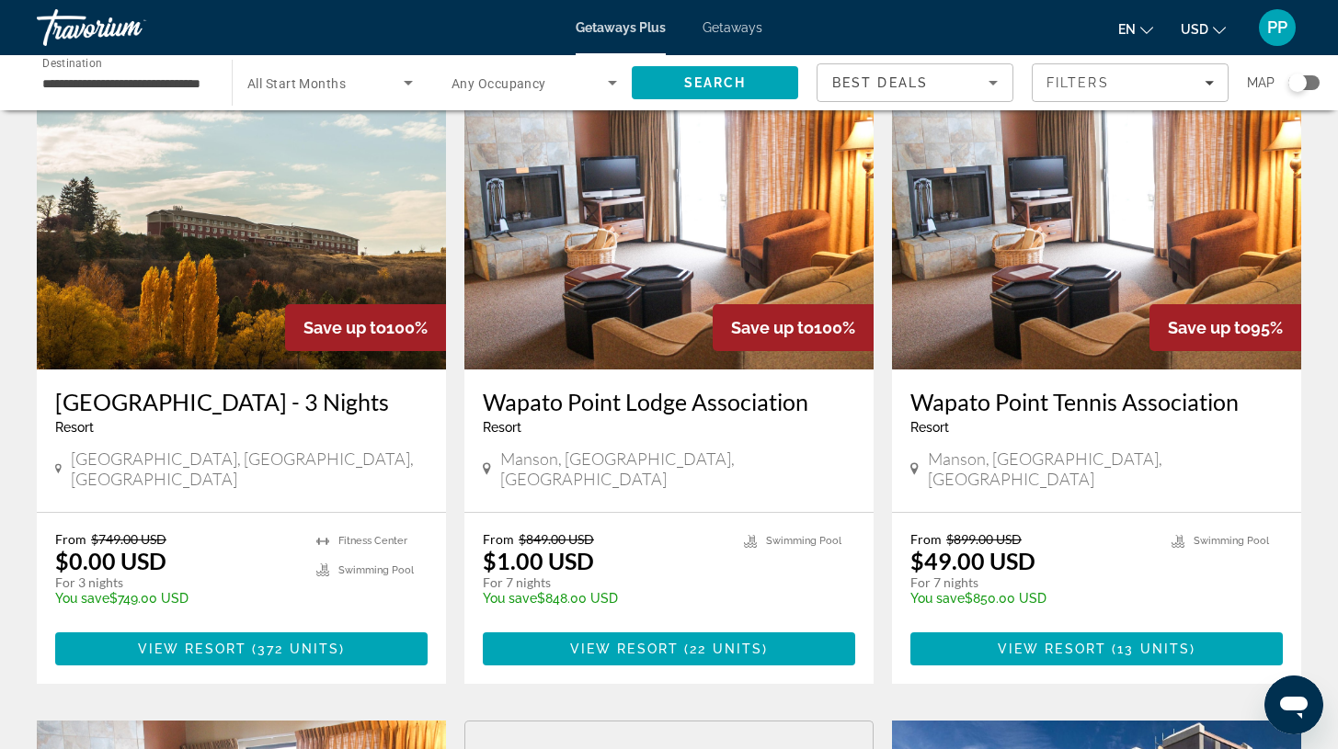
click at [1305, 87] on div "Search widget" at bounding box center [1297, 83] width 18 height 18
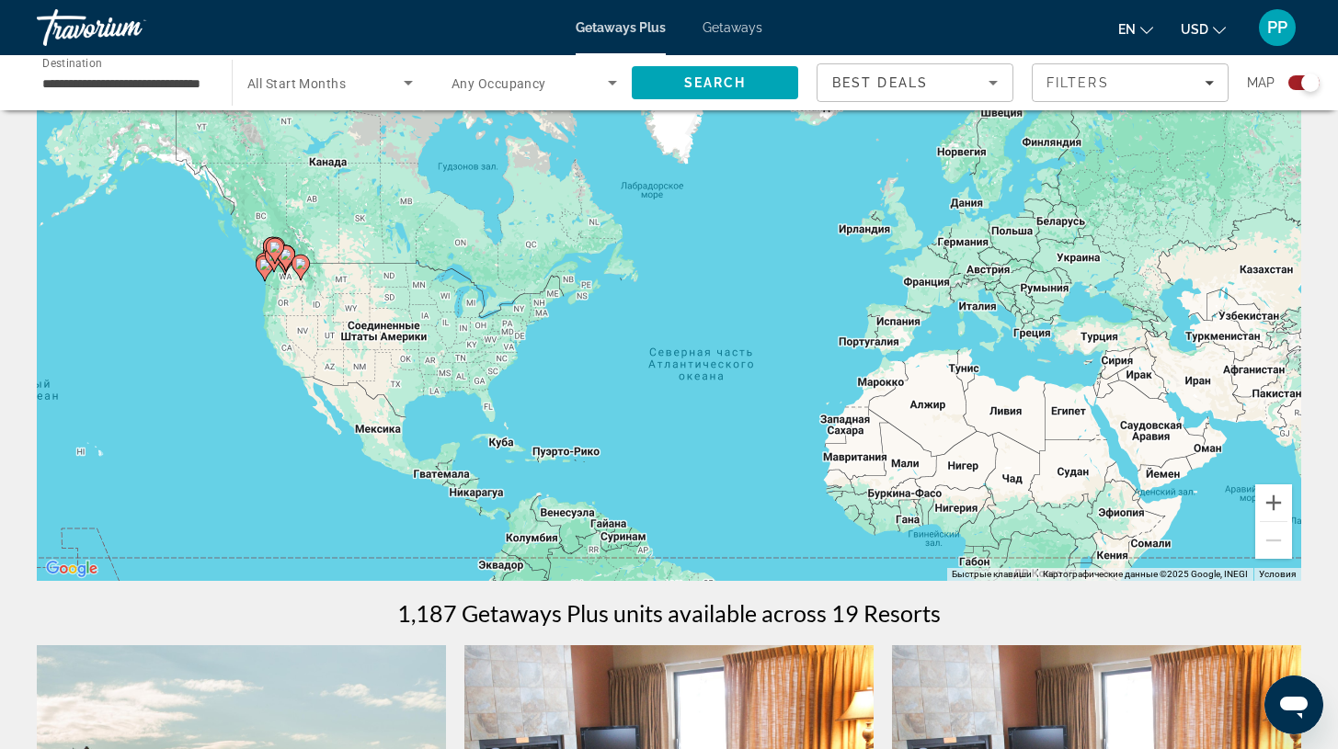
drag, startPoint x: 403, startPoint y: 243, endPoint x: 491, endPoint y: 333, distance: 126.1
click at [491, 333] on div "Чтобы активировать перетаскивание с помощью клавиатуры, нажмите Alt + Ввод. Пос…" at bounding box center [669, 305] width 1264 height 552
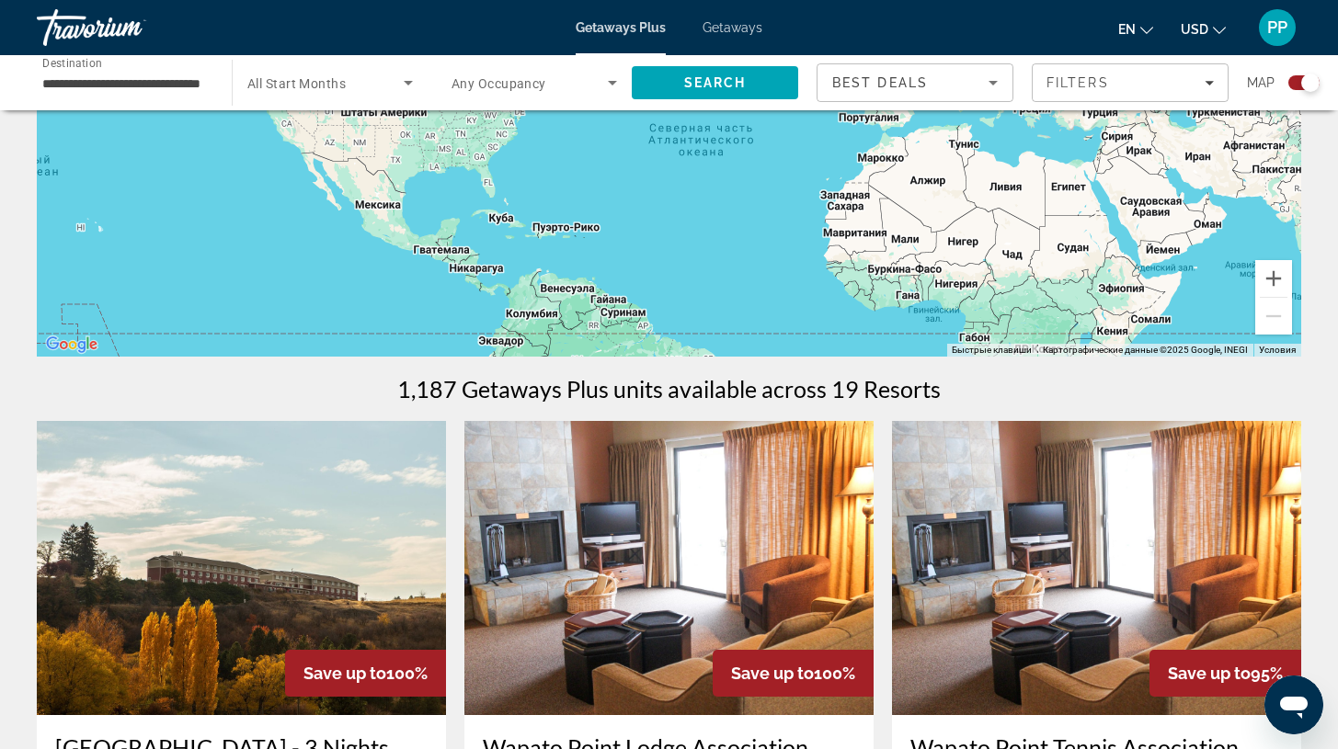
scroll to position [63, 0]
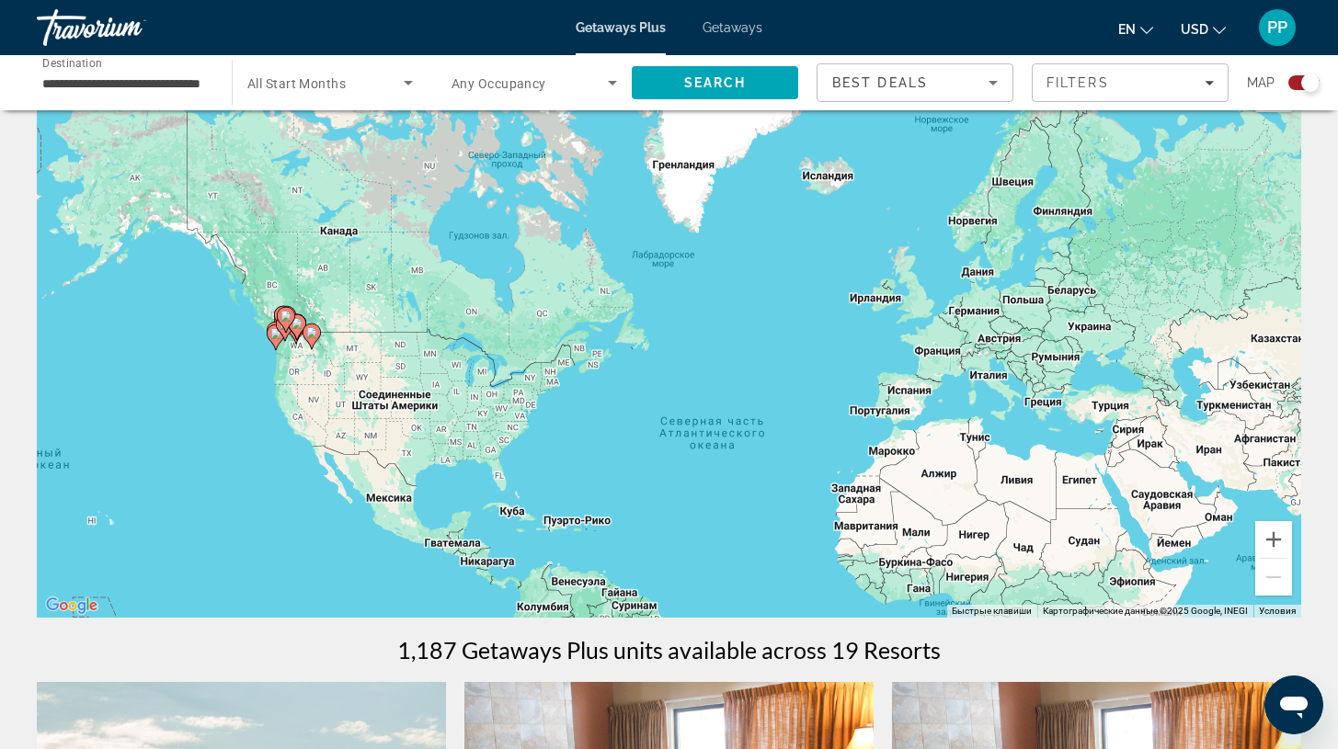
drag, startPoint x: 385, startPoint y: 266, endPoint x: 397, endPoint y: 301, distance: 36.9
click at [397, 301] on div "Чтобы активировать перетаскивание с помощью клавиатуры, нажмите Alt + Ввод. Пос…" at bounding box center [669, 342] width 1264 height 552
drag, startPoint x: 426, startPoint y: 311, endPoint x: 429, endPoint y: 301, distance: 10.8
click at [429, 301] on div "Чтобы активировать перетаскивание с помощью клавиатуры, нажмите Alt + Ввод. Пос…" at bounding box center [669, 342] width 1264 height 552
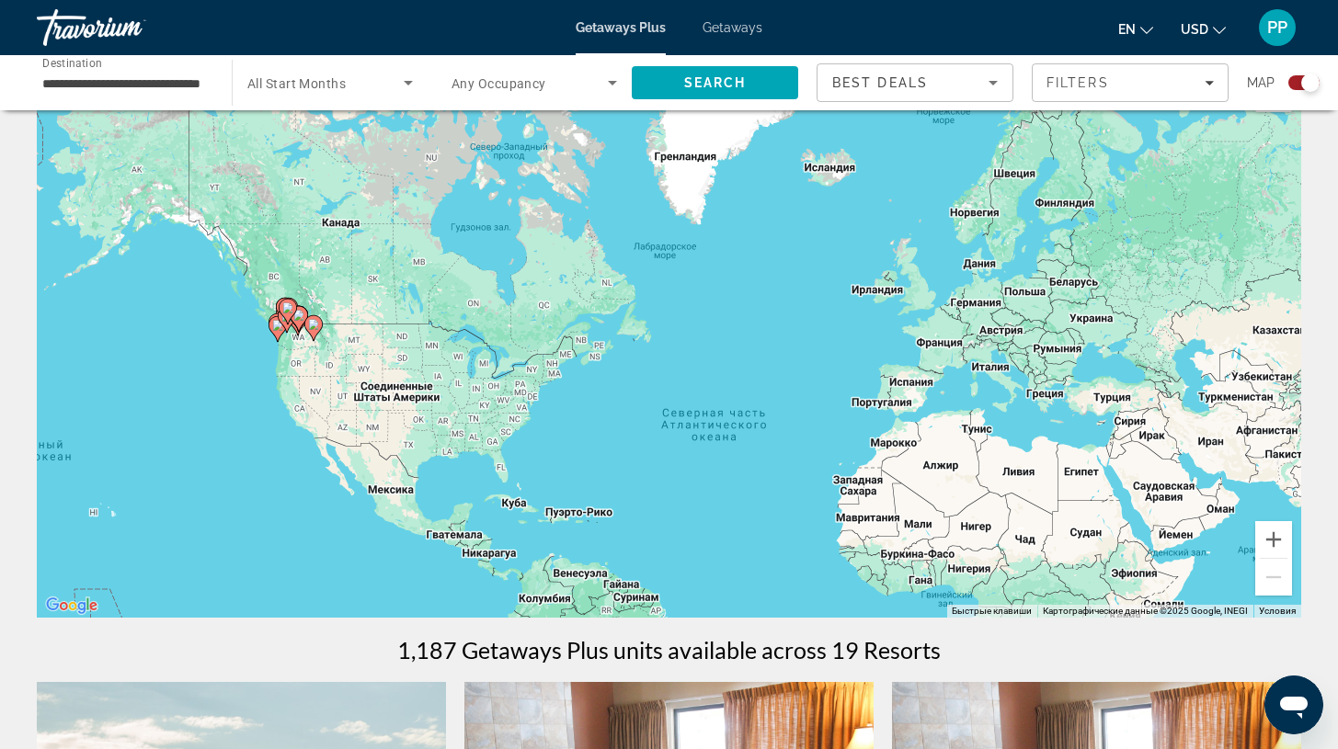
click at [281, 304] on icon "Main content" at bounding box center [287, 312] width 17 height 24
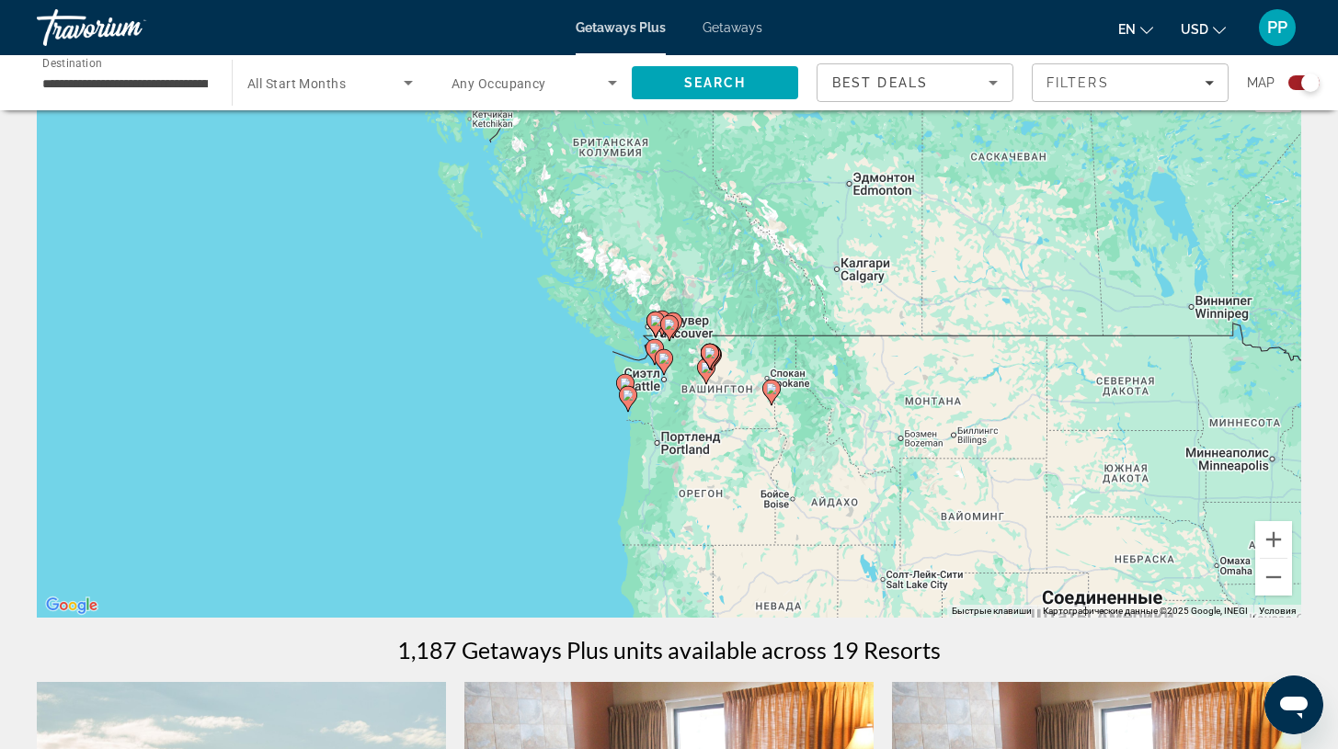
click at [730, 347] on div "Для навигации используйте клавиши со стрелками. Чтобы активировать перетаскиван…" at bounding box center [669, 342] width 1264 height 552
click at [641, 333] on div "Чтобы активировать перетаскивание с помощью клавиатуры, нажмите Alt + Ввод. Пос…" at bounding box center [669, 342] width 1264 height 552
click at [654, 347] on image "Main content" at bounding box center [654, 348] width 11 height 11
type input "**********"
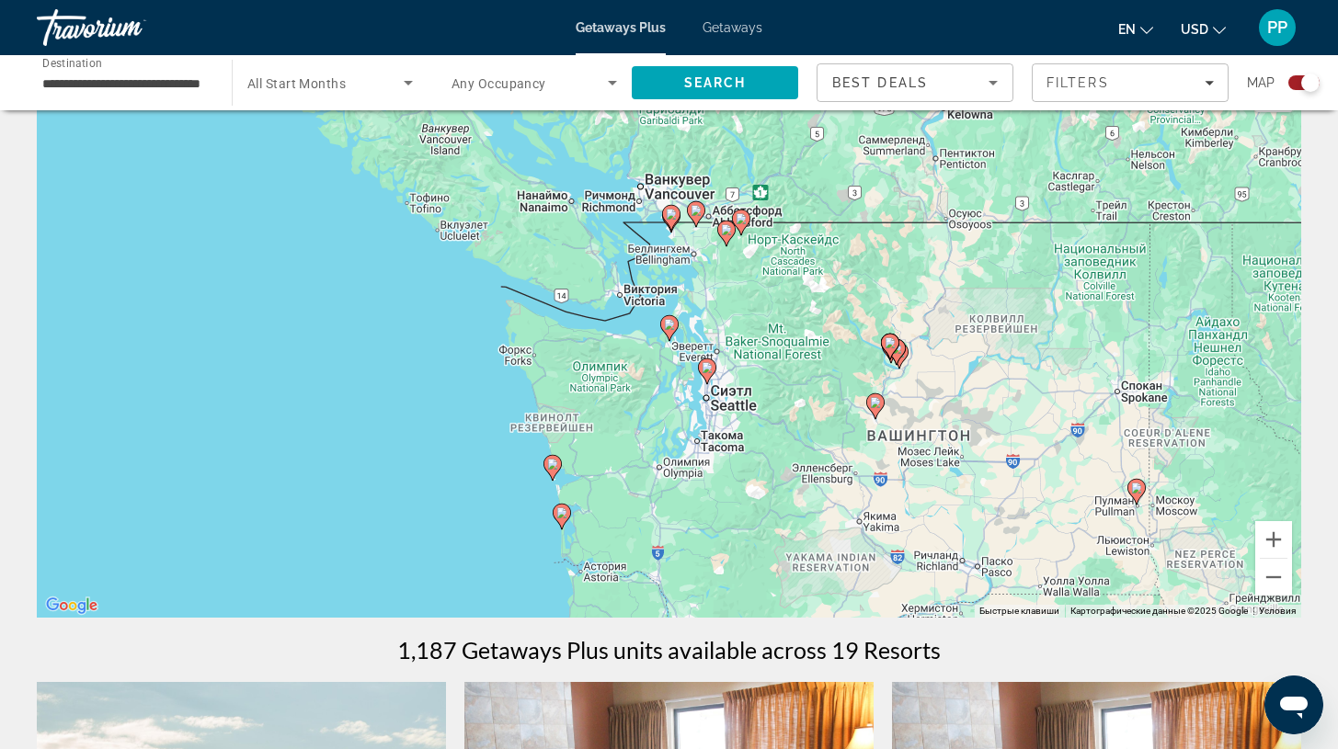
click at [1303, 84] on div "Search widget" at bounding box center [1310, 83] width 18 height 18
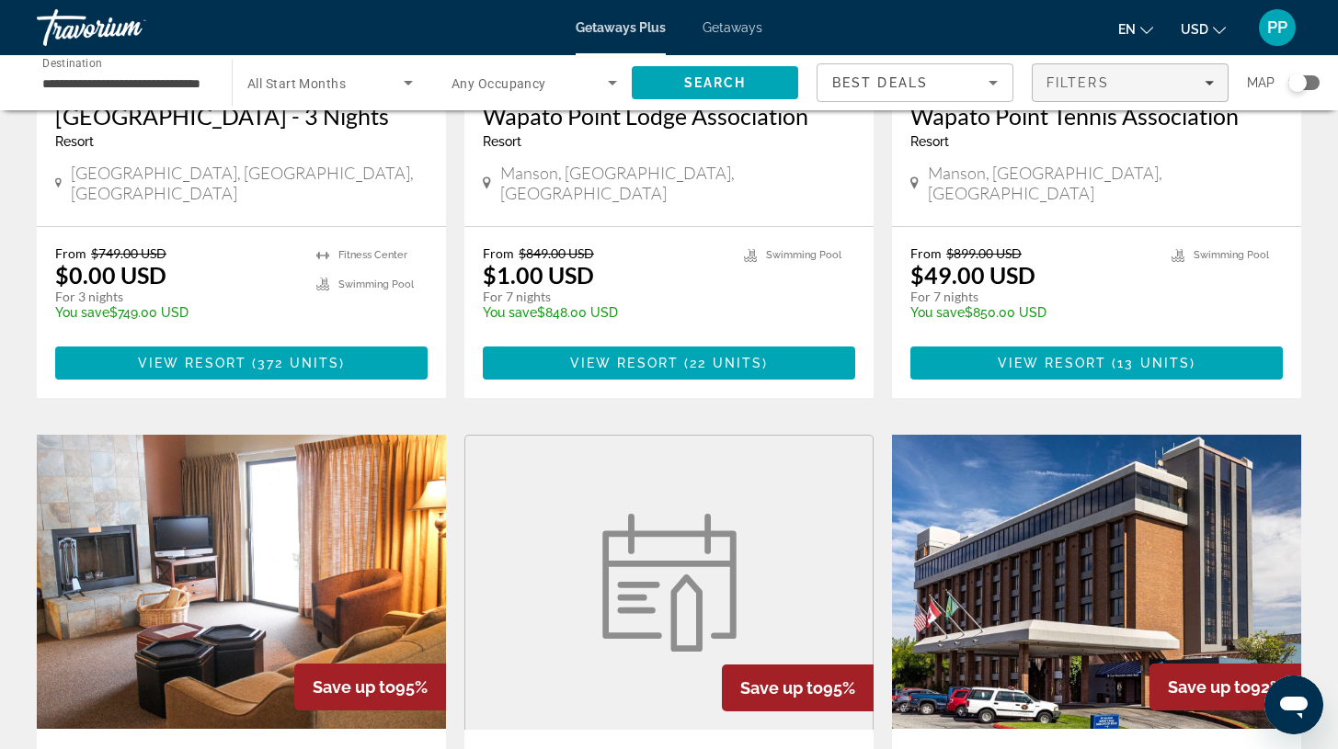
scroll to position [0, 0]
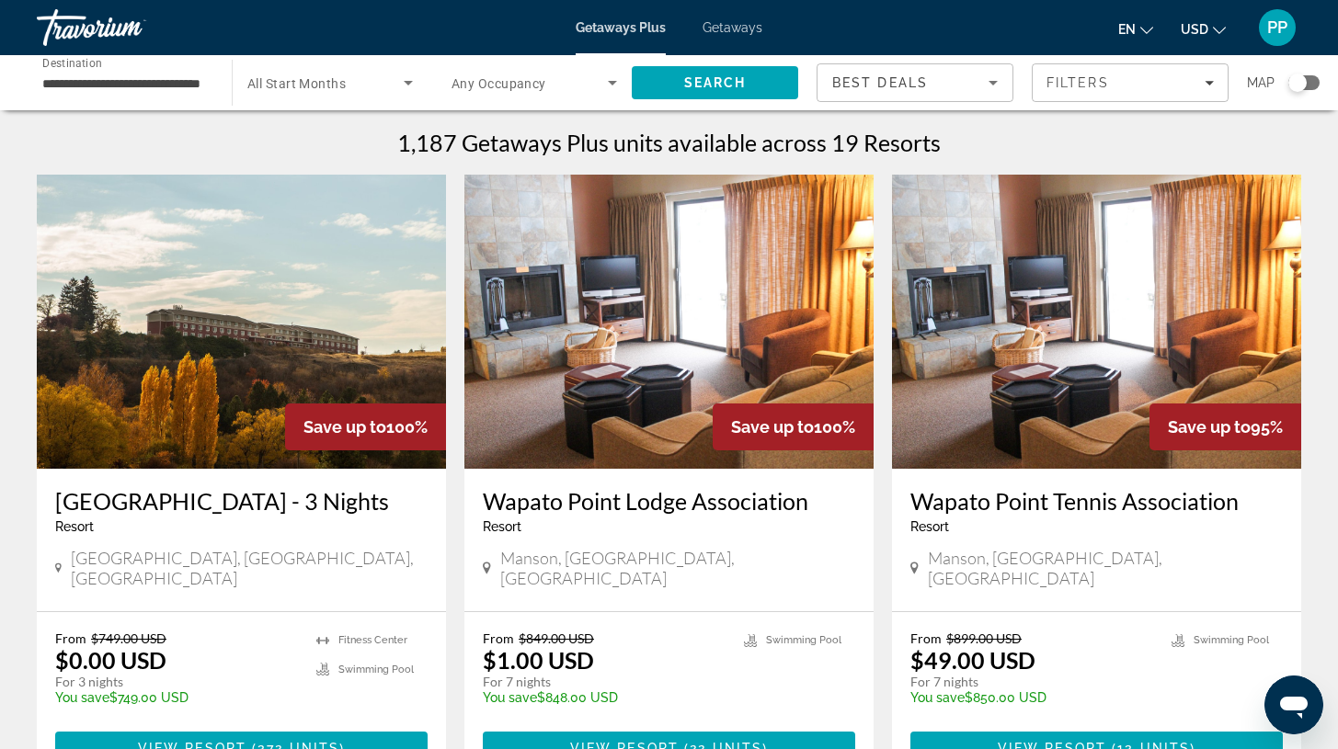
click at [1293, 85] on div "Search widget" at bounding box center [1297, 83] width 18 height 18
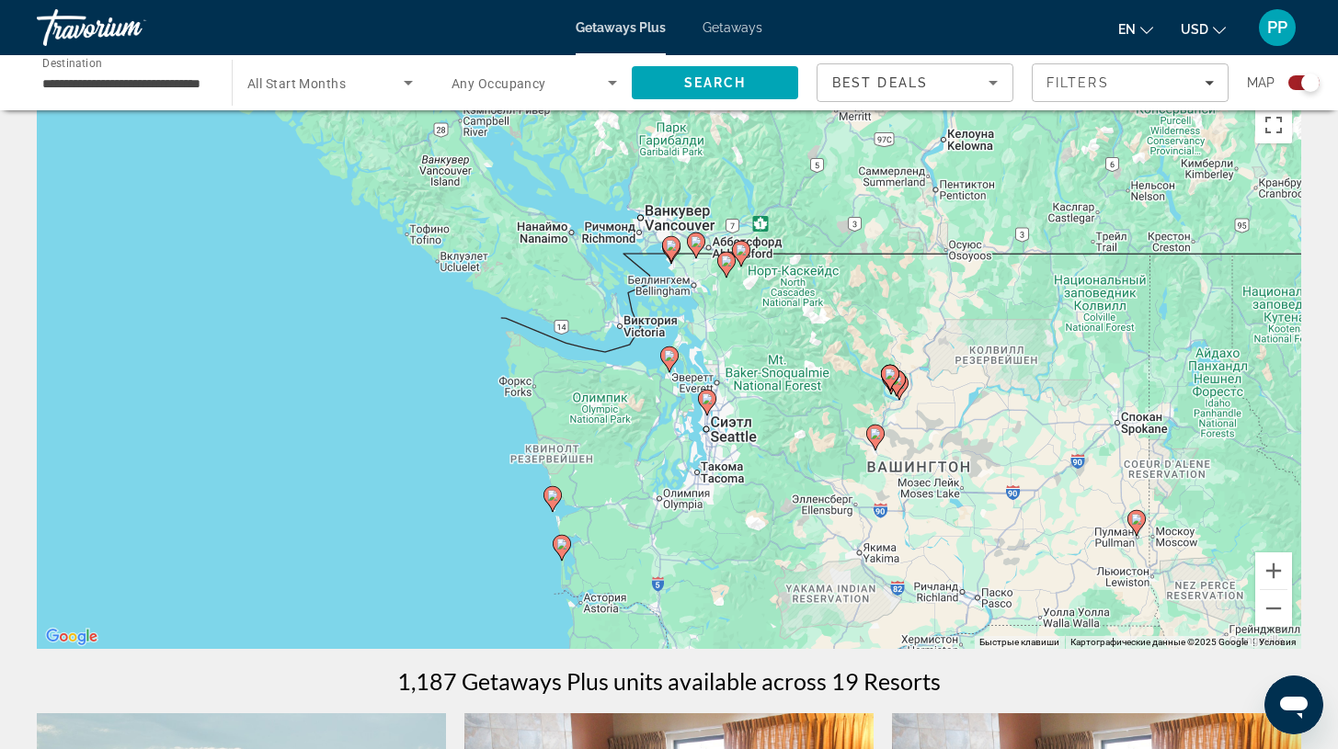
scroll to position [113, 0]
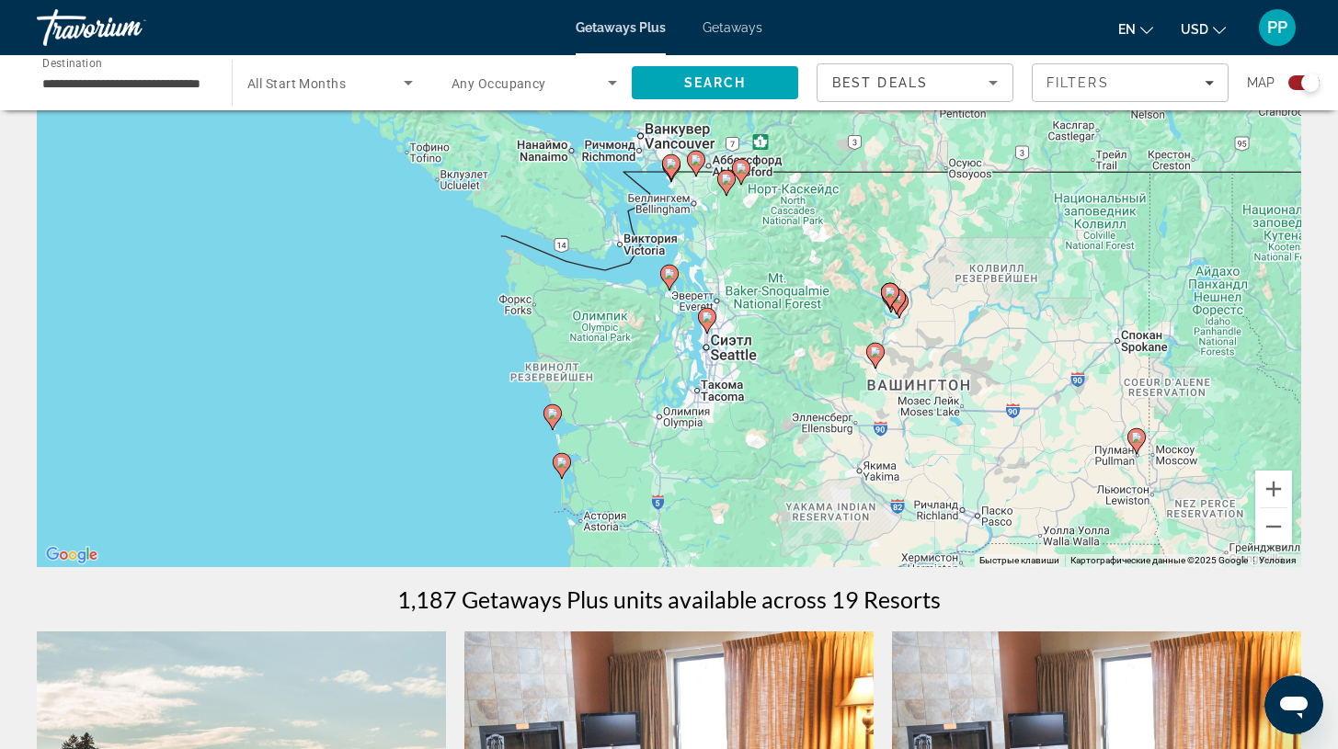
click at [678, 420] on div "Чтобы активировать перетаскивание с помощью клавиатуры, нажмите Alt + Ввод. Пос…" at bounding box center [669, 292] width 1264 height 552
click at [678, 419] on div "Чтобы активировать перетаскивание с помощью клавиатуры, нажмите Alt + Ввод. Пос…" at bounding box center [669, 292] width 1264 height 552
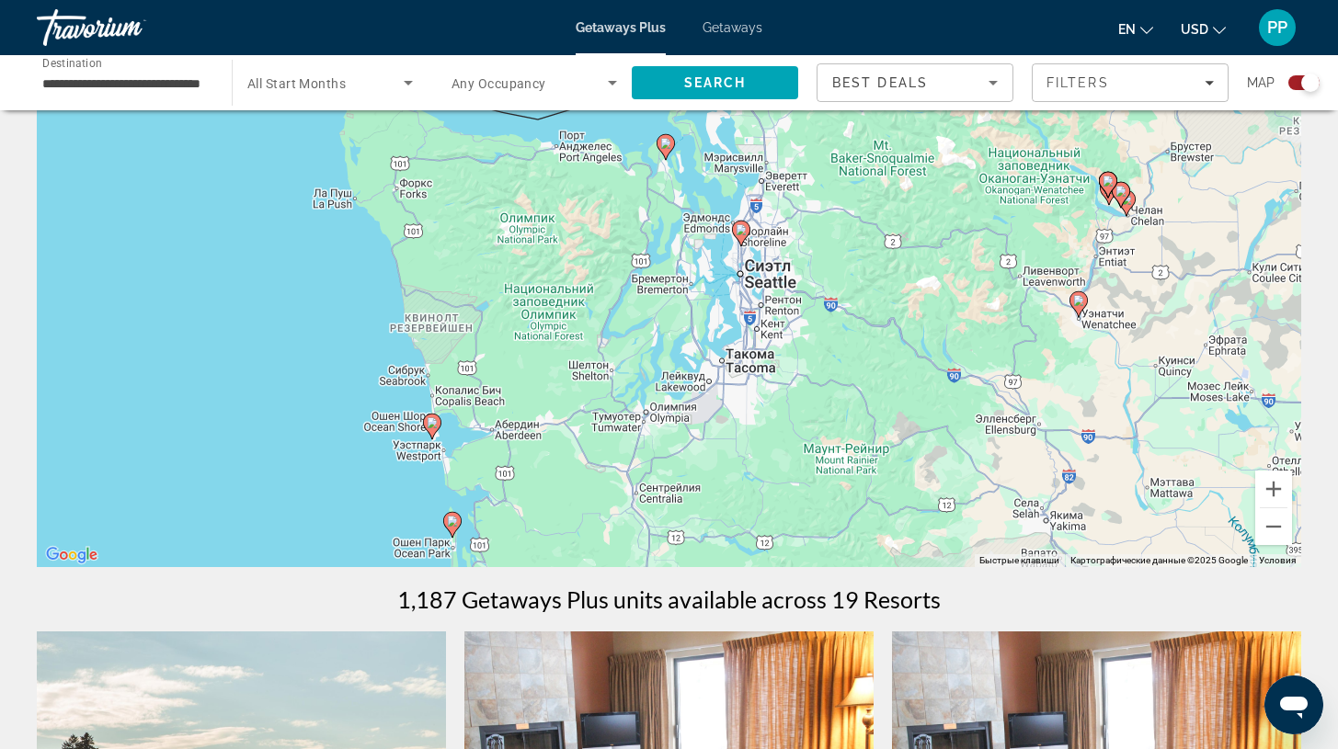
click at [543, 365] on div "Чтобы активировать перетаскивание с помощью клавиатуры, нажмите Alt + Ввод. Пос…" at bounding box center [669, 292] width 1264 height 552
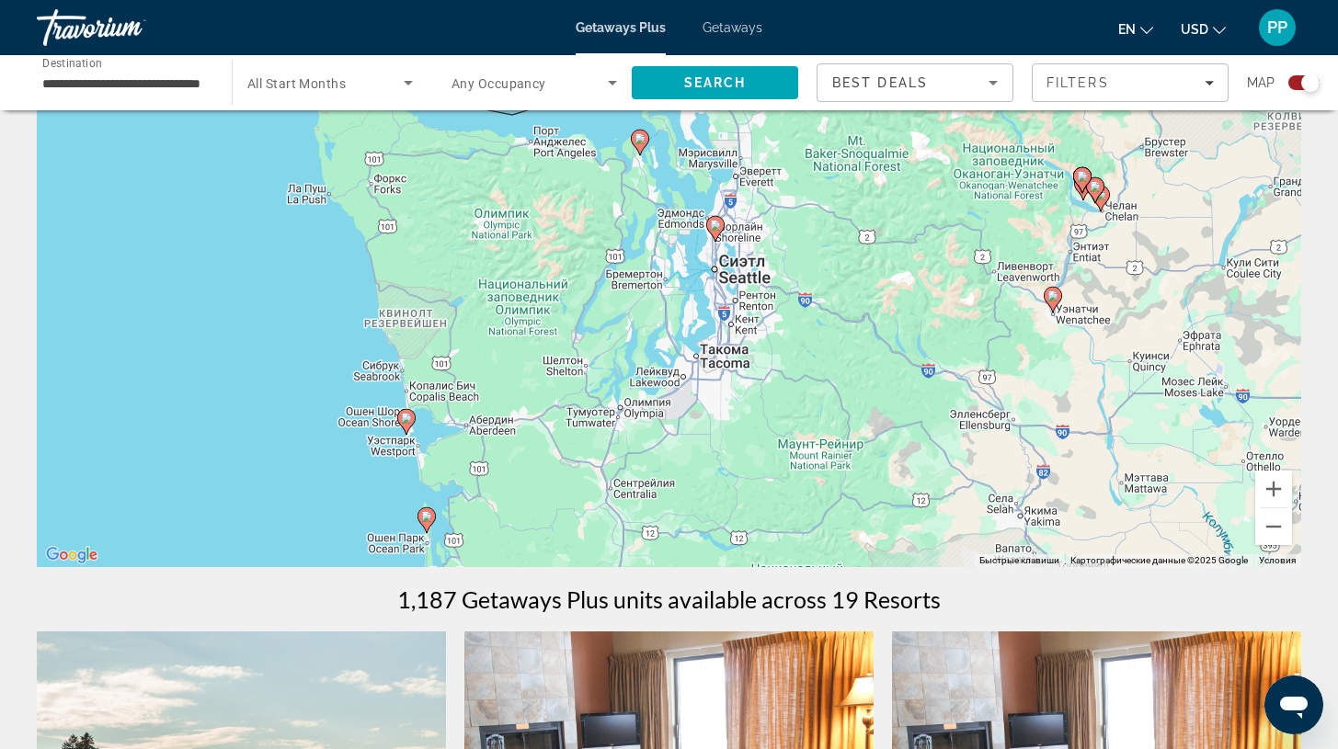
drag, startPoint x: 714, startPoint y: 431, endPoint x: 689, endPoint y: 425, distance: 26.5
click at [689, 425] on div "Чтобы активировать перетаскивание с помощью клавиатуры, нажмите Alt + Ввод. Пос…" at bounding box center [669, 292] width 1264 height 552
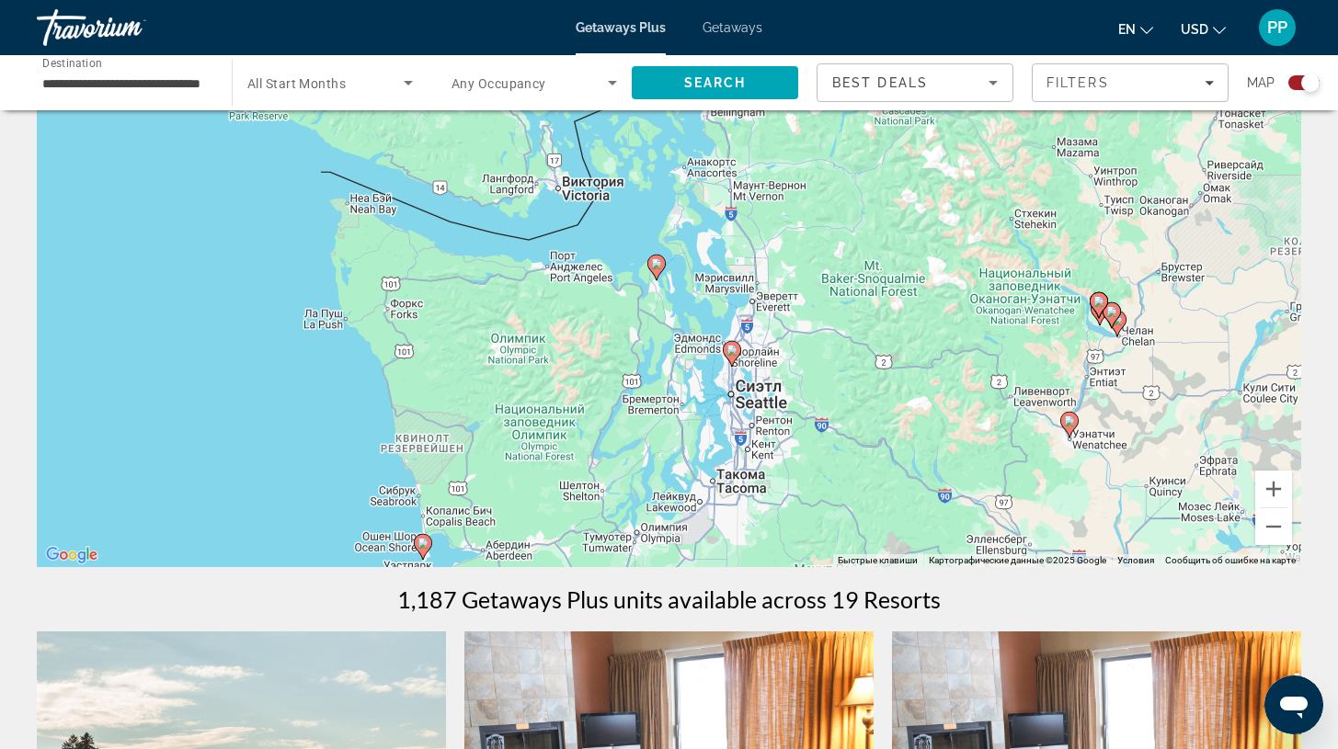
drag, startPoint x: 897, startPoint y: 255, endPoint x: 912, endPoint y: 392, distance: 137.9
click at [912, 392] on div "Чтобы активировать перетаскивание с помощью клавиатуры, нажмите Alt + Ввод. Пос…" at bounding box center [669, 292] width 1264 height 552
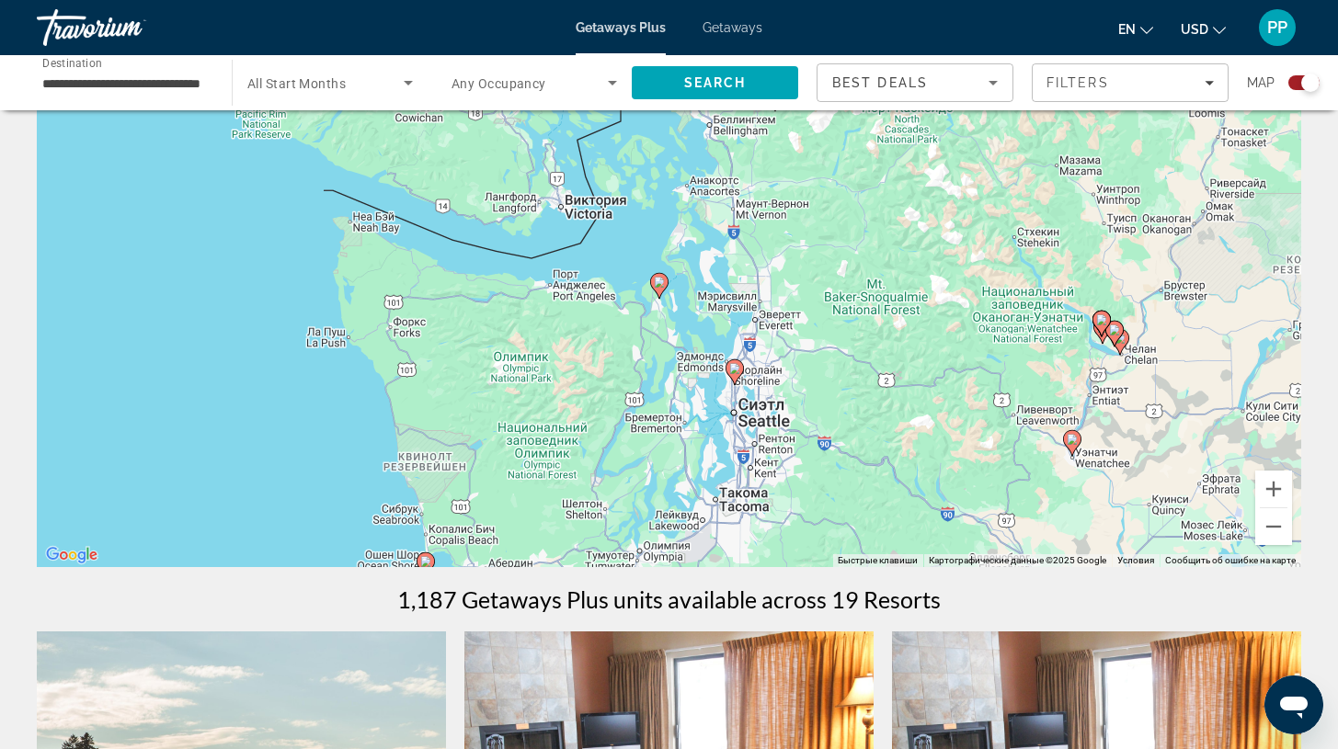
click at [657, 291] on icon "Main content" at bounding box center [658, 286] width 17 height 24
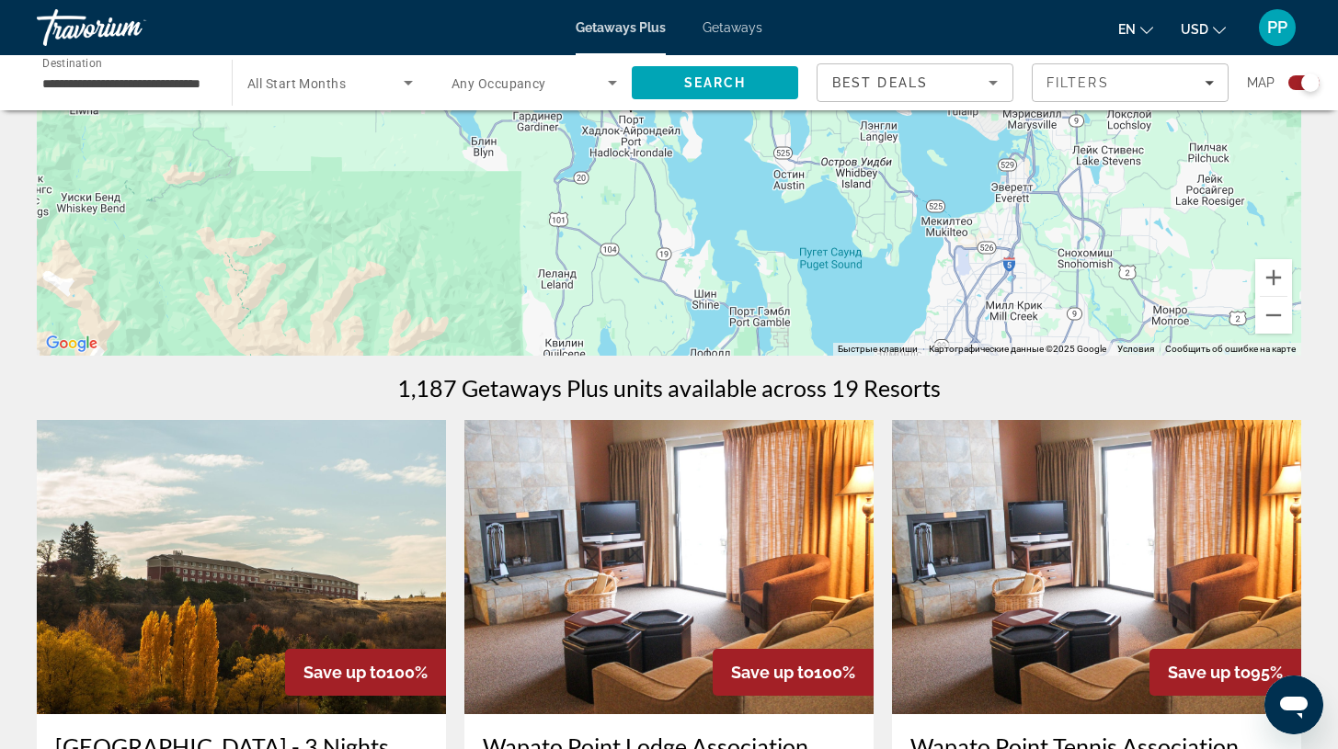
scroll to position [0, 0]
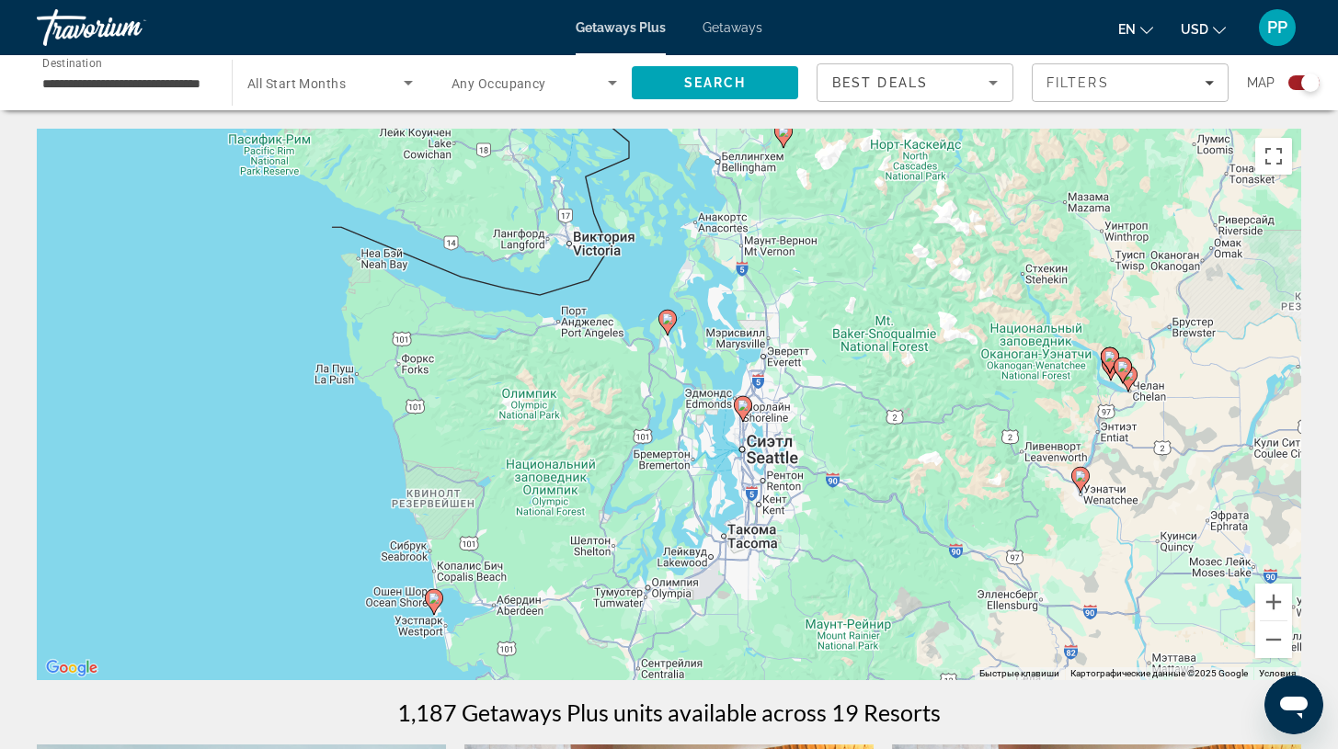
click at [685, 302] on div "Чтобы активировать перетаскивание с помощью клавиатуры, нажмите Alt + Ввод. Пос…" at bounding box center [669, 405] width 1264 height 552
click at [399, 566] on div "Чтобы активировать перетаскивание с помощью клавиатуры, нажмите Alt + Ввод. Пос…" at bounding box center [669, 405] width 1264 height 552
click at [394, 560] on div "Чтобы активировать перетаскивание с помощью клавиатуры, нажмите Alt + Ввод. Пос…" at bounding box center [669, 405] width 1264 height 552
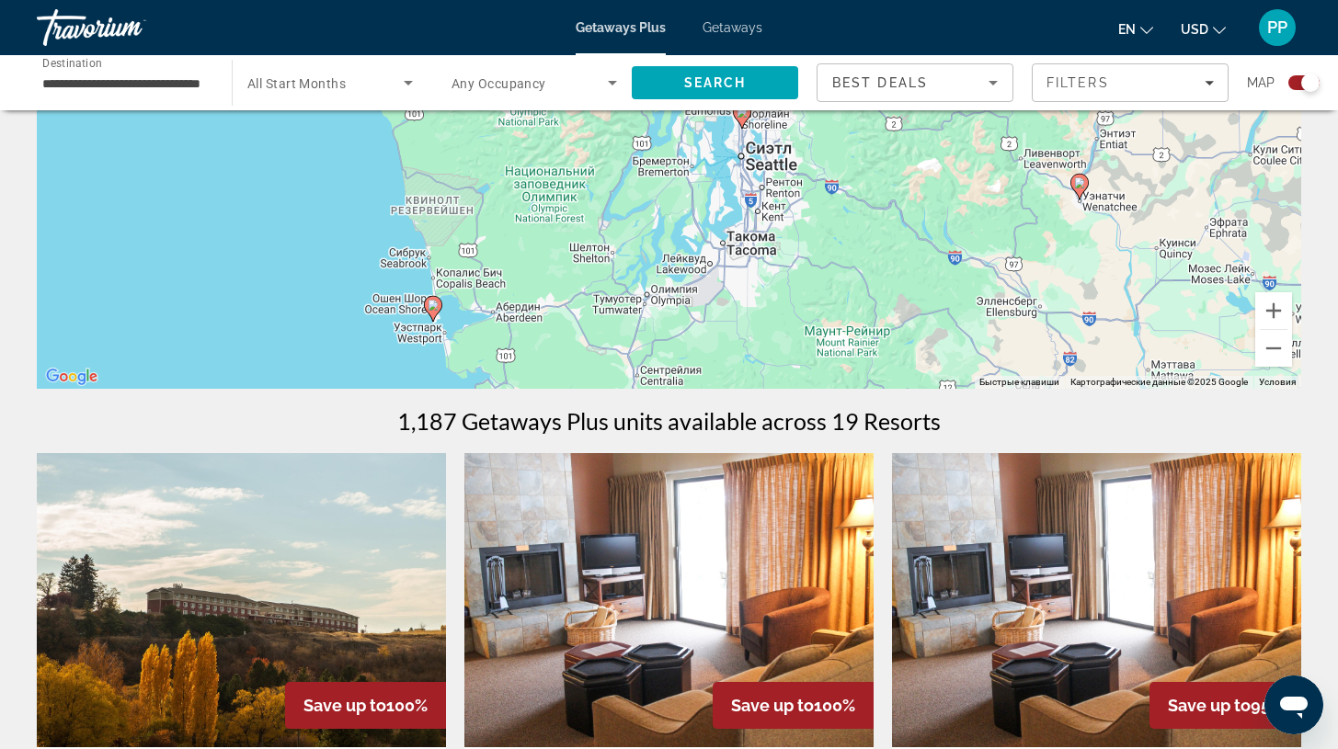
scroll to position [83, 0]
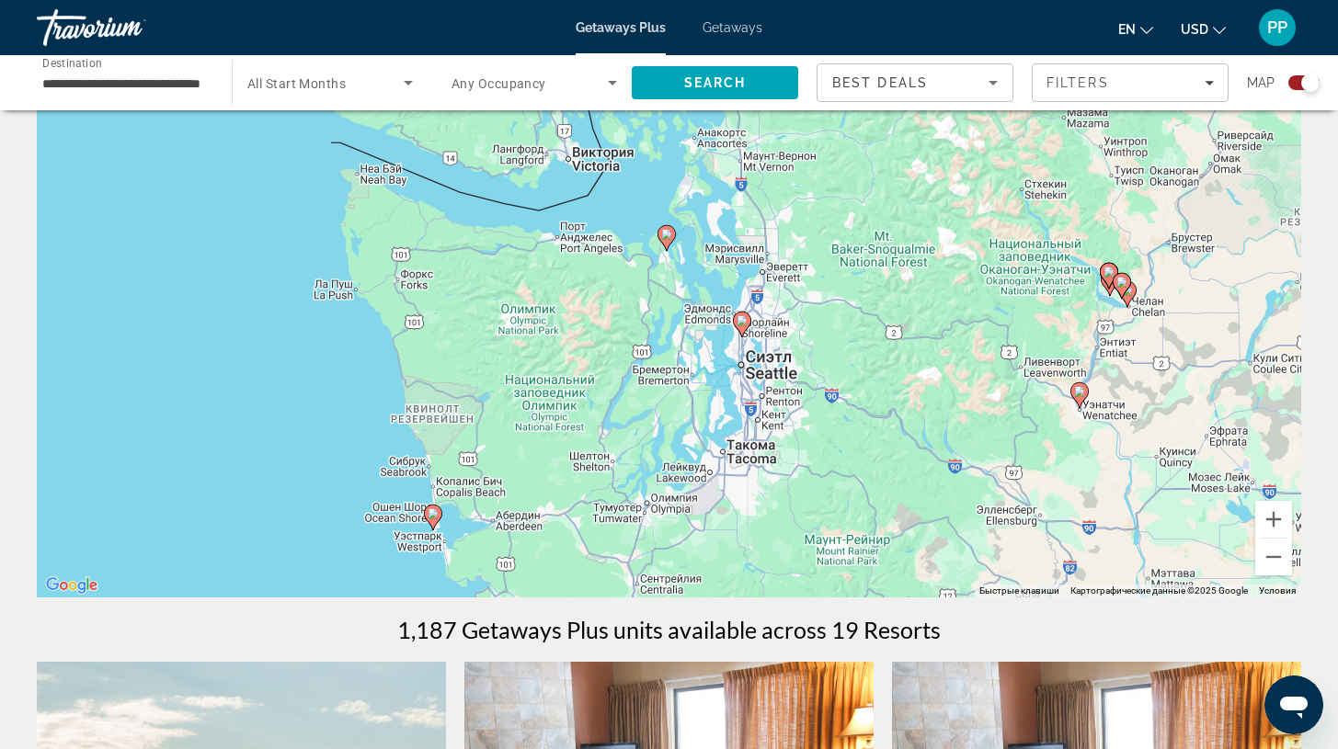
click at [436, 525] on gmp-advanced-marker "Main content" at bounding box center [433, 518] width 18 height 28
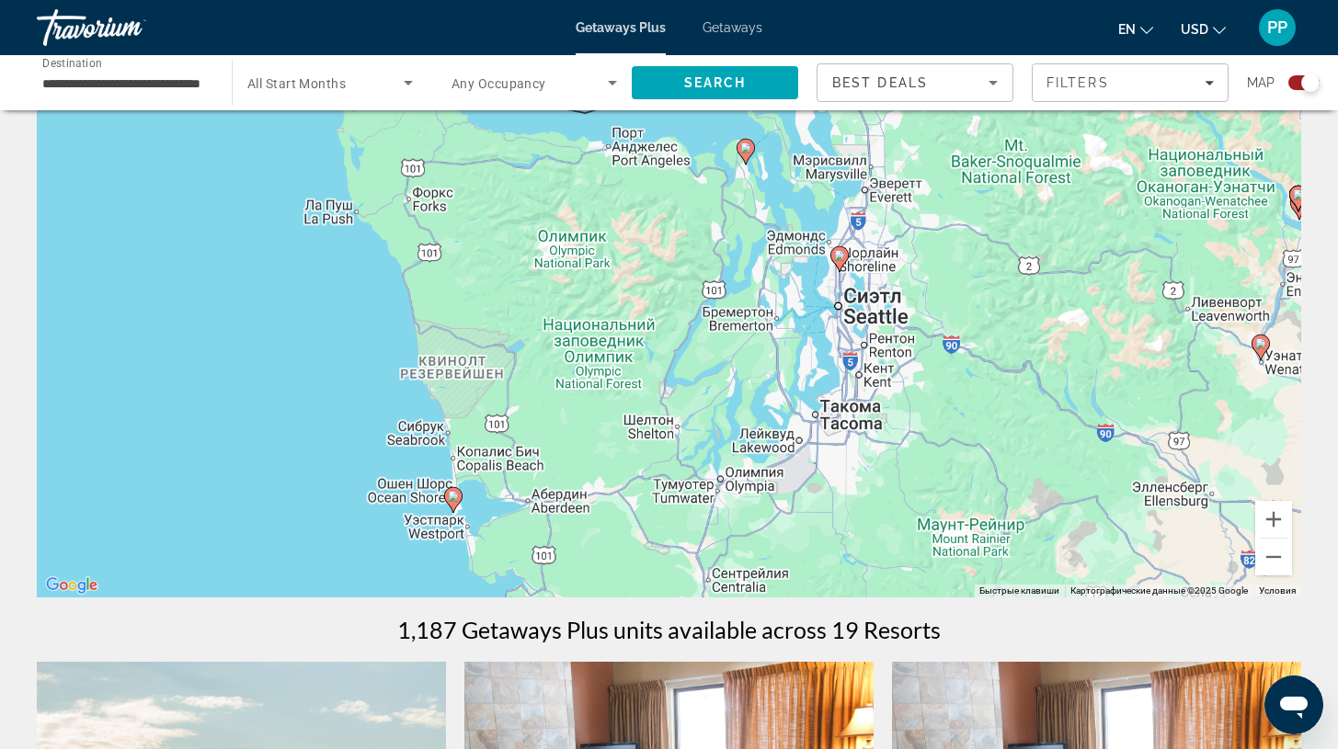
click at [436, 525] on div "Чтобы активировать перетаскивание с помощью клавиатуры, нажмите Alt + Ввод. Пос…" at bounding box center [669, 322] width 1264 height 552
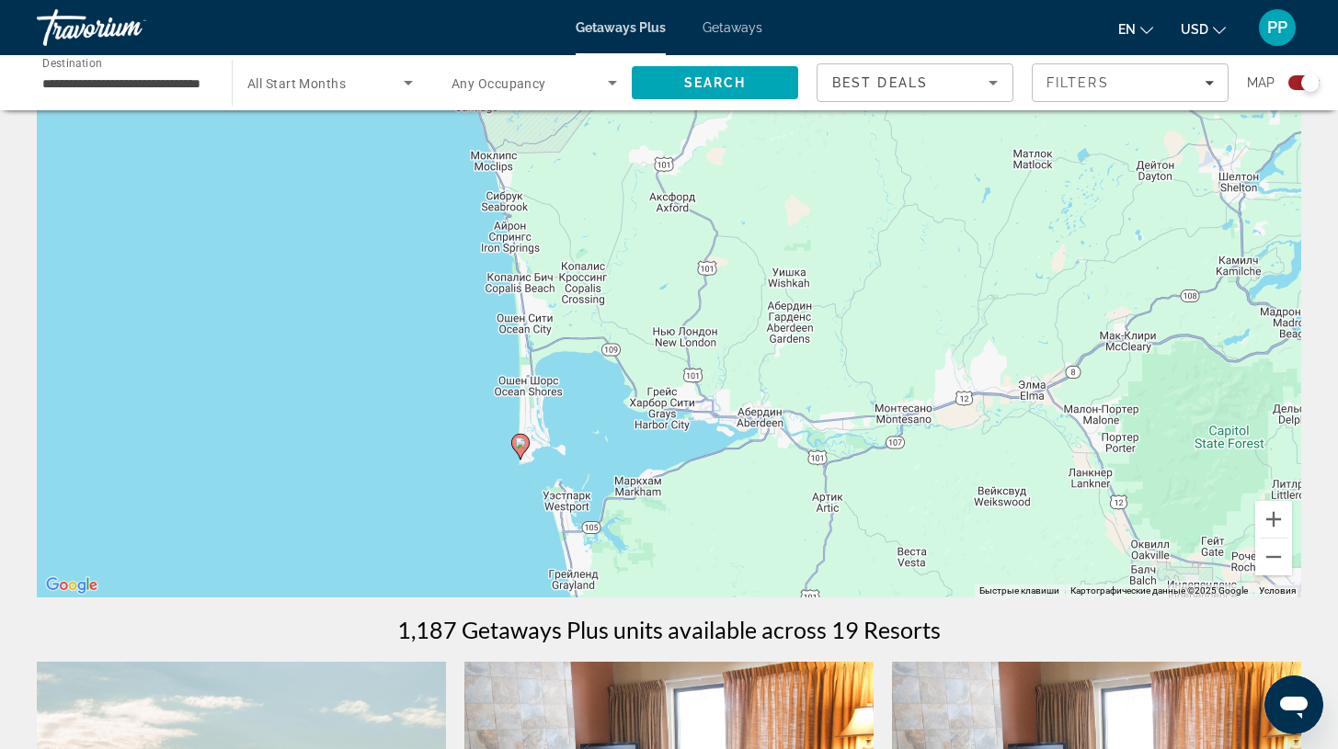
click at [532, 451] on div "Чтобы активировать перетаскивание с помощью клавиатуры, нажмите Alt + Ввод. Пос…" at bounding box center [669, 322] width 1264 height 552
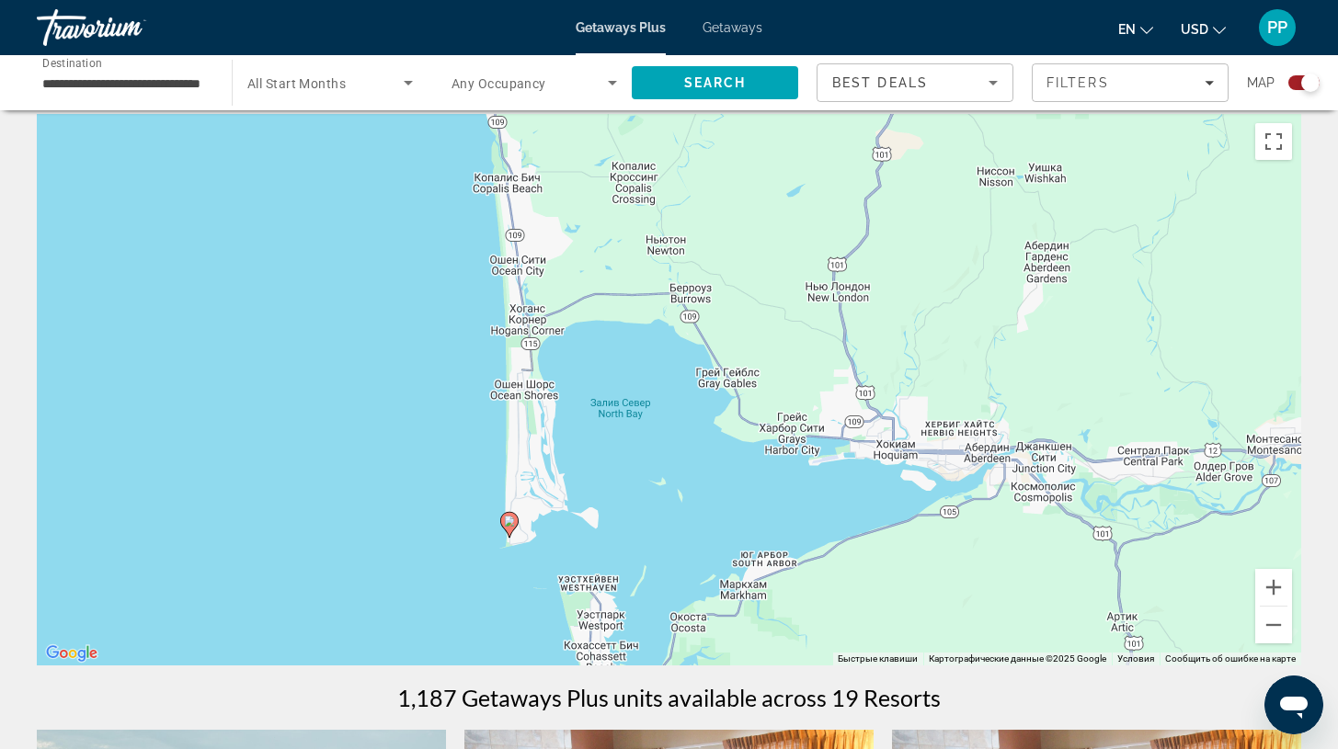
scroll to position [0, 0]
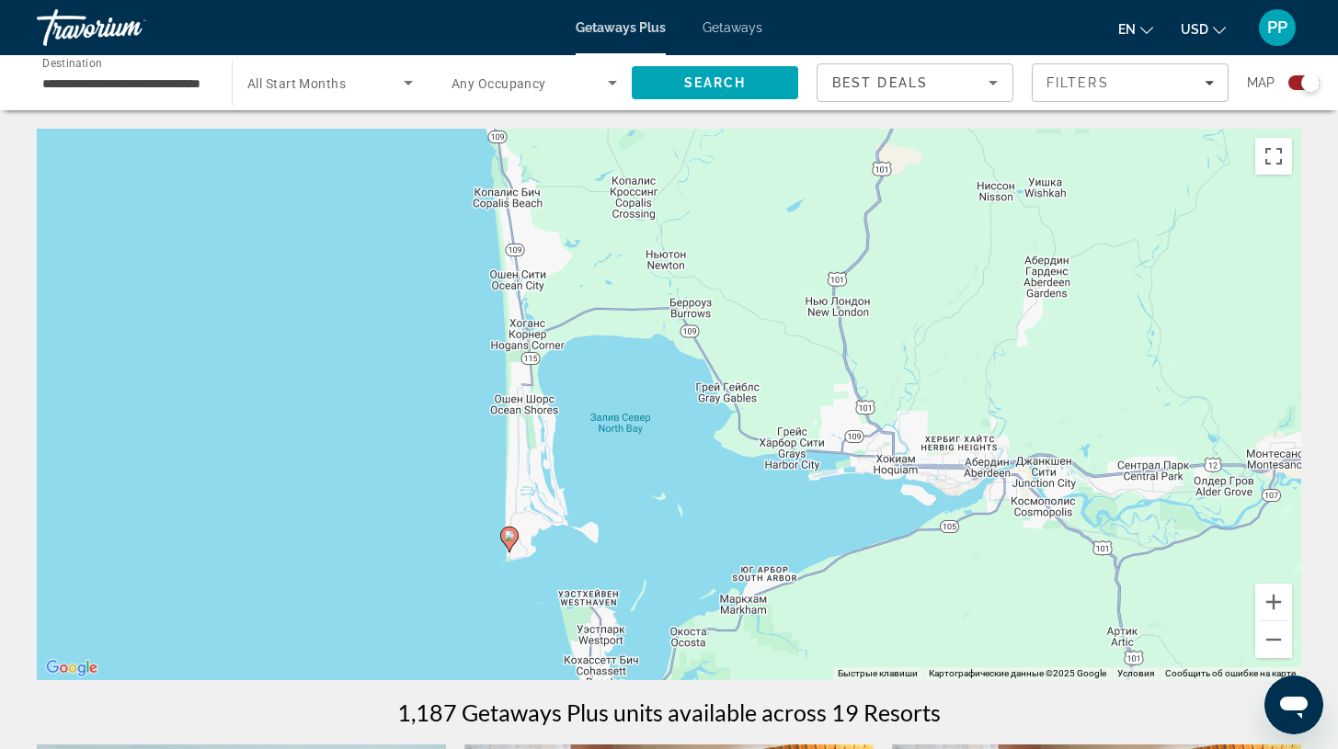
click at [1314, 80] on div "Search widget" at bounding box center [1310, 83] width 18 height 18
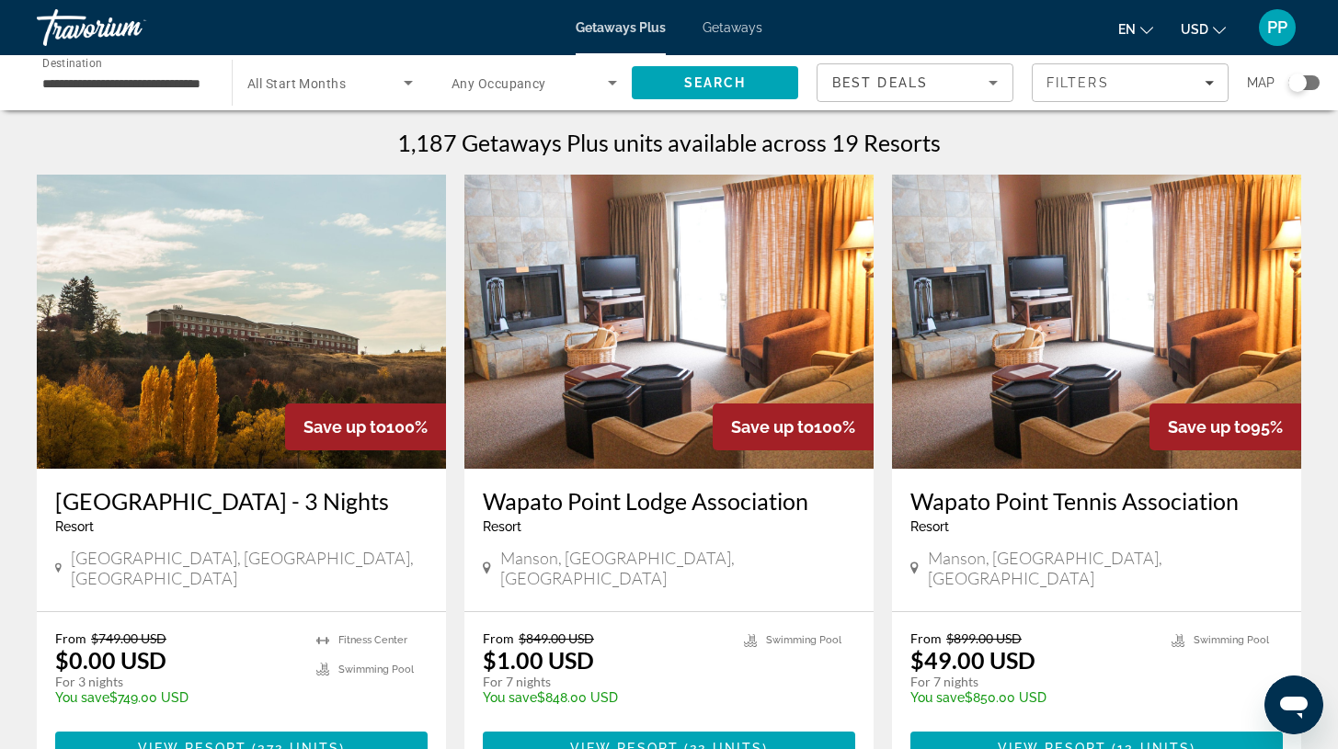
click at [1297, 86] on div "Search widget" at bounding box center [1297, 83] width 18 height 18
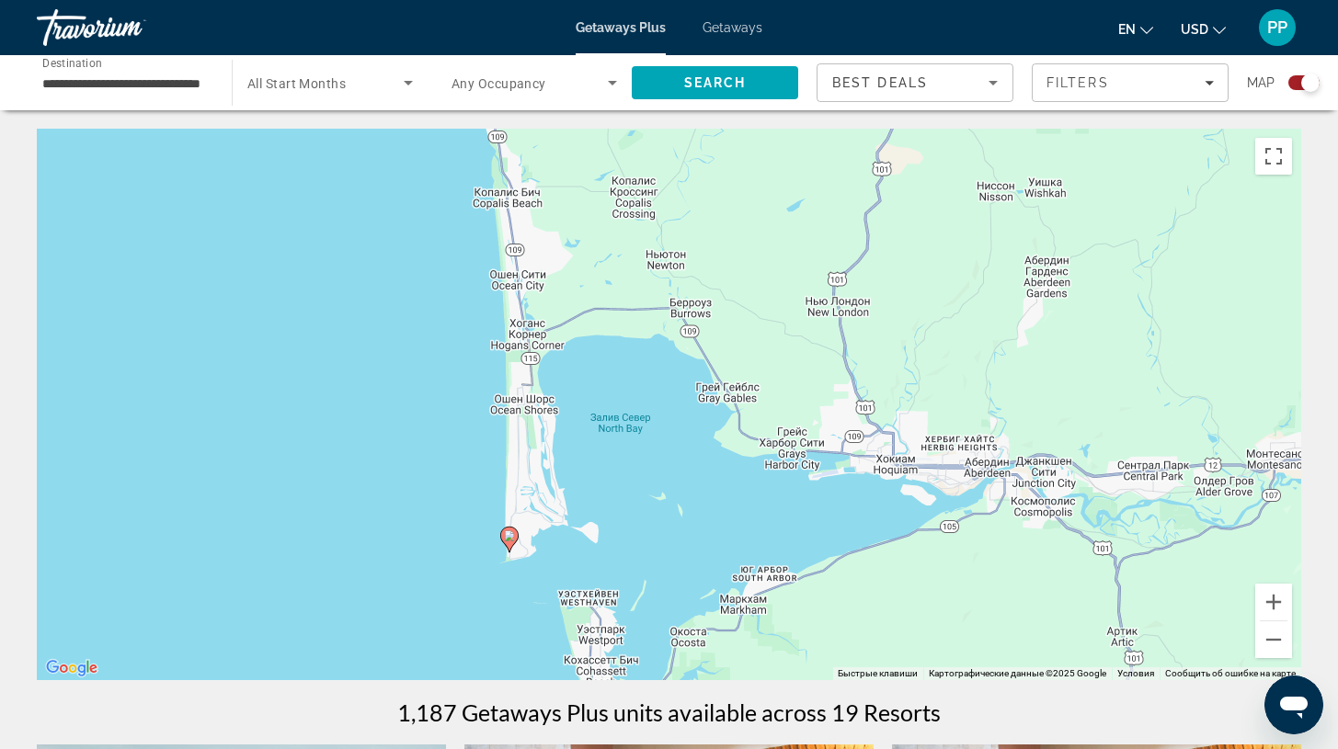
drag, startPoint x: 700, startPoint y: 350, endPoint x: 686, endPoint y: 357, distance: 15.2
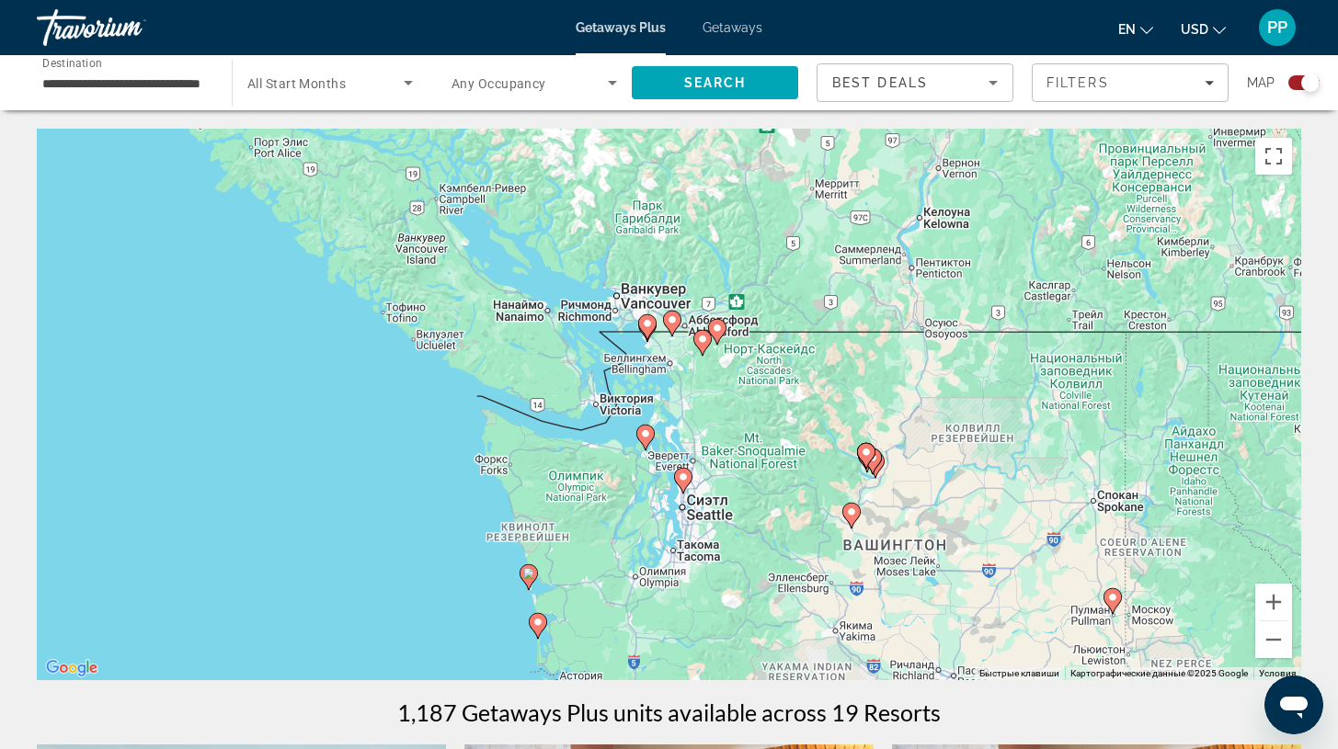
drag, startPoint x: 620, startPoint y: 297, endPoint x: 632, endPoint y: 371, distance: 75.4
click at [630, 372] on div "Чтобы активировать перетаскивание с помощью клавиатуры, нажмите Alt + Ввод. Пос…" at bounding box center [669, 405] width 1264 height 552
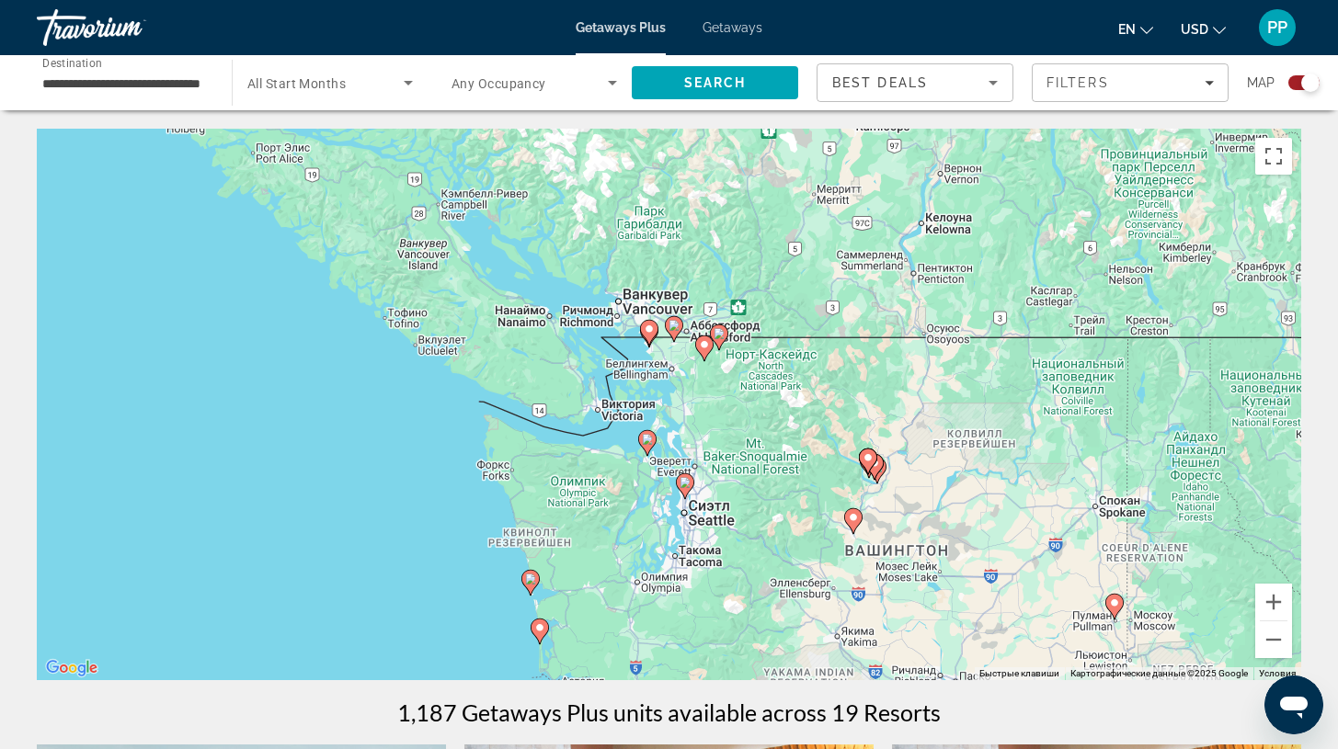
click at [781, 385] on div "Чтобы активировать перетаскивание с помощью клавиатуры, нажмите Alt + Ввод. Пос…" at bounding box center [669, 405] width 1264 height 552
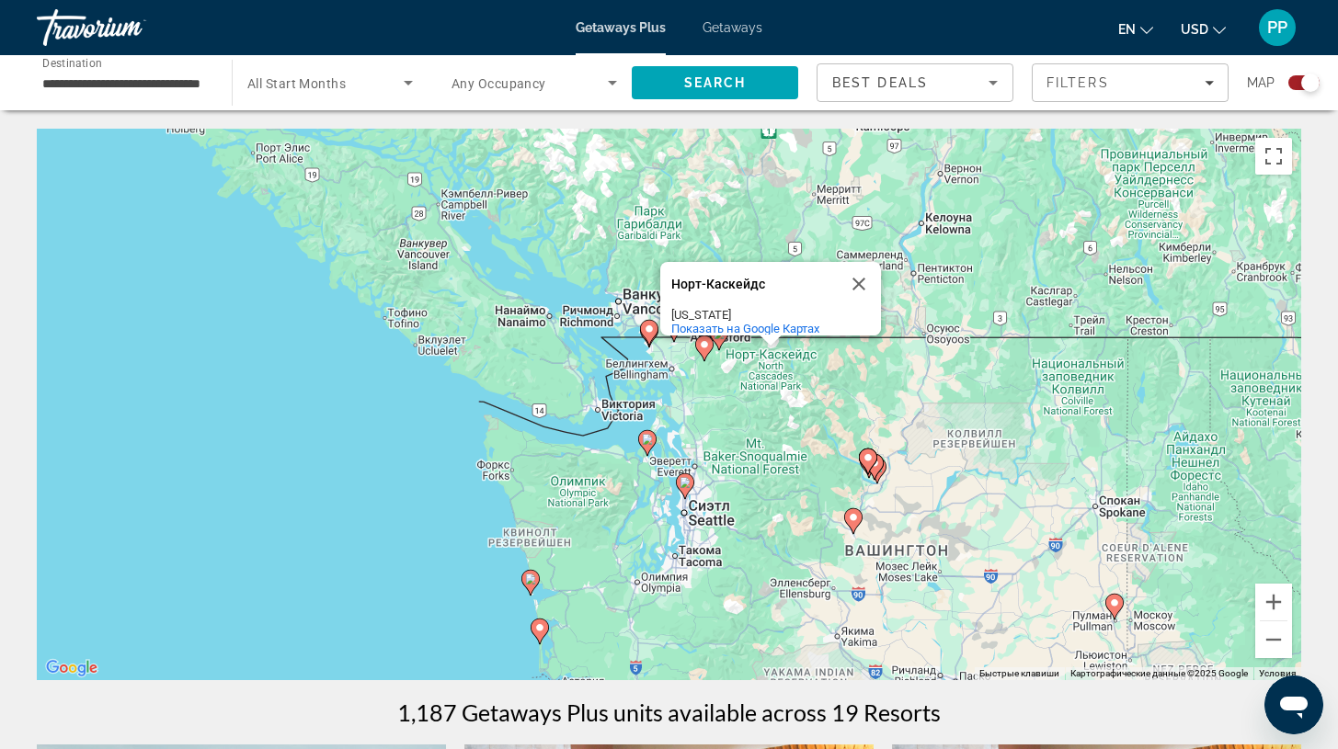
click at [747, 409] on div "Чтобы активировать перетаскивание с помощью клавиатуры, нажмите Alt + Ввод. Пос…" at bounding box center [669, 405] width 1264 height 552
click at [852, 276] on button "Закрыть" at bounding box center [859, 284] width 44 height 44
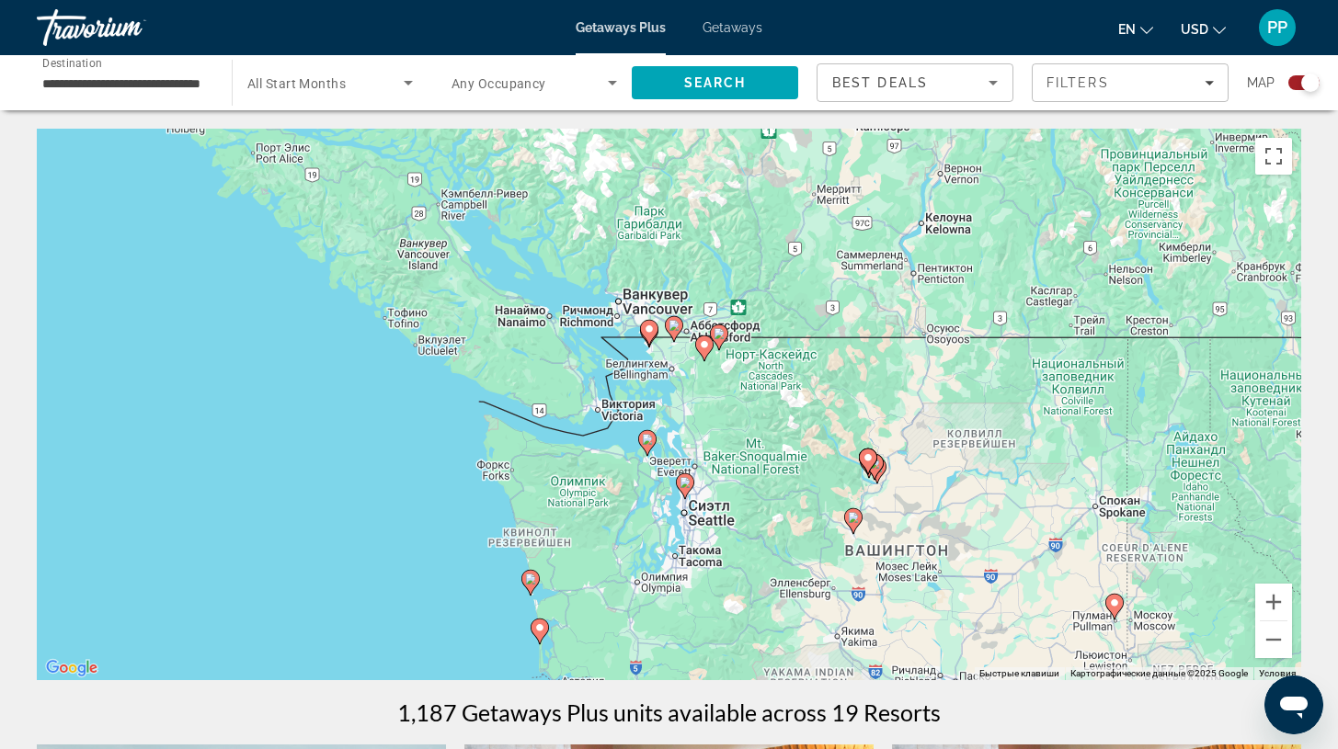
click at [692, 310] on div "Чтобы активировать перетаскивание с помощью клавиатуры, нажмите Alt + Ввод. Пос…" at bounding box center [669, 405] width 1264 height 552
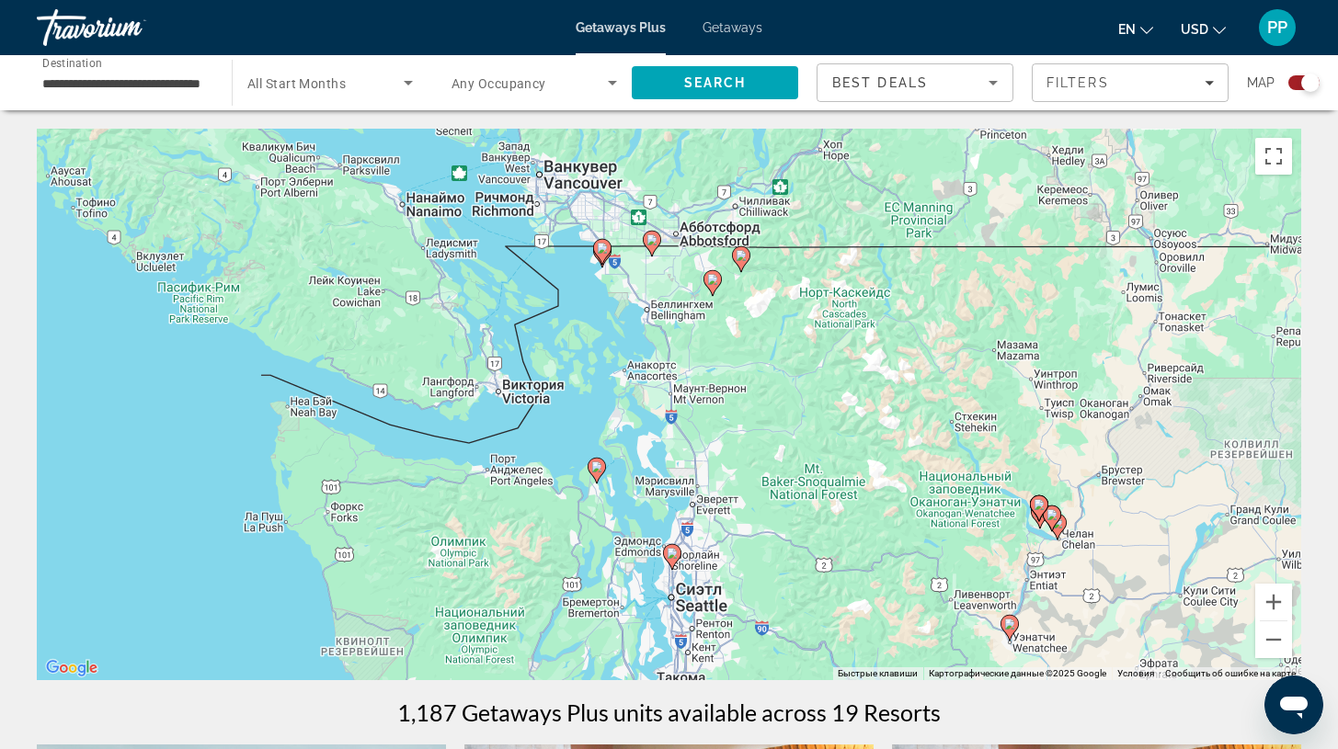
drag, startPoint x: 625, startPoint y: 450, endPoint x: 619, endPoint y: 326, distance: 124.3
click at [619, 326] on div "Чтобы активировать перетаскивание с помощью клавиатуры, нажмите Alt + Ввод. Пос…" at bounding box center [669, 405] width 1264 height 552
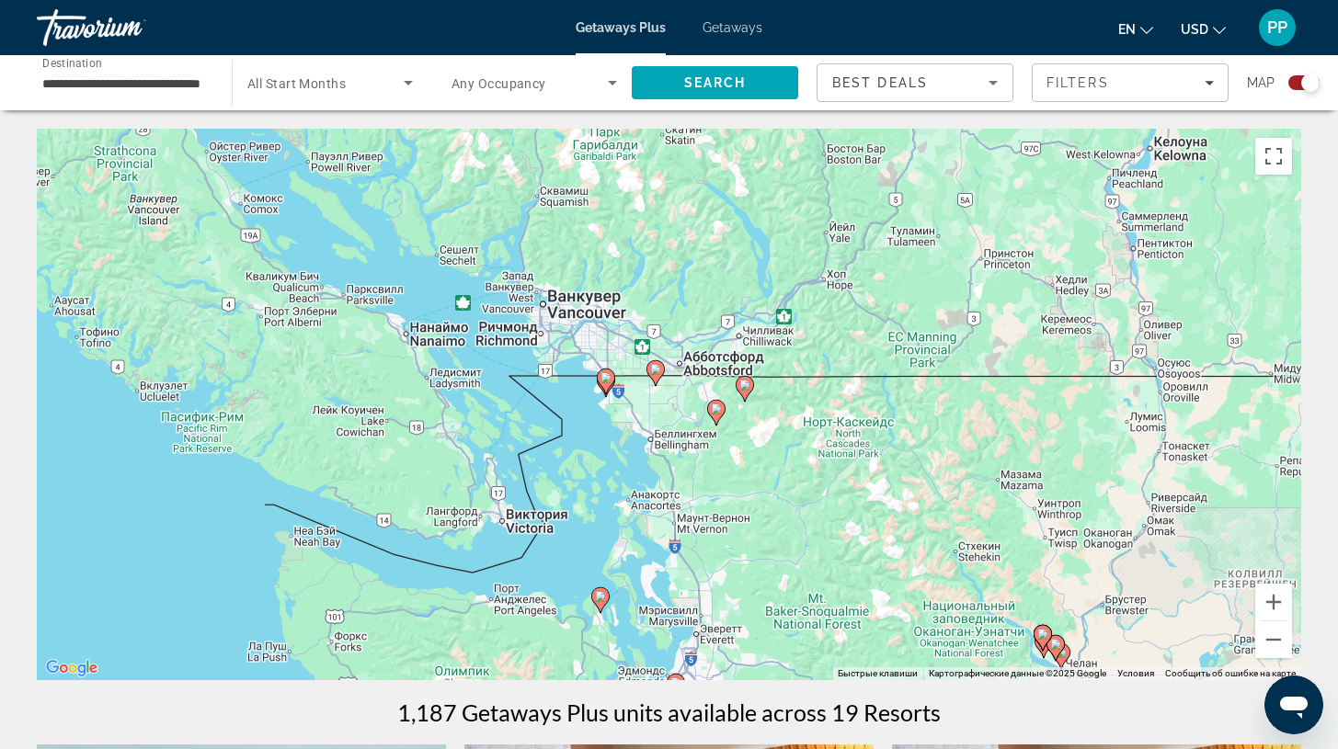
drag, startPoint x: 609, startPoint y: 371, endPoint x: 615, endPoint y: 502, distance: 130.7
click at [615, 508] on div "Чтобы активировать перетаскивание с помощью клавиатуры, нажмите Alt + Ввод. Пос…" at bounding box center [669, 405] width 1264 height 552
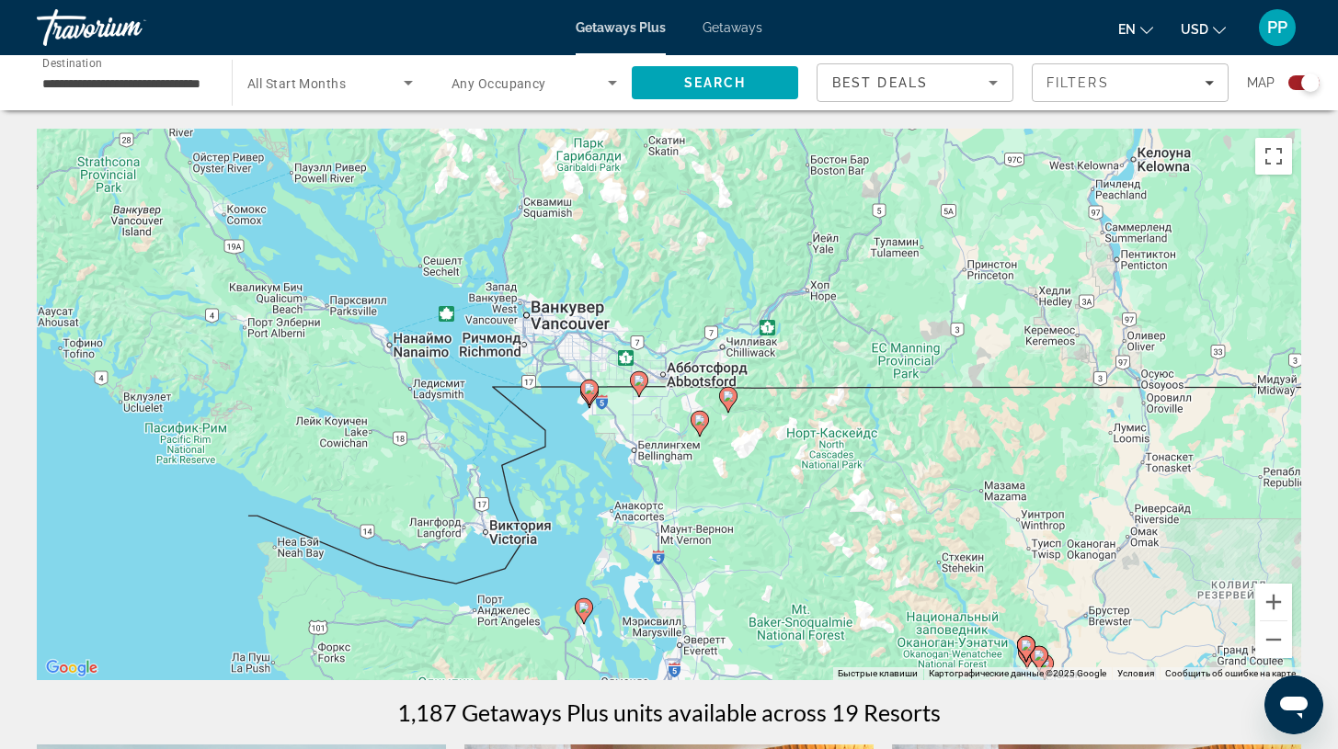
drag, startPoint x: 673, startPoint y: 320, endPoint x: 657, endPoint y: 333, distance: 21.0
click at [657, 333] on div "Чтобы активировать перетаскивание с помощью клавиатуры, нажмите Alt + Ввод. Пос…" at bounding box center [669, 405] width 1264 height 552
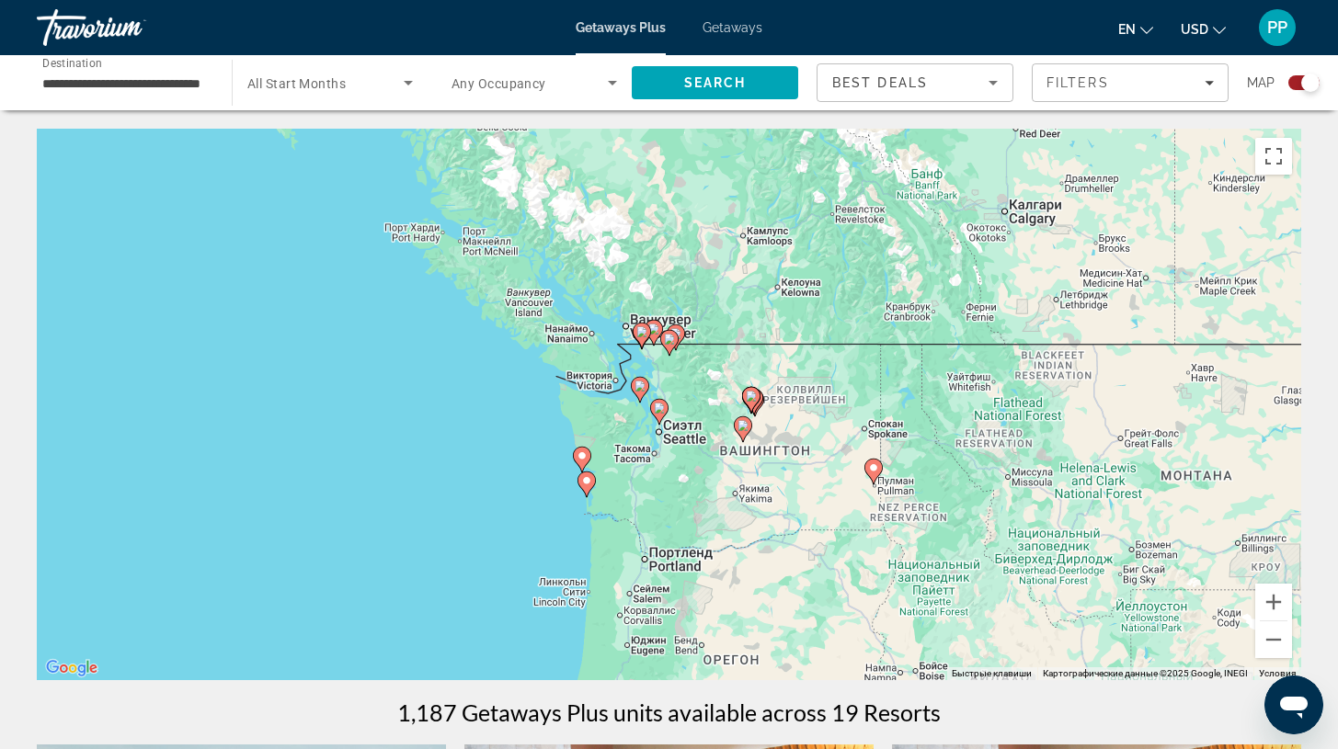
drag, startPoint x: 655, startPoint y: 325, endPoint x: 682, endPoint y: 350, distance: 37.7
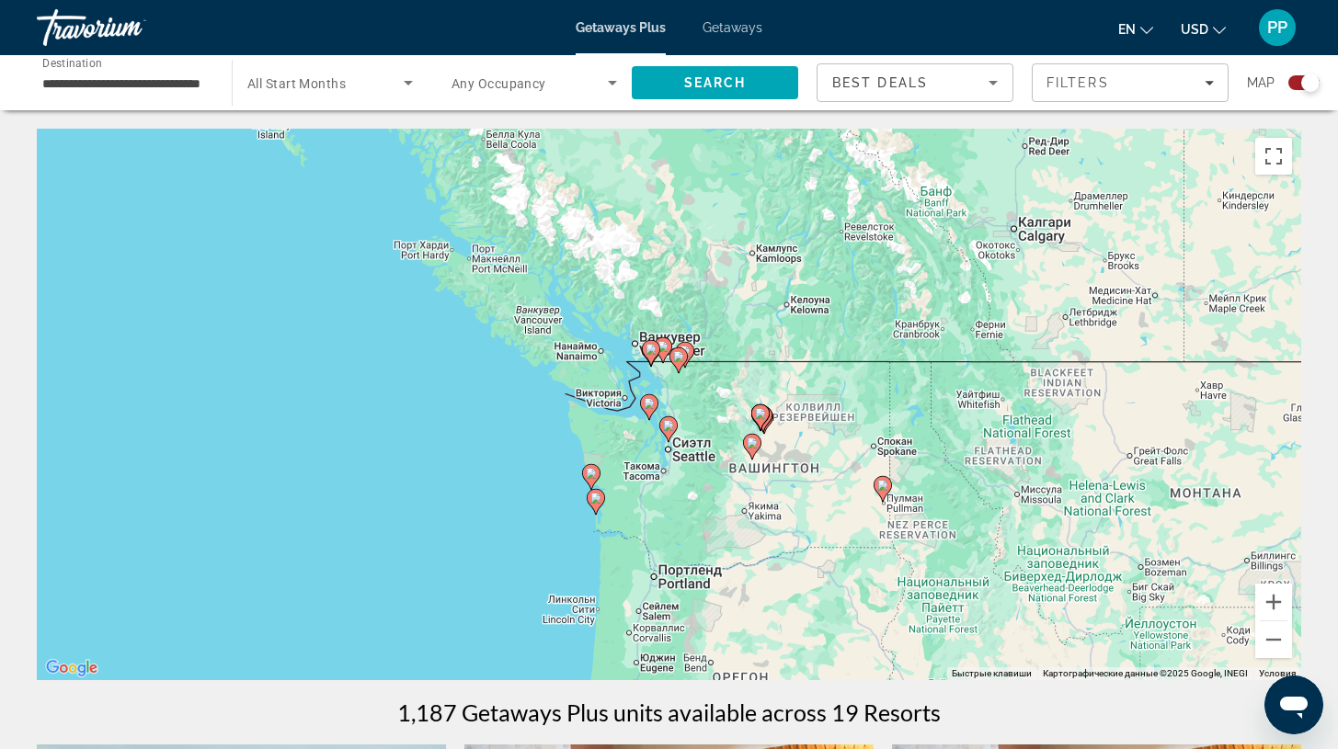
drag, startPoint x: 794, startPoint y: 461, endPoint x: 791, endPoint y: 473, distance: 12.3
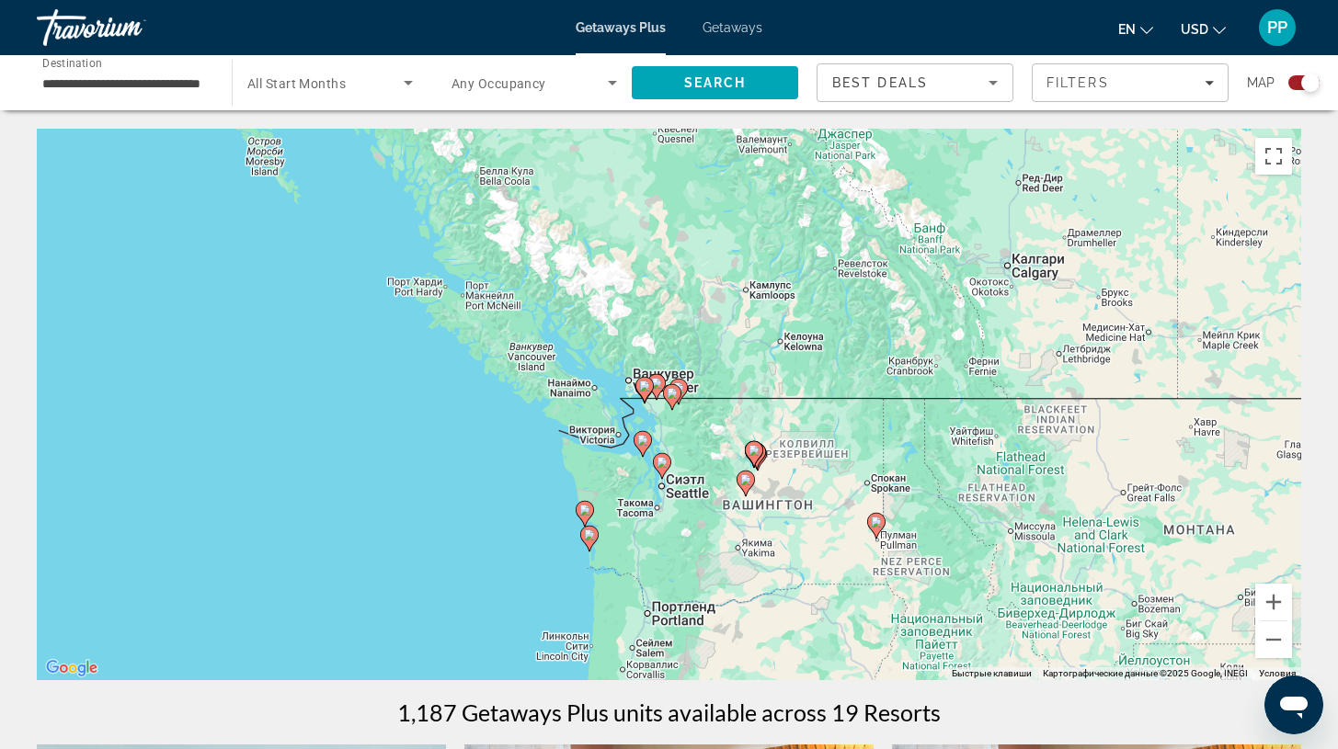
click at [762, 470] on gmp-advanced-marker "Main content" at bounding box center [757, 458] width 18 height 28
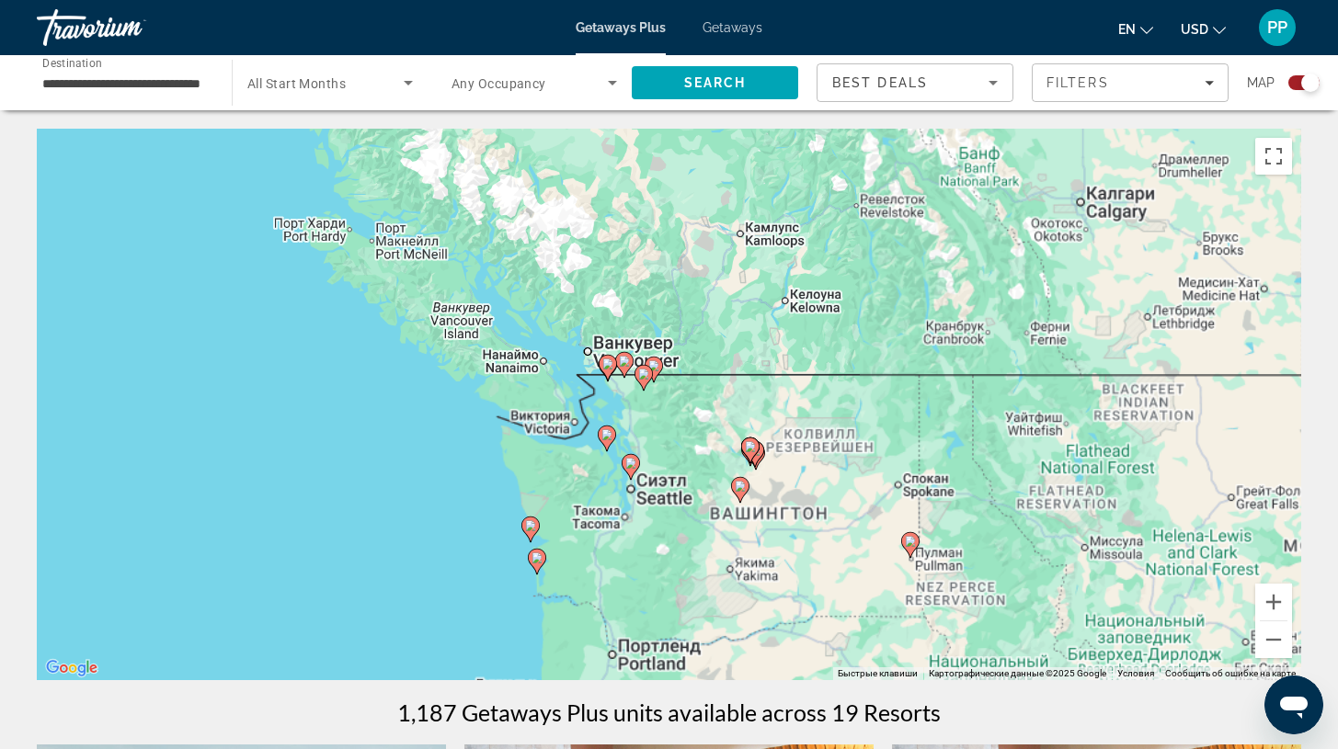
click at [762, 470] on div "Чтобы активировать перетаскивание с помощью клавиатуры, нажмите Alt + Ввод. Пос…" at bounding box center [669, 405] width 1264 height 552
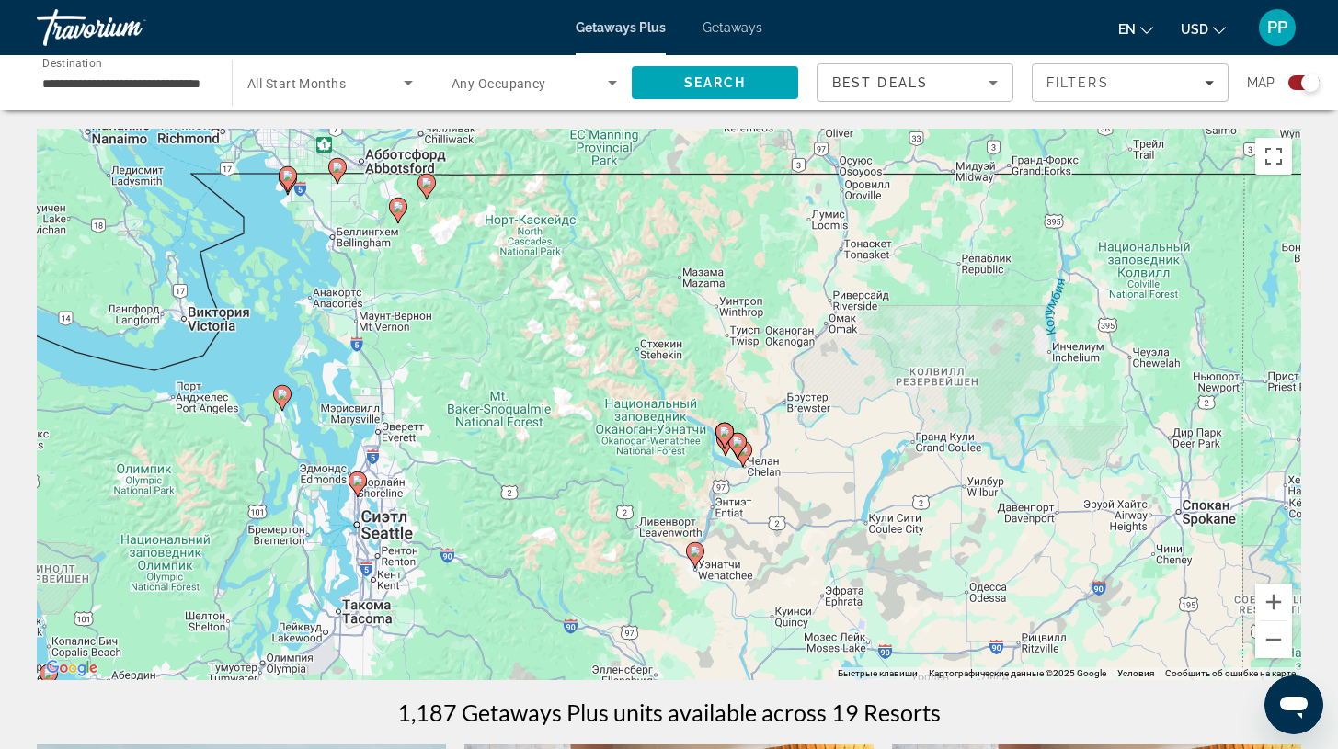
click at [751, 469] on div "Чтобы активировать перетаскивание с помощью клавиатуры, нажмите Alt + Ввод. Пос…" at bounding box center [669, 405] width 1264 height 552
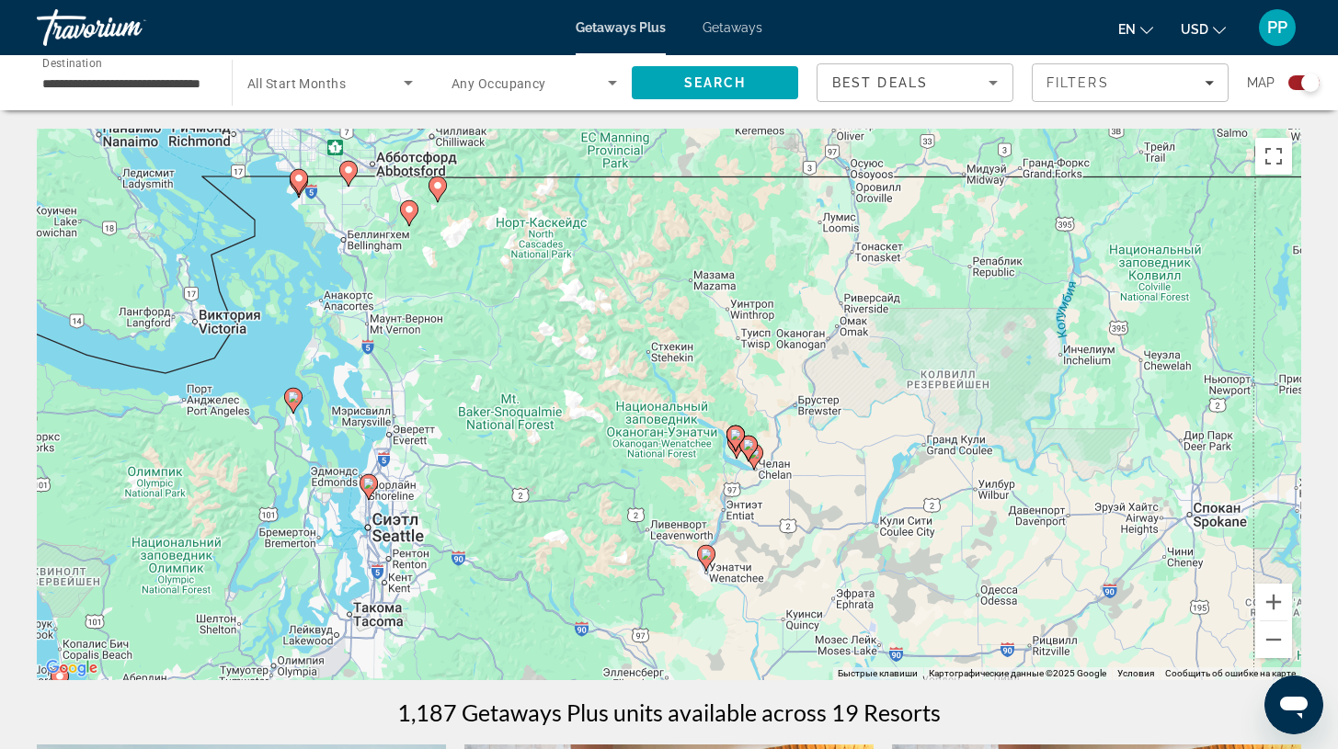
drag, startPoint x: 741, startPoint y: 454, endPoint x: 671, endPoint y: 485, distance: 76.2
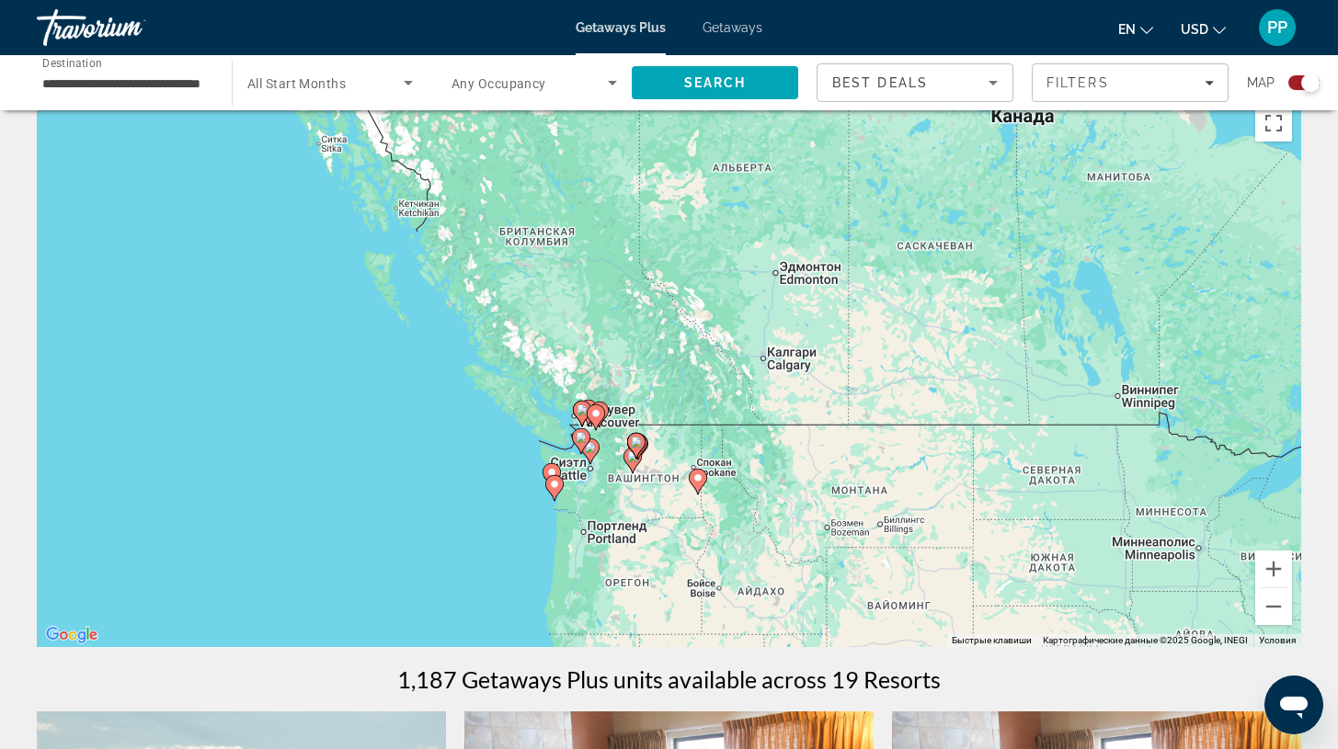
scroll to position [59, 0]
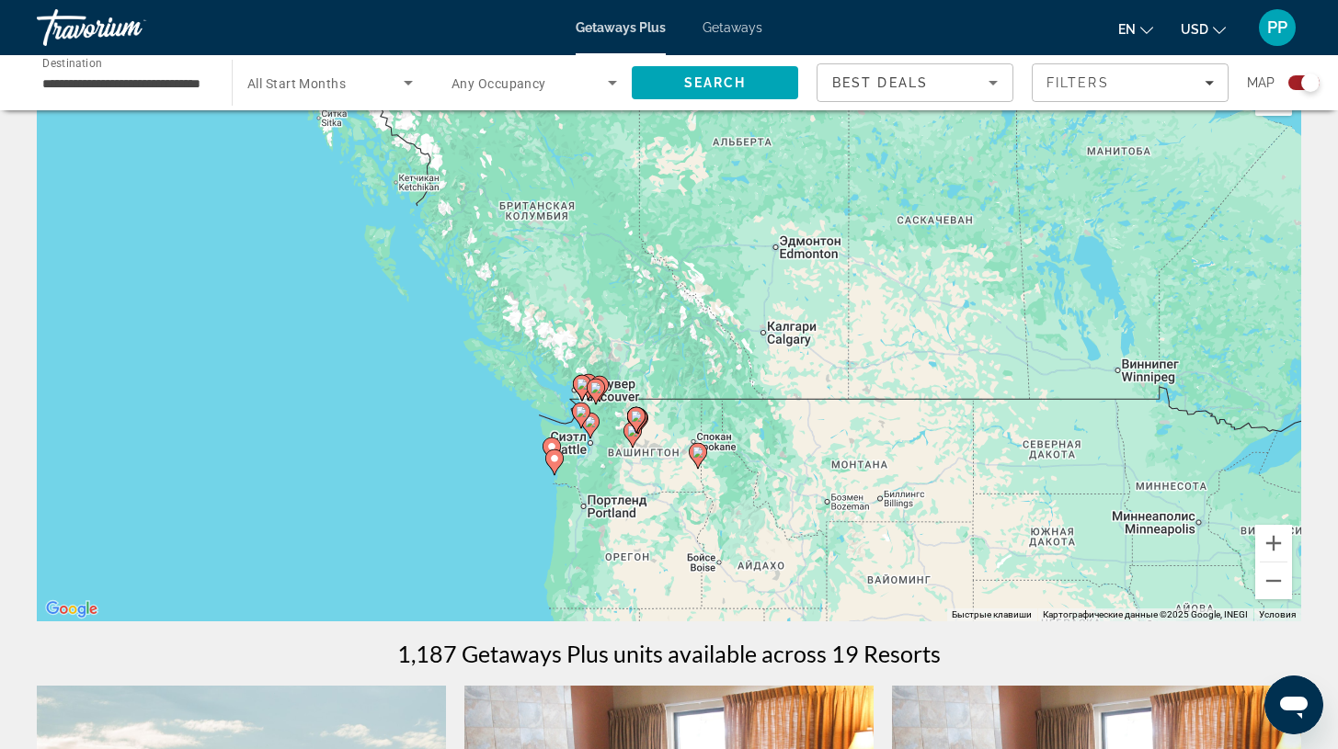
click at [648, 474] on div "Чтобы активировать перетаскивание с помощью клавиатуры, нажмите Alt + Ввод. Пос…" at bounding box center [669, 346] width 1264 height 552
click at [646, 473] on div "Чтобы активировать перетаскивание с помощью клавиатуры, нажмите Alt + Ввод. Пос…" at bounding box center [669, 346] width 1264 height 552
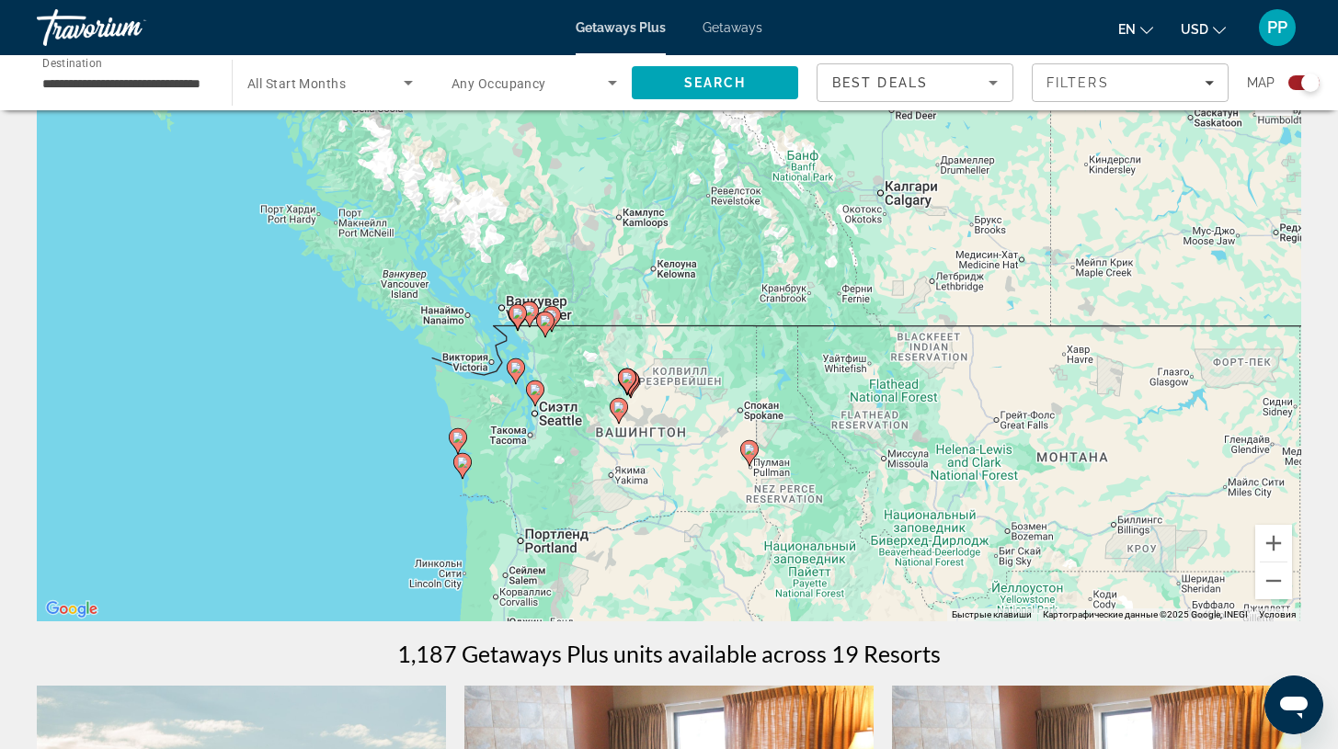
click at [625, 437] on div "Чтобы активировать перетаскивание с помощью клавиатуры, нажмите Alt + Ввод. Пос…" at bounding box center [669, 346] width 1264 height 552
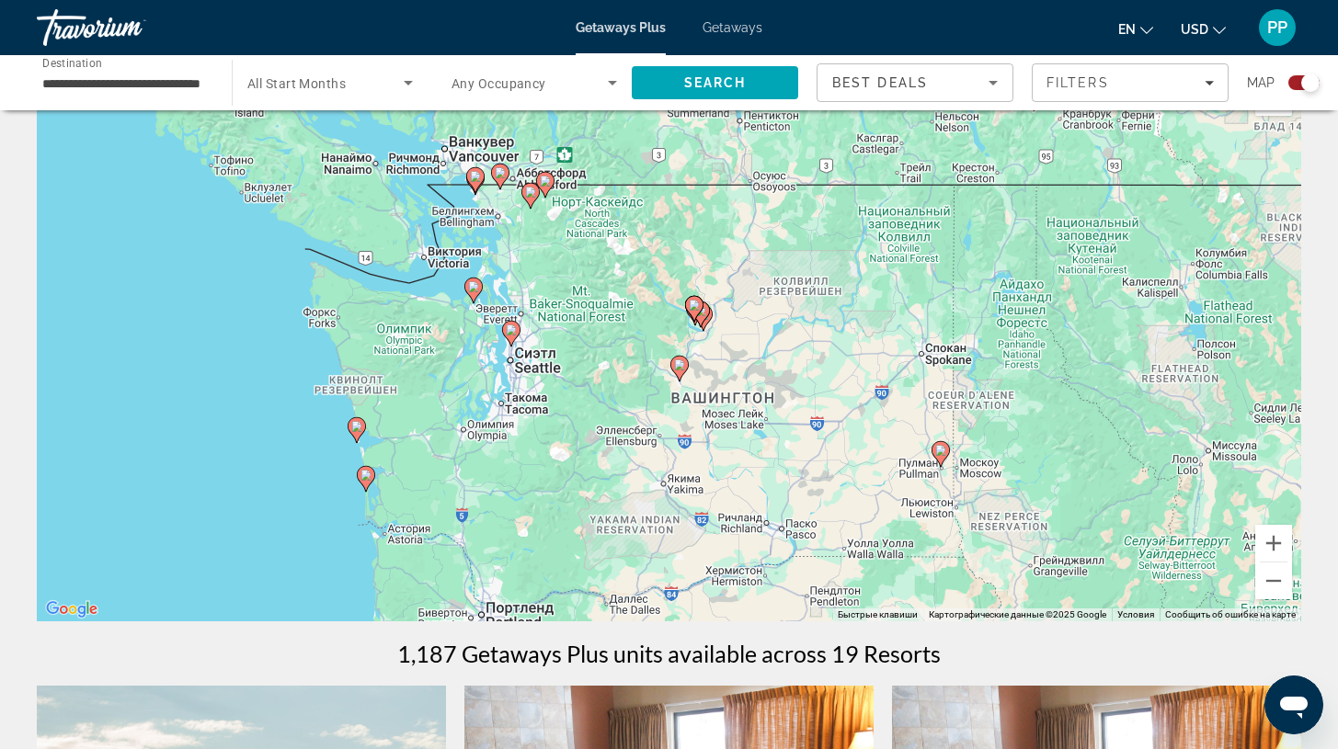
drag, startPoint x: 319, startPoint y: 508, endPoint x: 387, endPoint y: 476, distance: 75.3
click at [387, 476] on div "Чтобы активировать перетаскивание с помощью клавиатуры, нажмите Alt + Ввод. Пос…" at bounding box center [669, 346] width 1264 height 552
click at [380, 479] on div "Чтобы активировать перетаскивание с помощью клавиатуры, нажмите Alt + Ввод. Пос…" at bounding box center [669, 346] width 1264 height 552
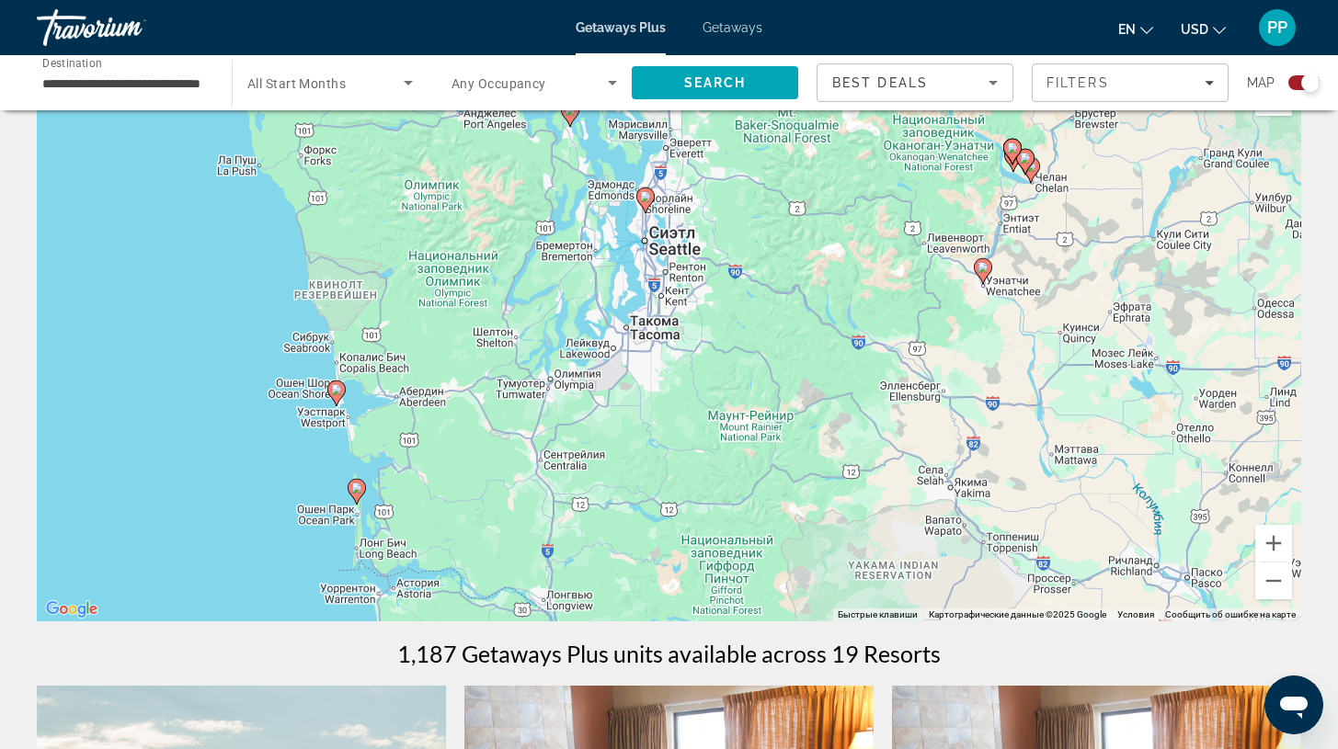
click at [390, 444] on div "Чтобы активировать перетаскивание с помощью клавиатуры, нажмите Alt + Ввод. Пос…" at bounding box center [669, 346] width 1264 height 552
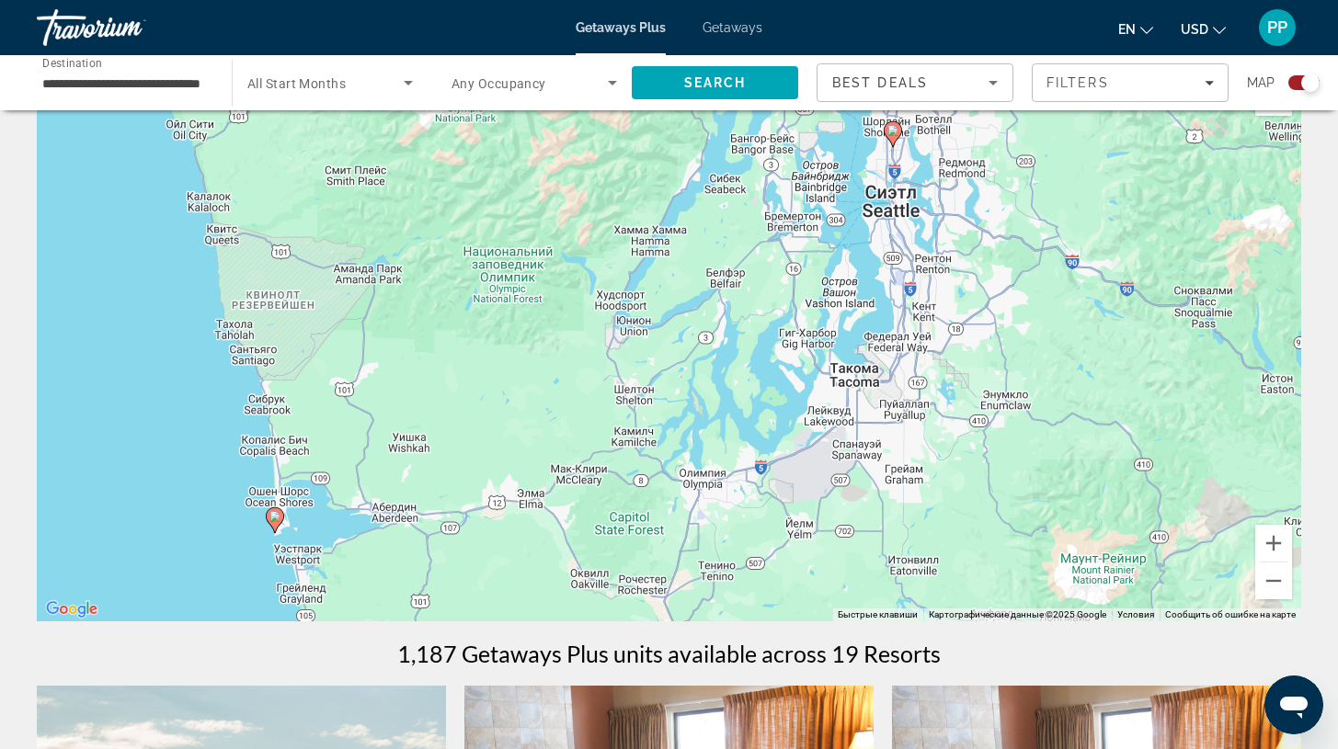
drag, startPoint x: 386, startPoint y: 403, endPoint x: 378, endPoint y: 562, distance: 159.3
click at [378, 567] on div "Чтобы активировать перетаскивание с помощью клавиатуры, нажмите Alt + Ввод. Пос…" at bounding box center [669, 346] width 1264 height 552
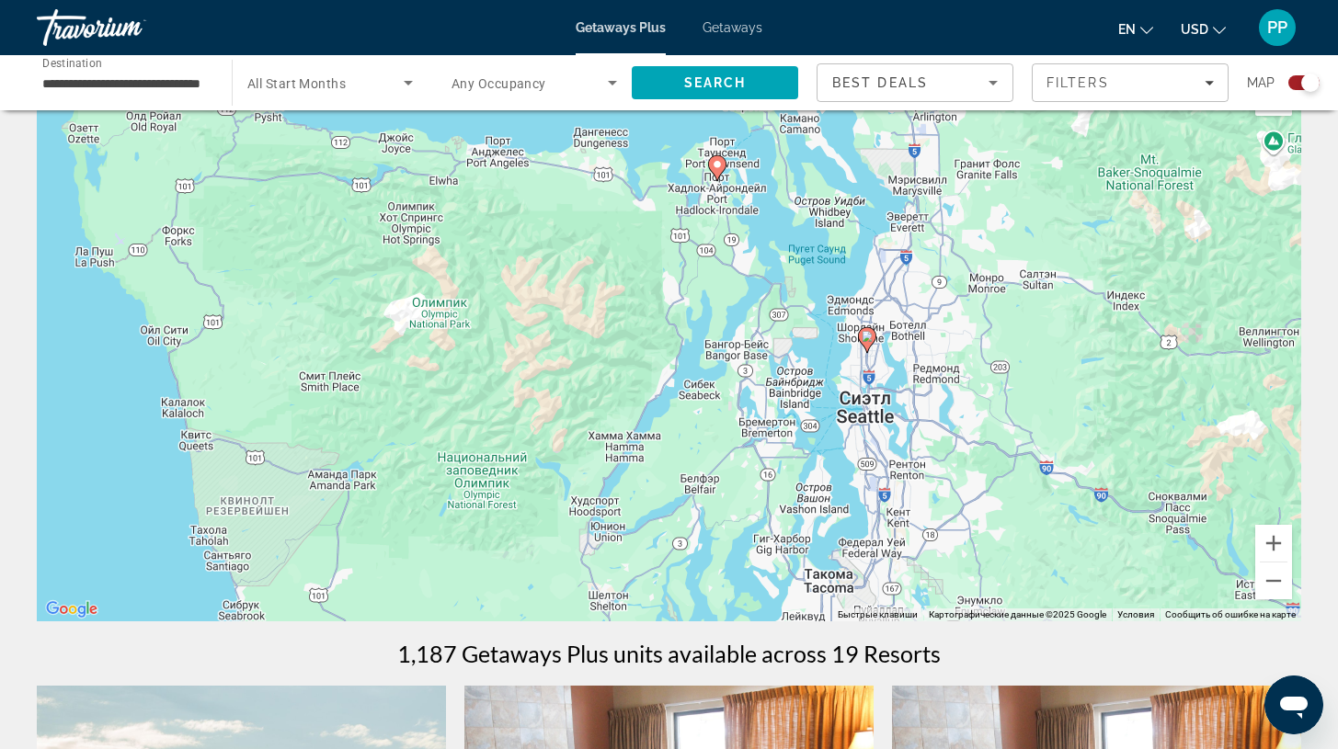
drag, startPoint x: 411, startPoint y: 348, endPoint x: 383, endPoint y: 555, distance: 208.7
click at [383, 555] on div "Чтобы активировать перетаскивание с помощью клавиатуры, нажмите Alt + Ввод. Пос…" at bounding box center [669, 346] width 1264 height 552
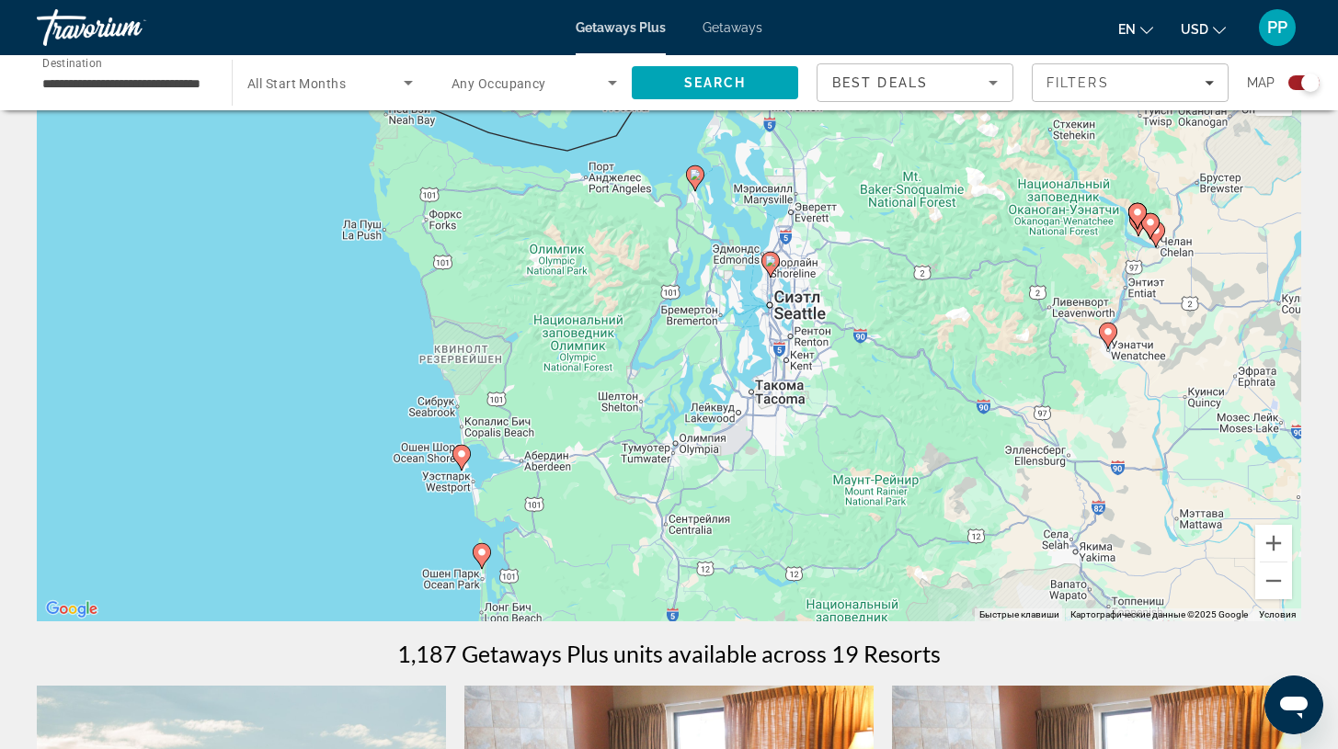
drag, startPoint x: 481, startPoint y: 423, endPoint x: 594, endPoint y: 345, distance: 137.5
click at [599, 337] on div "Чтобы активировать перетаскивание с помощью клавиатуры, нажмите Alt + Ввод. Пос…" at bounding box center [669, 346] width 1264 height 552
